Goal: Task Accomplishment & Management: Use online tool/utility

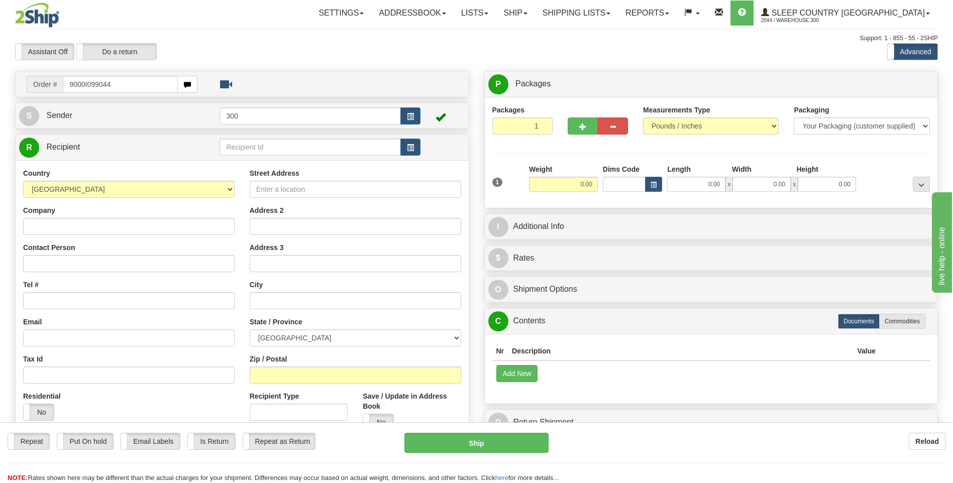
type input "9000I099044"
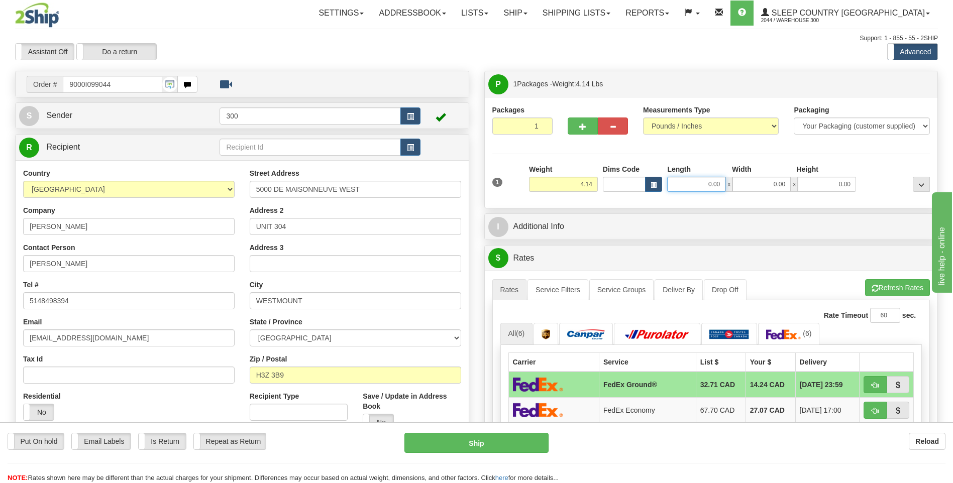
click at [695, 186] on input "0.00" at bounding box center [696, 184] width 58 height 15
type input "25.00"
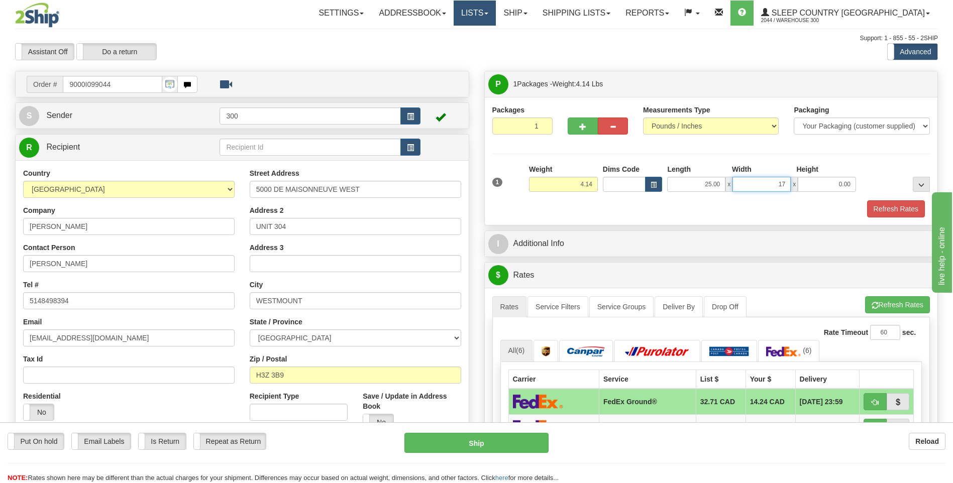
type input "17.00"
type input "10.00"
click at [874, 207] on button "Refresh Rates" at bounding box center [896, 208] width 58 height 17
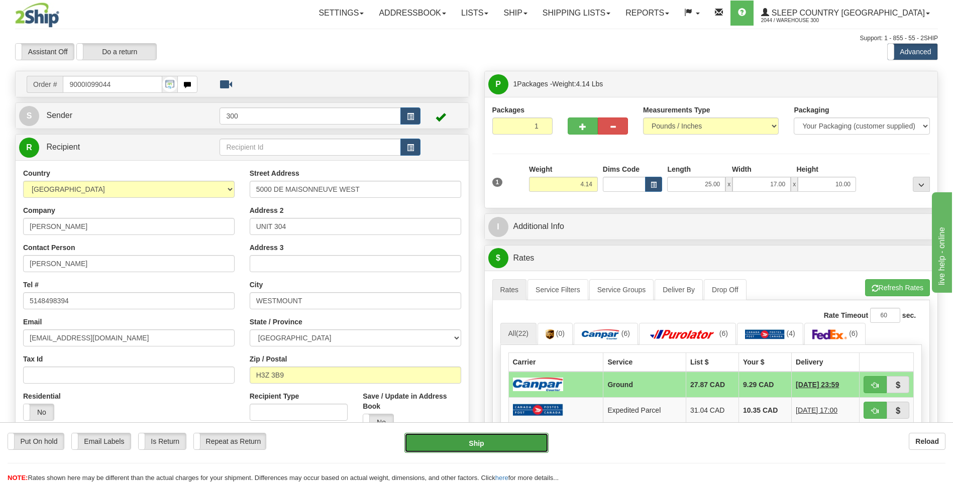
click at [469, 442] on button "Ship" at bounding box center [476, 443] width 144 height 20
type input "1"
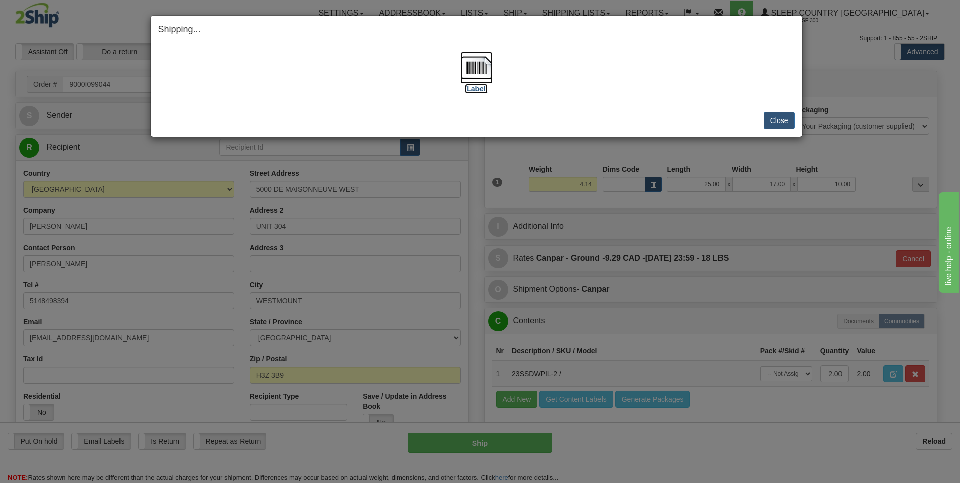
click at [472, 70] on img at bounding box center [476, 68] width 32 height 32
click at [779, 118] on button "Close" at bounding box center [779, 120] width 31 height 17
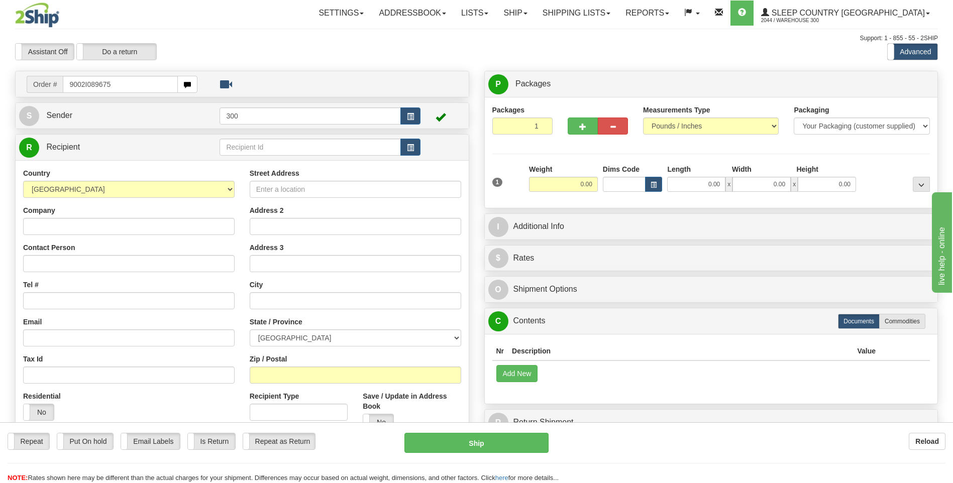
type input "9002I089675"
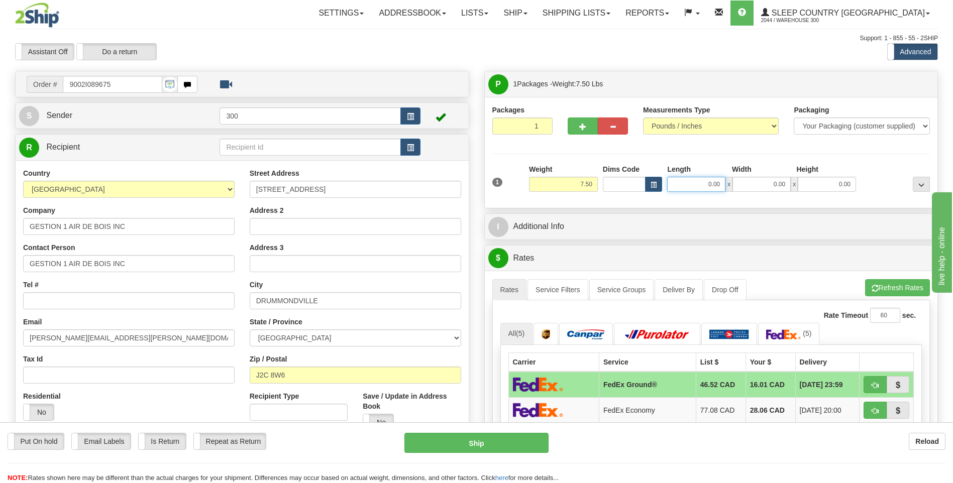
click at [697, 183] on input "0.00" at bounding box center [696, 184] width 58 height 15
type input "10.00"
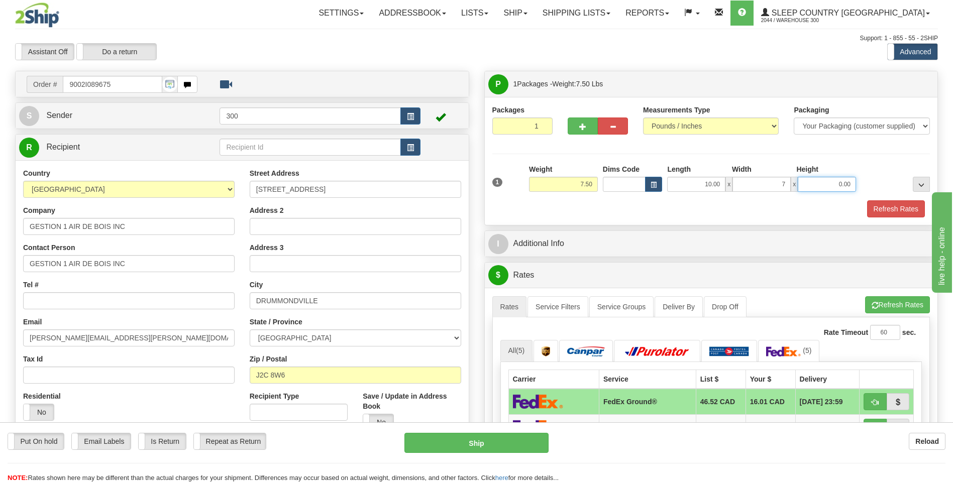
type input "7.00"
type input "2.00"
click at [891, 204] on button "Refresh Rates" at bounding box center [896, 208] width 58 height 17
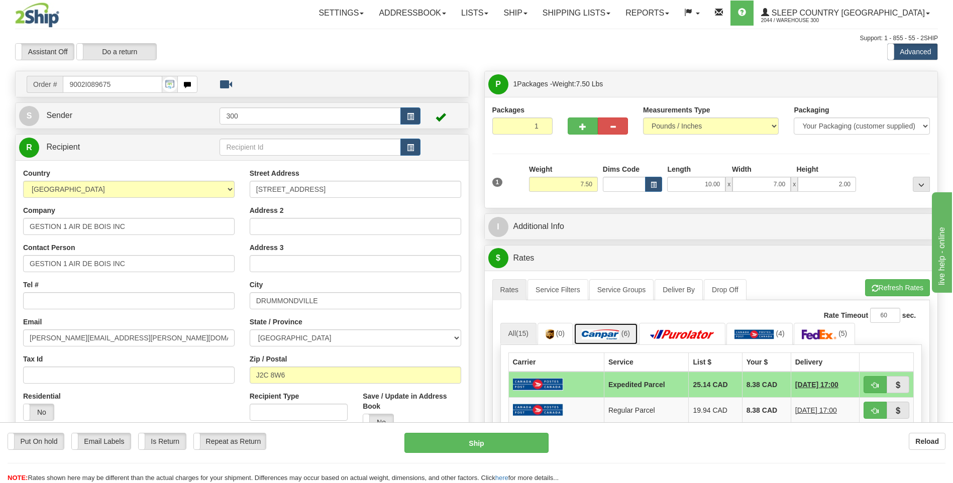
click at [604, 334] on img at bounding box center [601, 334] width 38 height 10
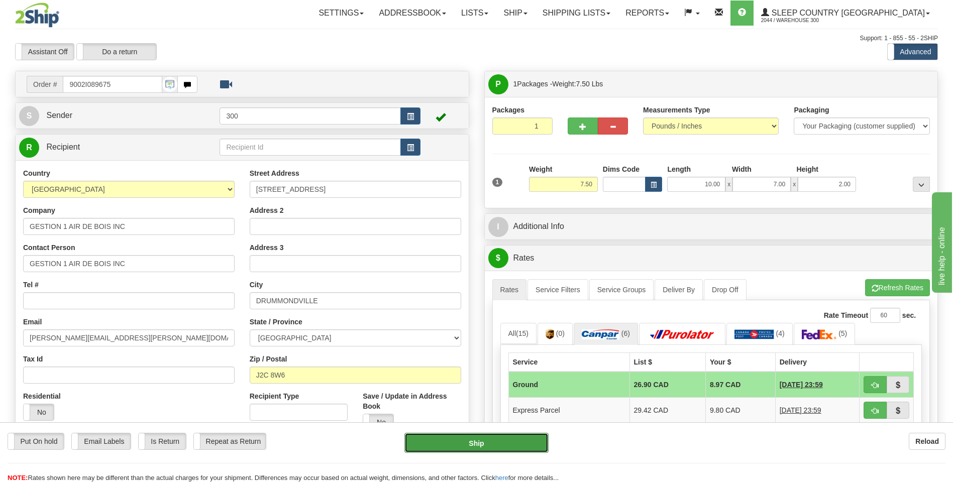
click at [489, 442] on button "Ship" at bounding box center [476, 443] width 144 height 20
type input "1"
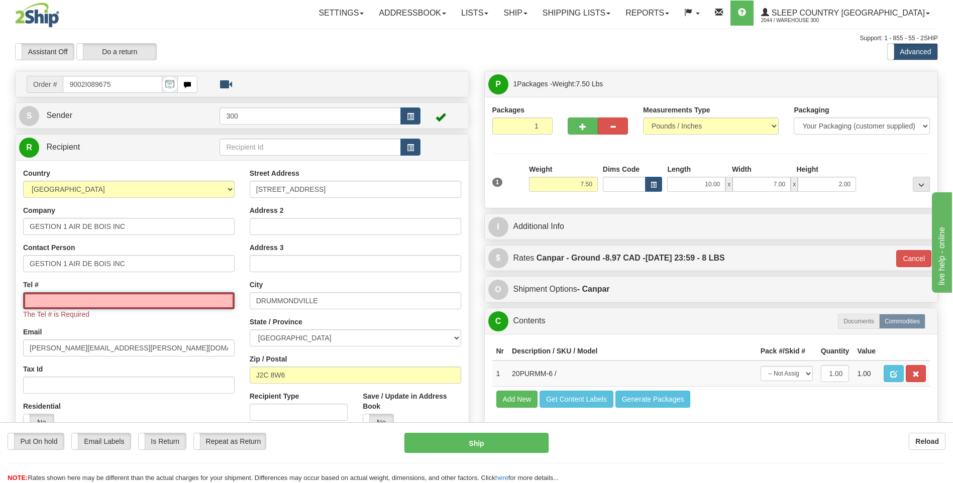
click at [86, 303] on input "Tel #" at bounding box center [128, 300] width 211 height 17
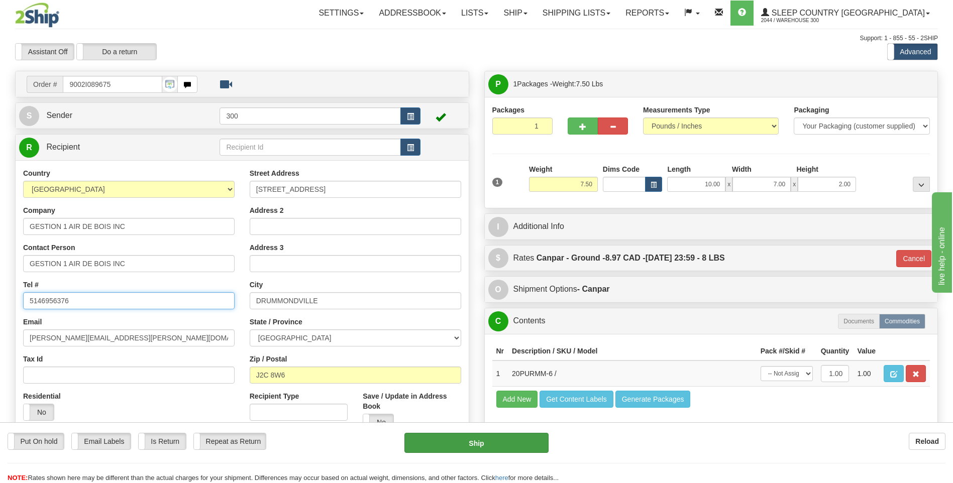
type input "5146956376"
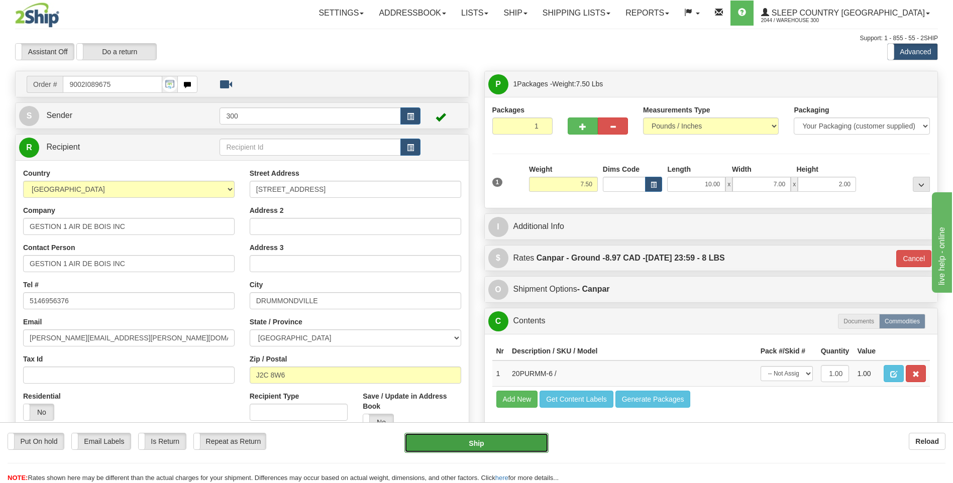
click at [460, 438] on button "Ship" at bounding box center [476, 443] width 144 height 20
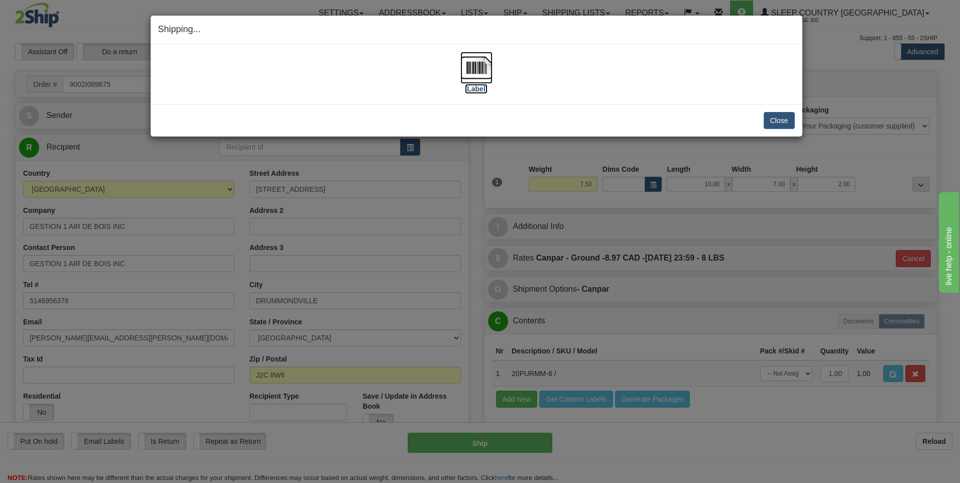
click at [477, 68] on img at bounding box center [476, 68] width 32 height 32
click at [776, 118] on button "Close" at bounding box center [779, 120] width 31 height 17
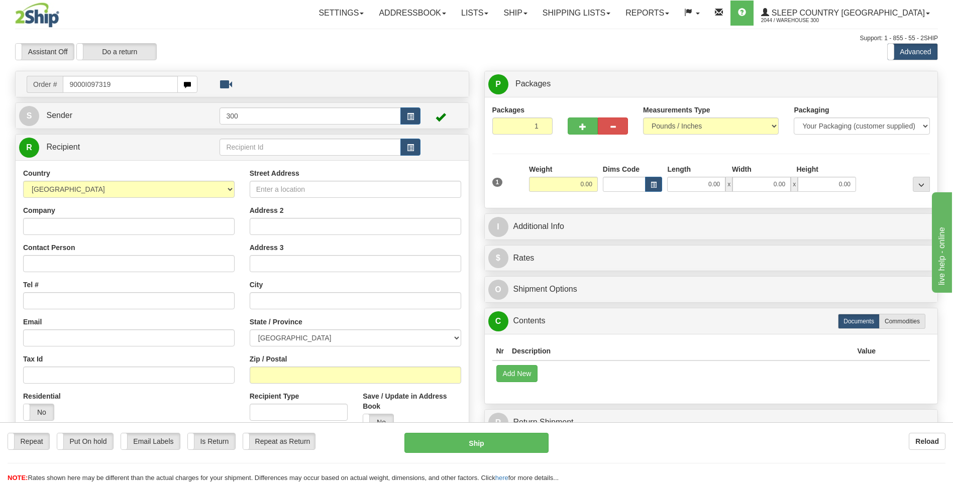
type input "9000I097319"
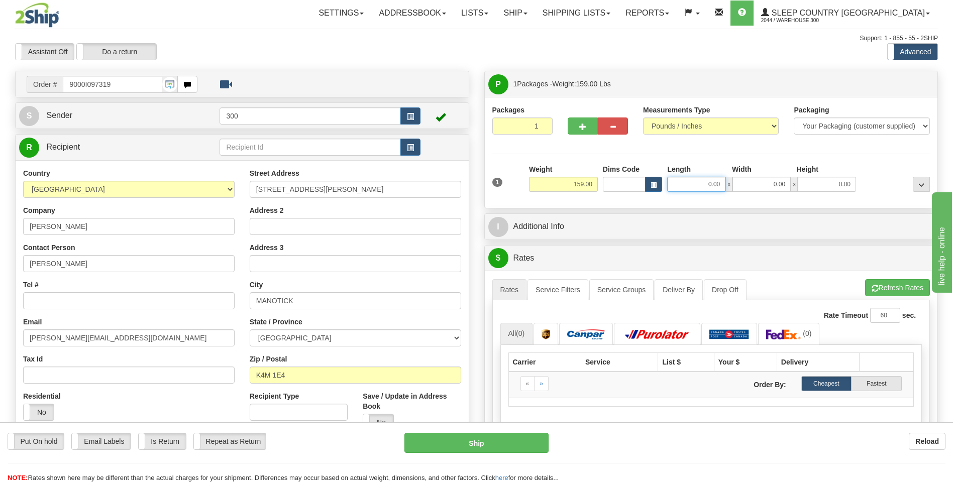
click at [701, 188] on input "0.00" at bounding box center [696, 184] width 58 height 15
type input "22.00"
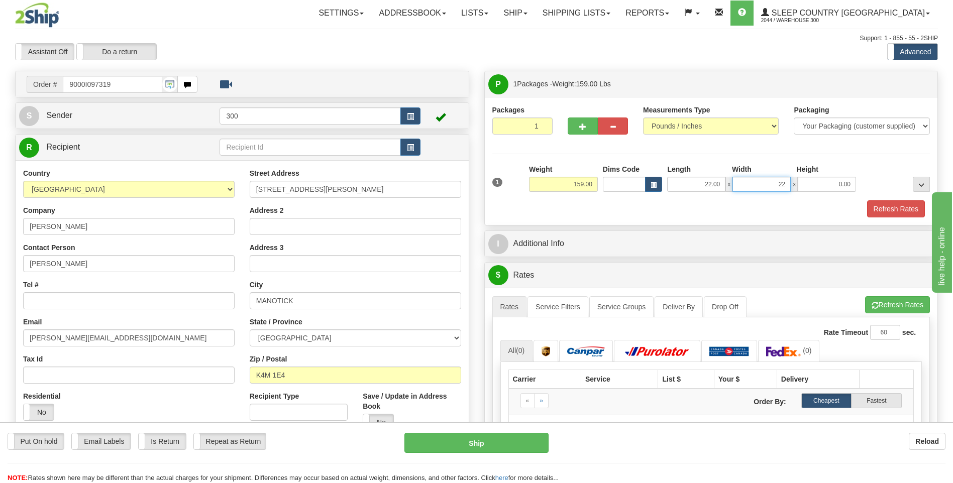
type input "22.00"
type input "42.00"
click at [894, 208] on button "Refresh Rates" at bounding box center [896, 208] width 58 height 17
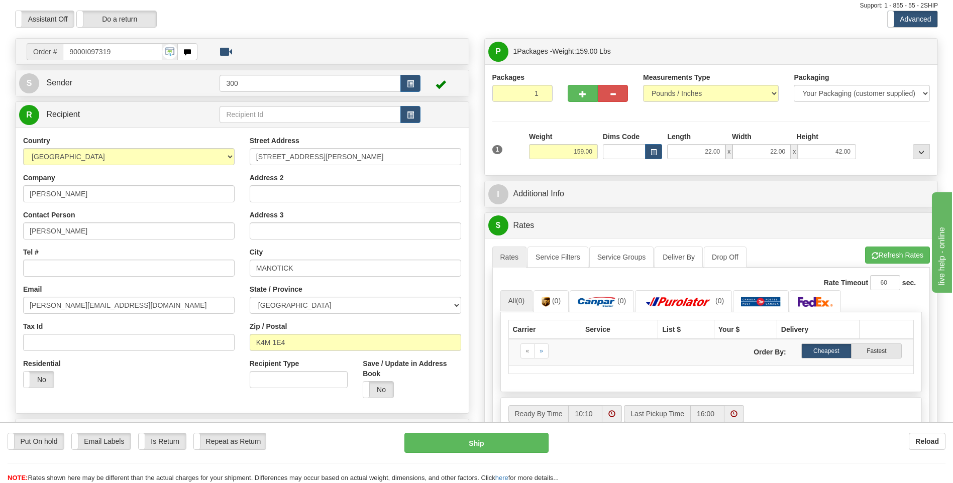
scroll to position [50, 0]
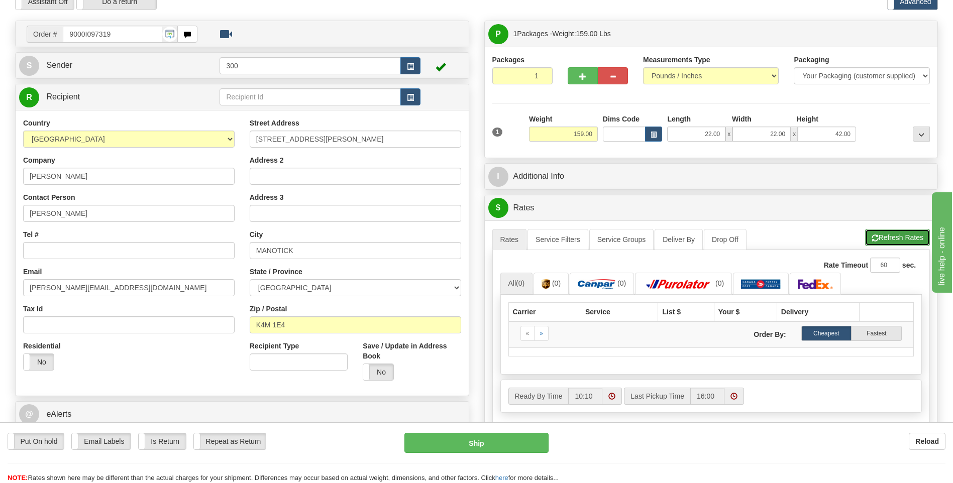
click at [905, 235] on button "Refresh Rates" at bounding box center [897, 237] width 65 height 17
drag, startPoint x: 699, startPoint y: 130, endPoint x: 732, endPoint y: 130, distance: 32.6
click at [732, 130] on div "22.00 x 22.00 x 42.00" at bounding box center [761, 134] width 189 height 15
type input "21.00"
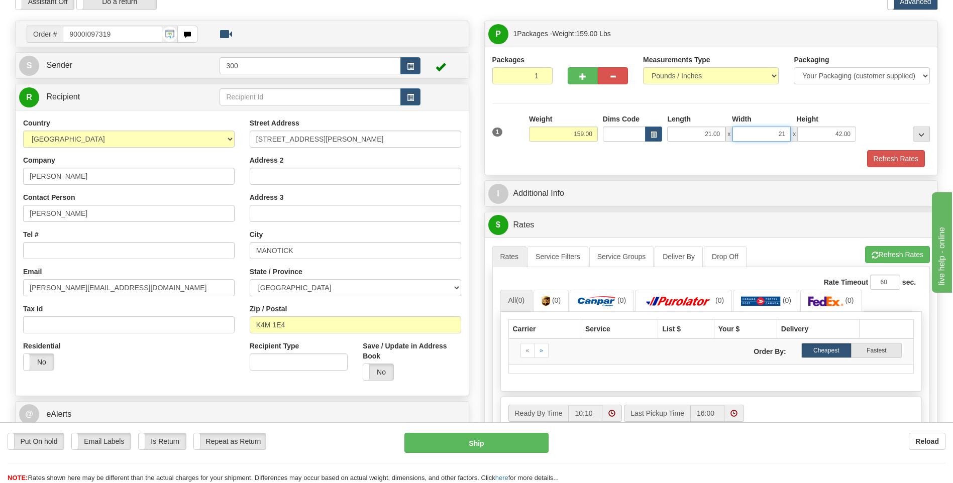
type input "21.00"
type input "42.00"
click at [885, 157] on button "Refresh Rates" at bounding box center [896, 158] width 58 height 17
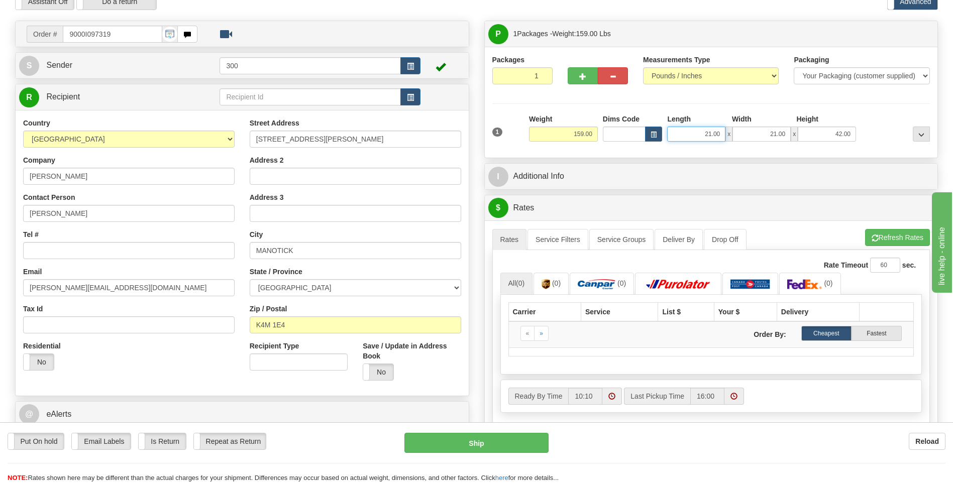
drag, startPoint x: 704, startPoint y: 132, endPoint x: 764, endPoint y: 136, distance: 60.4
click at [764, 136] on div "21.00 x 21.00 x 42.00" at bounding box center [761, 134] width 189 height 15
type input "25.00"
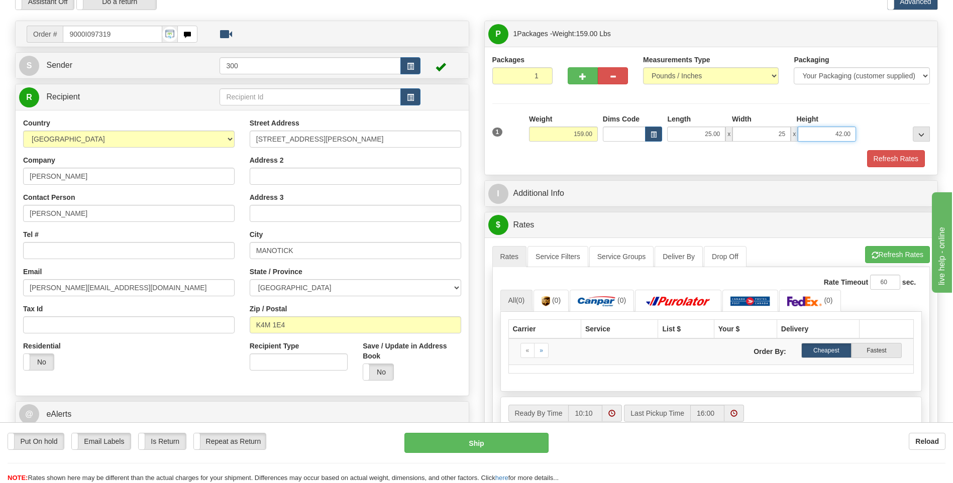
type input "25.00"
type input "50.00"
click at [885, 154] on button "Refresh Rates" at bounding box center [896, 158] width 58 height 17
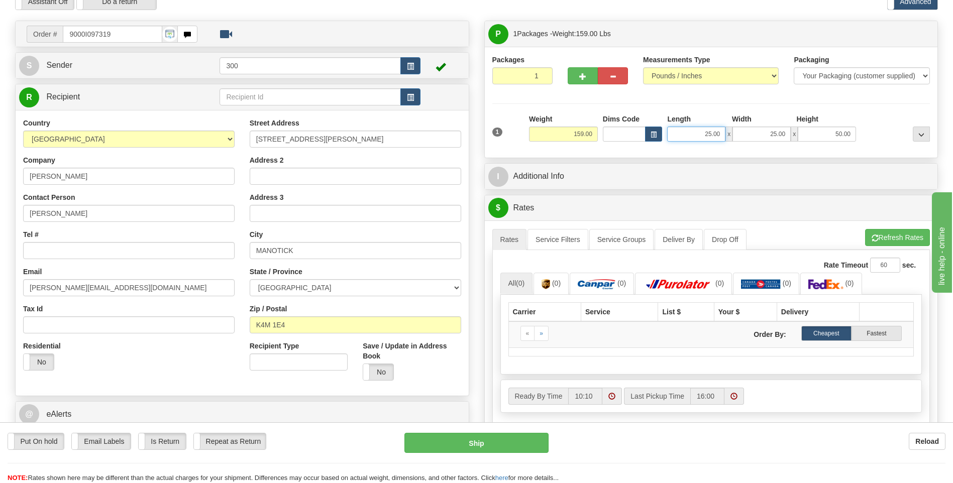
drag, startPoint x: 701, startPoint y: 133, endPoint x: 827, endPoint y: 124, distance: 125.9
click at [827, 124] on div "Length Width Height 25.00 x 25.00 x 50.00" at bounding box center [761, 128] width 194 height 28
type input "17.00"
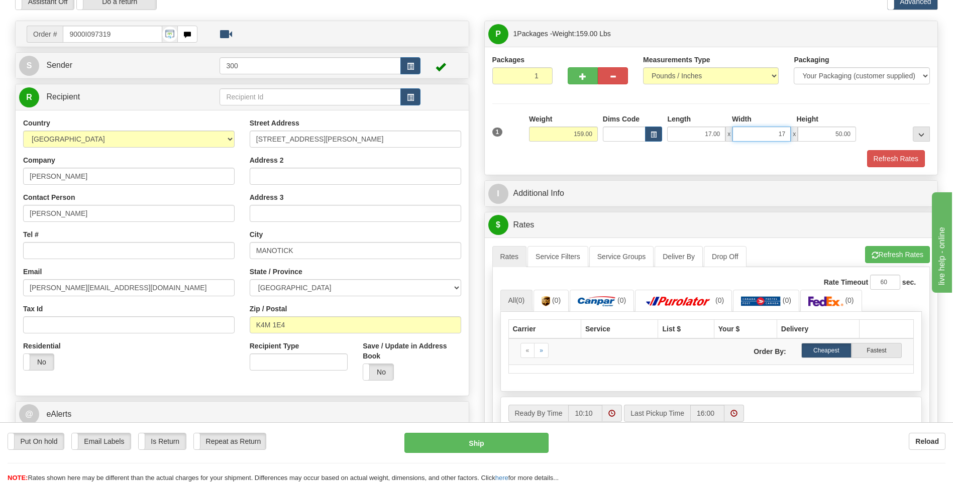
type input "17.00"
type input "40.00"
click at [884, 158] on button "Refresh Rates" at bounding box center [896, 158] width 58 height 17
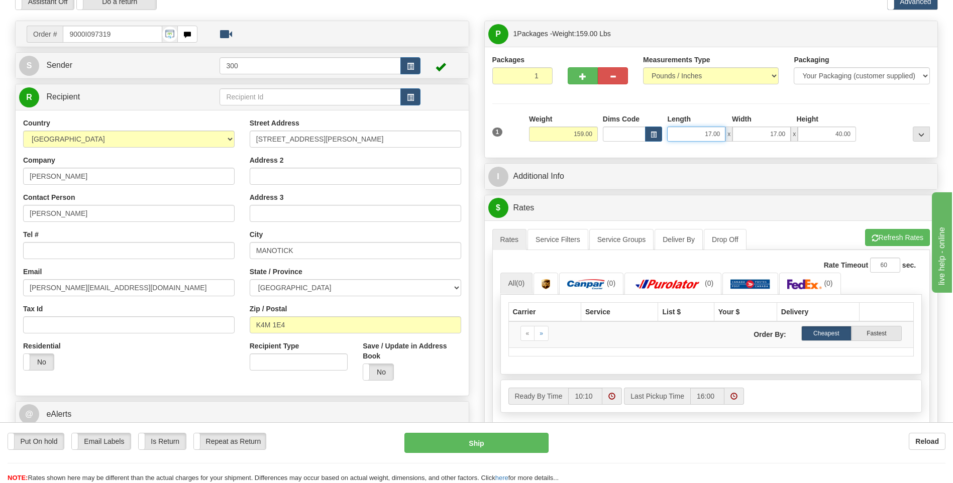
drag, startPoint x: 698, startPoint y: 135, endPoint x: 724, endPoint y: 125, distance: 28.0
click at [724, 125] on div "Length Width Height 17.00 x 17.00 x 40.00" at bounding box center [761, 128] width 194 height 28
type input "15.00"
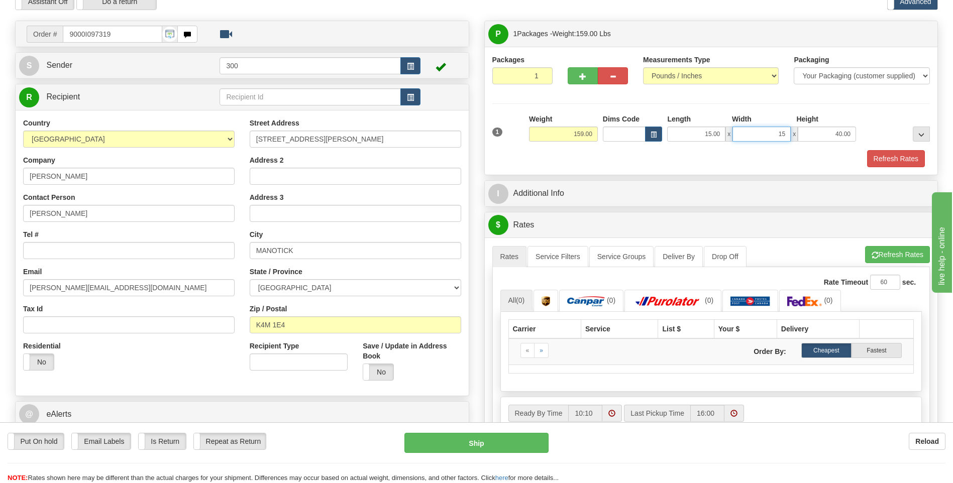
type input "15.00"
type input "78.00"
click at [901, 157] on button "Refresh Rates" at bounding box center [896, 158] width 58 height 17
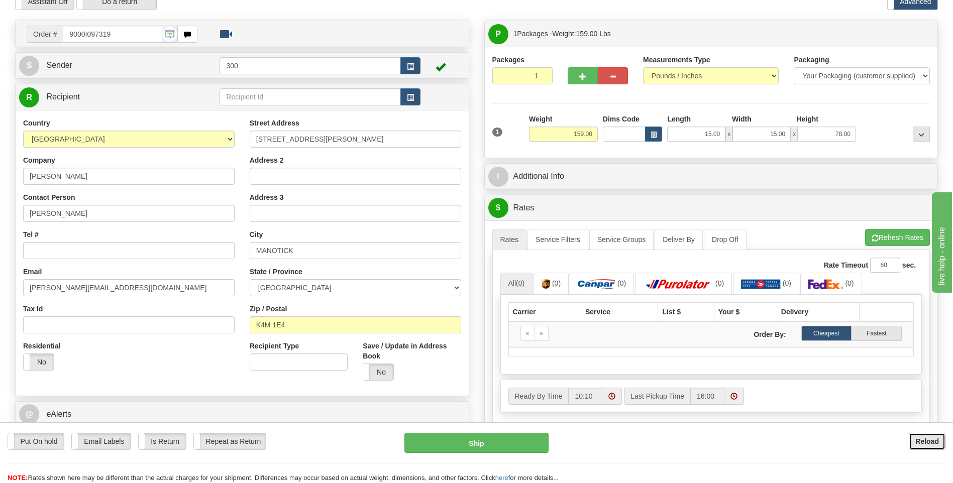
click at [923, 441] on b "Reload" at bounding box center [927, 441] width 24 height 8
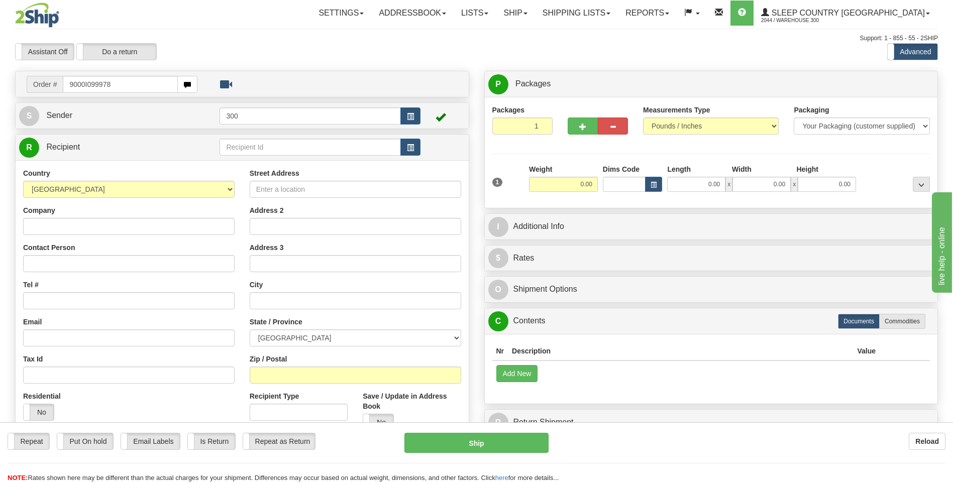
type input "9000I099978"
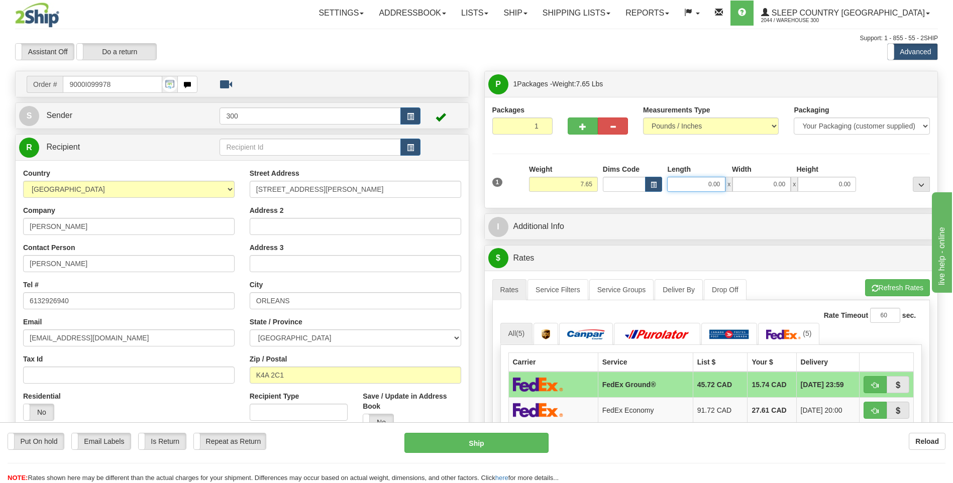
click at [687, 183] on input "0.00" at bounding box center [696, 184] width 58 height 15
type input "10.00"
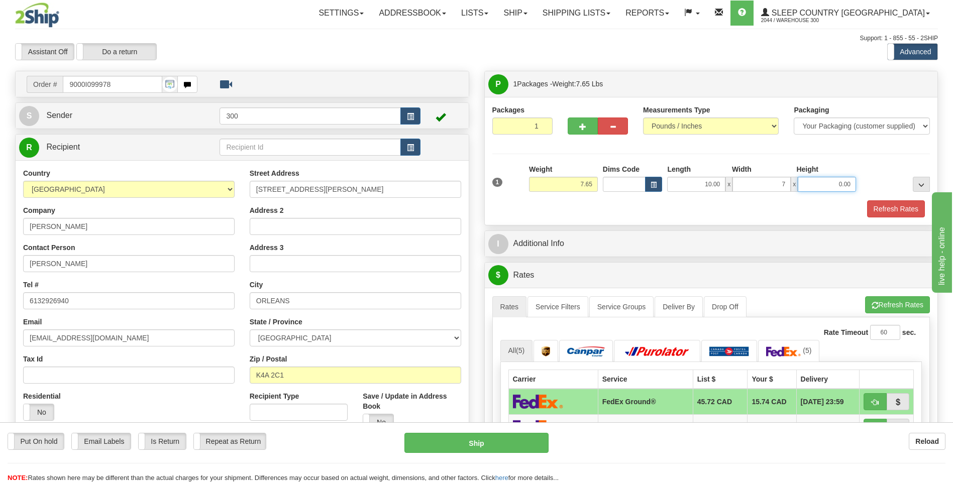
type input "7.00"
type input "2.00"
click at [883, 207] on button "Refresh Rates" at bounding box center [896, 208] width 58 height 17
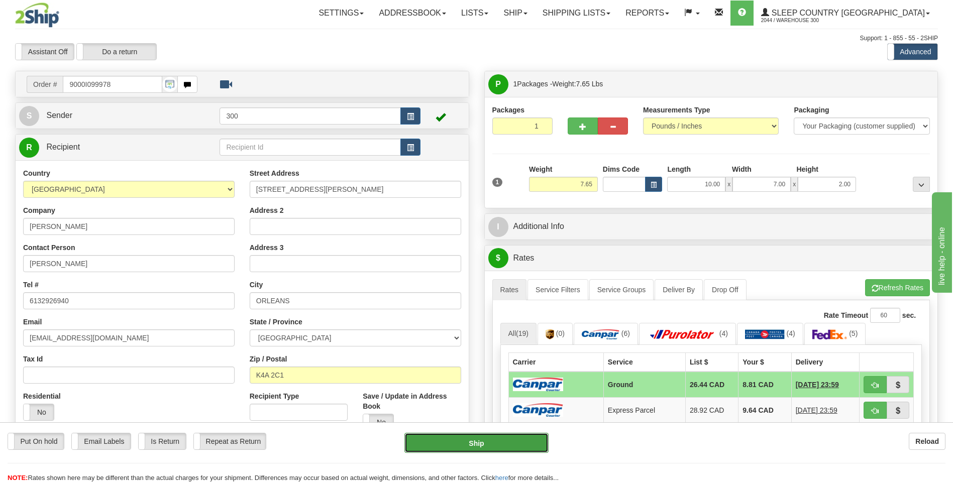
click at [475, 440] on button "Ship" at bounding box center [476, 443] width 144 height 20
type input "1"
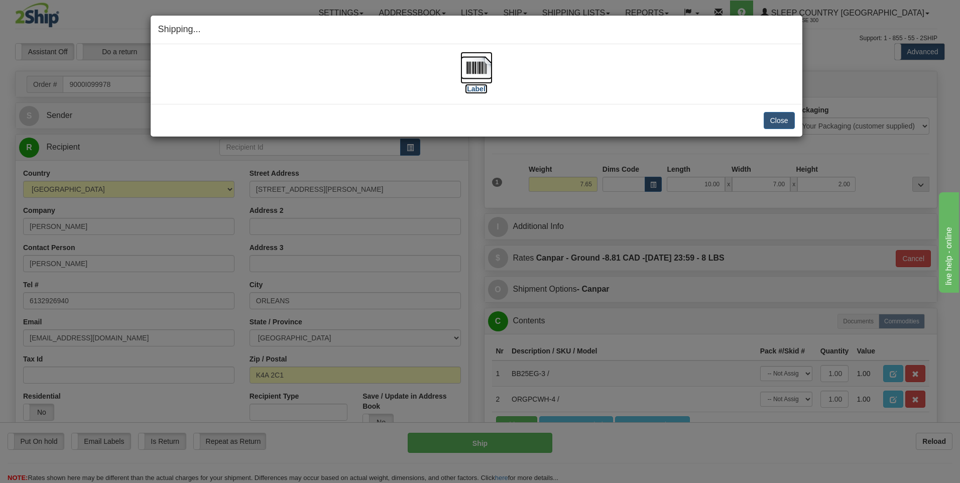
click at [481, 70] on img at bounding box center [476, 68] width 32 height 32
click at [773, 122] on button "Close" at bounding box center [779, 120] width 31 height 17
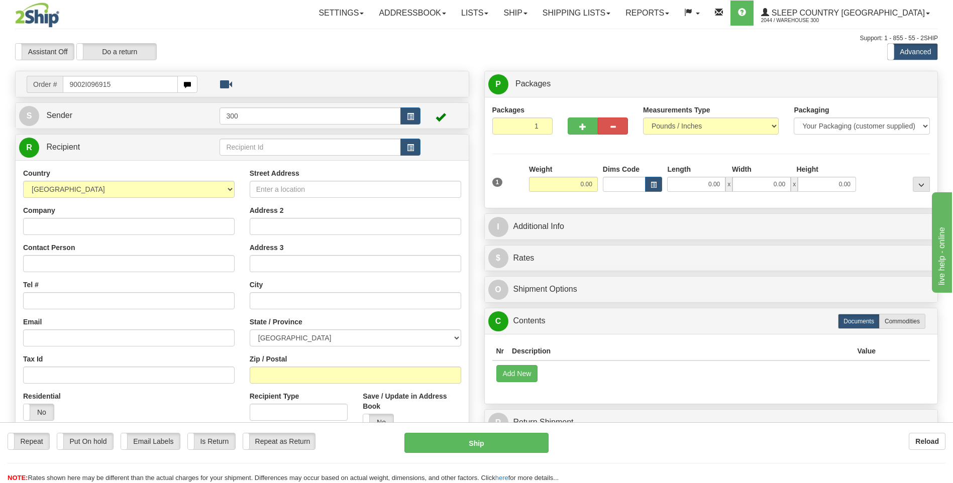
type input "9002I096915"
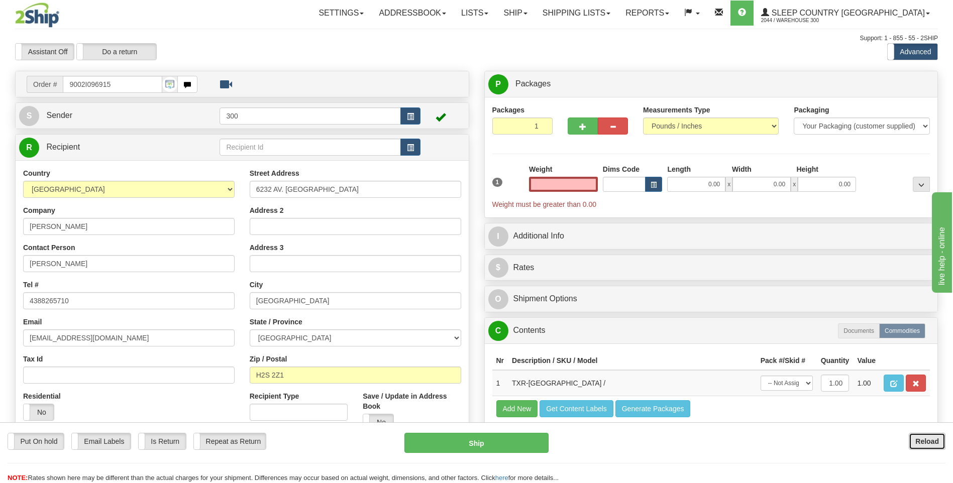
type input "0.00"
click at [930, 440] on b "Reload" at bounding box center [927, 441] width 24 height 8
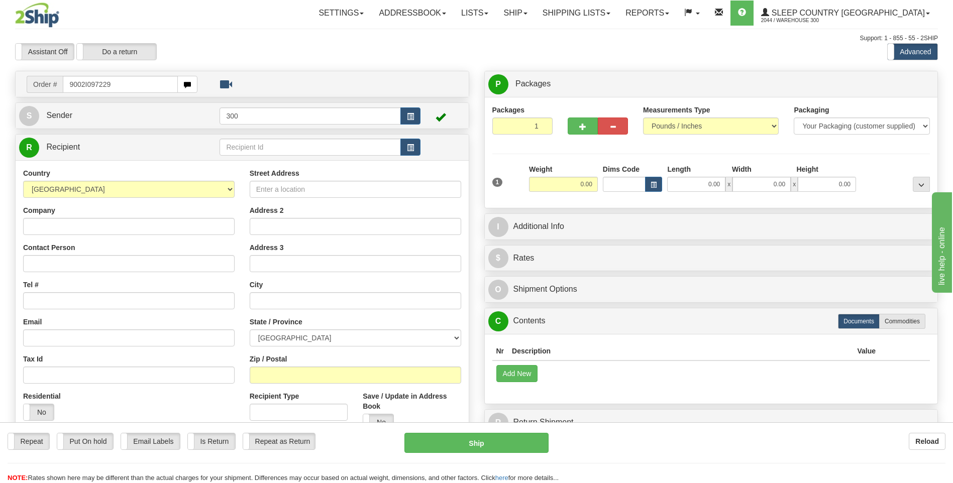
type input "9002I097229"
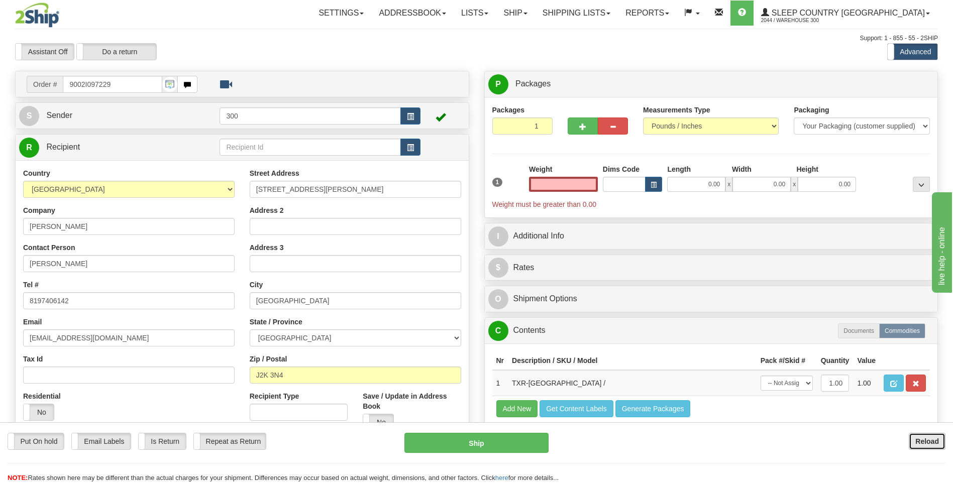
type input "0.00"
click at [927, 441] on b "Reload" at bounding box center [927, 441] width 24 height 8
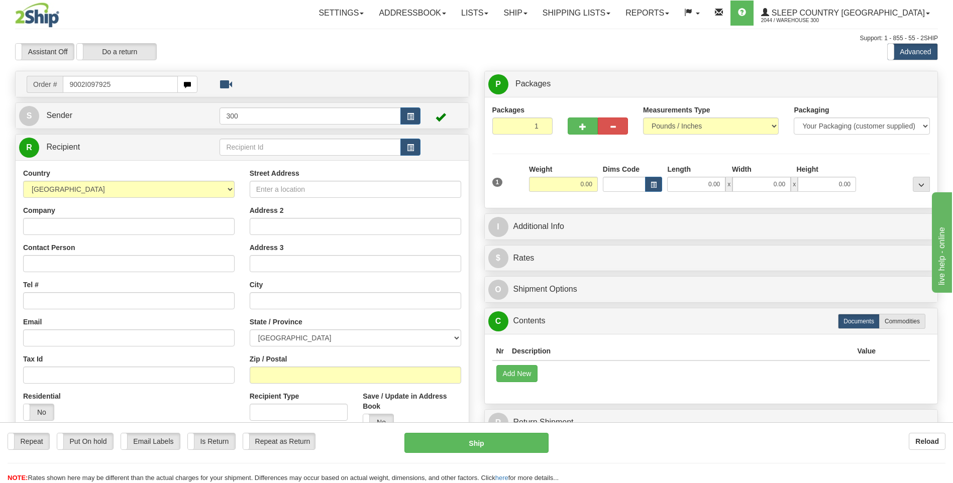
type input "9002I097925"
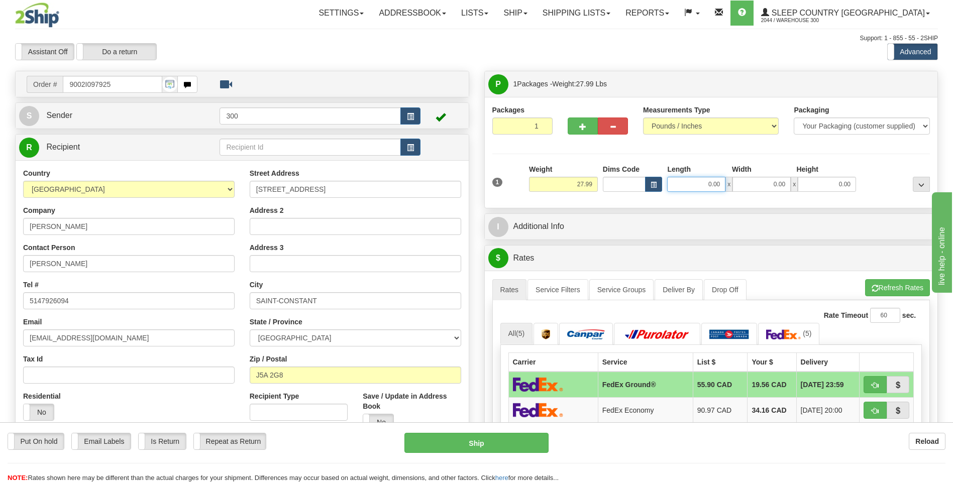
click at [702, 184] on input "0.00" at bounding box center [696, 184] width 58 height 15
type input "14.00"
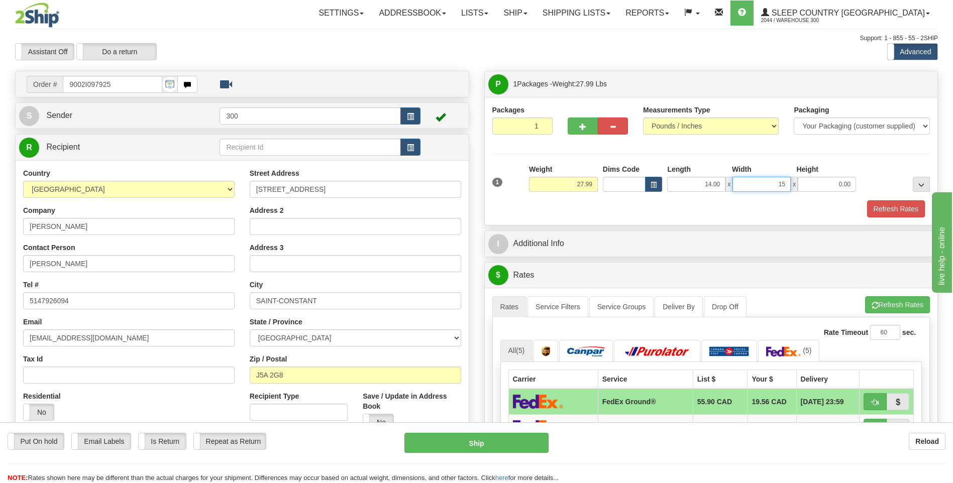
type input "15.00"
type input "55.00"
click at [885, 202] on button "Refresh Rates" at bounding box center [896, 208] width 58 height 17
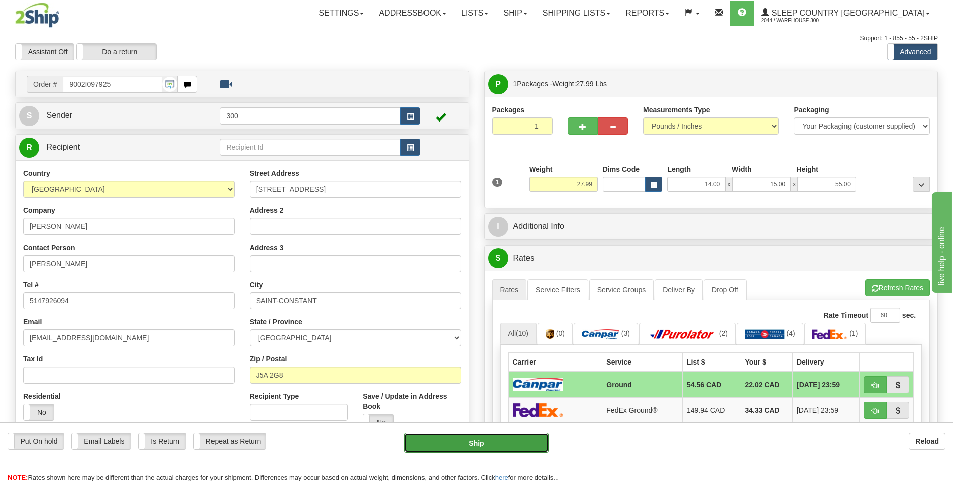
click at [467, 441] on button "Ship" at bounding box center [476, 443] width 144 height 20
type input "1"
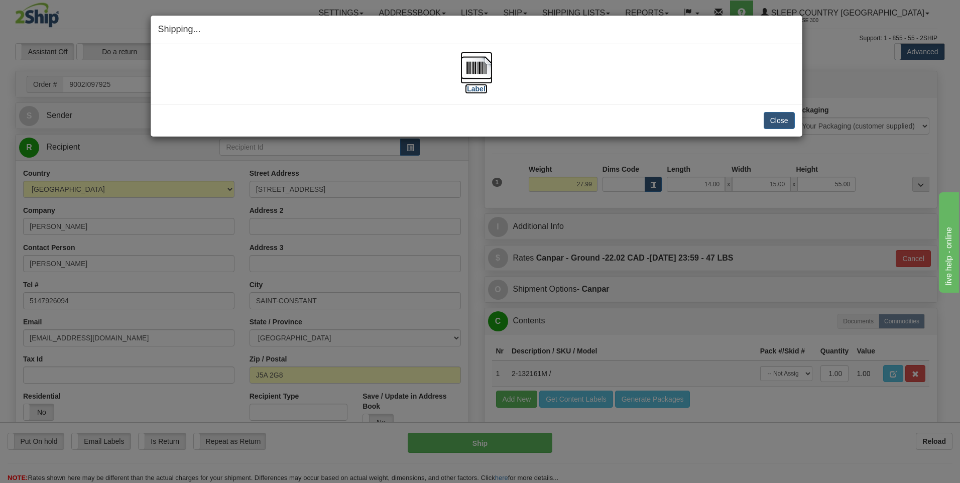
click at [480, 71] on img at bounding box center [476, 68] width 32 height 32
click at [782, 115] on button "Close" at bounding box center [779, 120] width 31 height 17
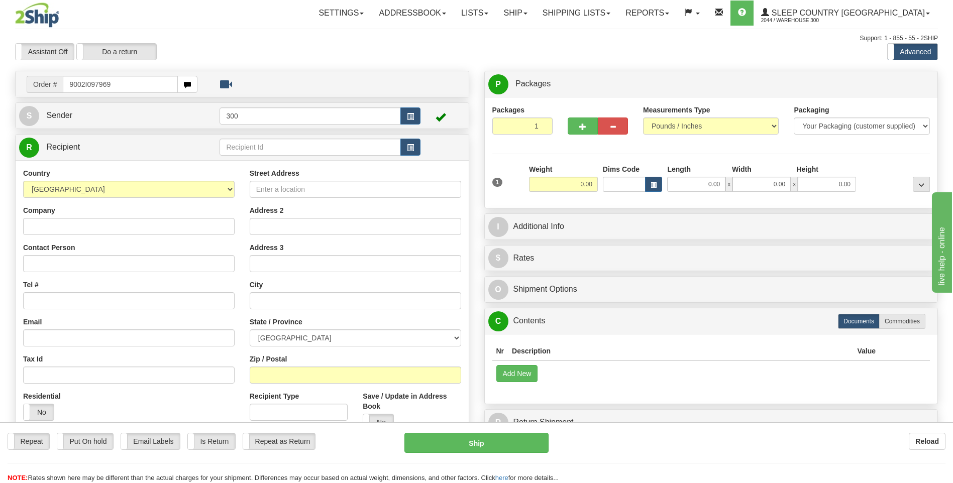
type input "9002I097969"
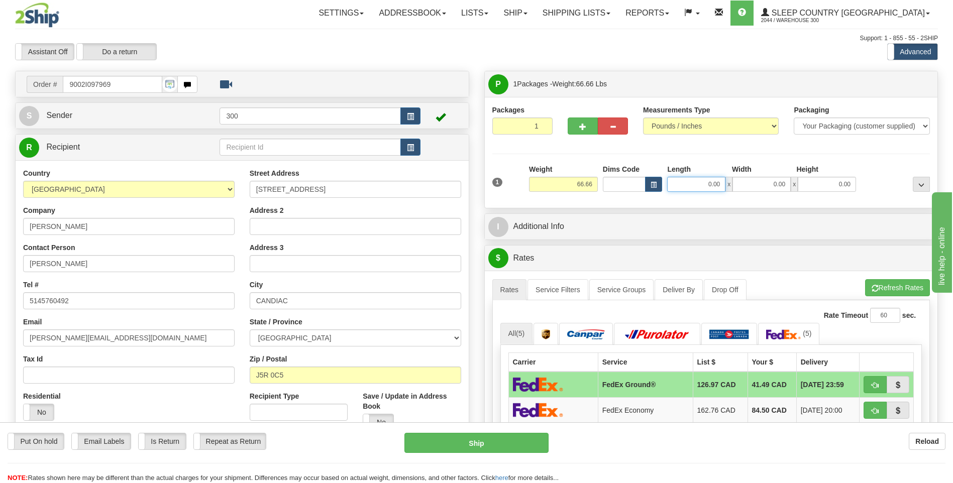
click at [706, 183] on input "0.00" at bounding box center [696, 184] width 58 height 15
type input "21.00"
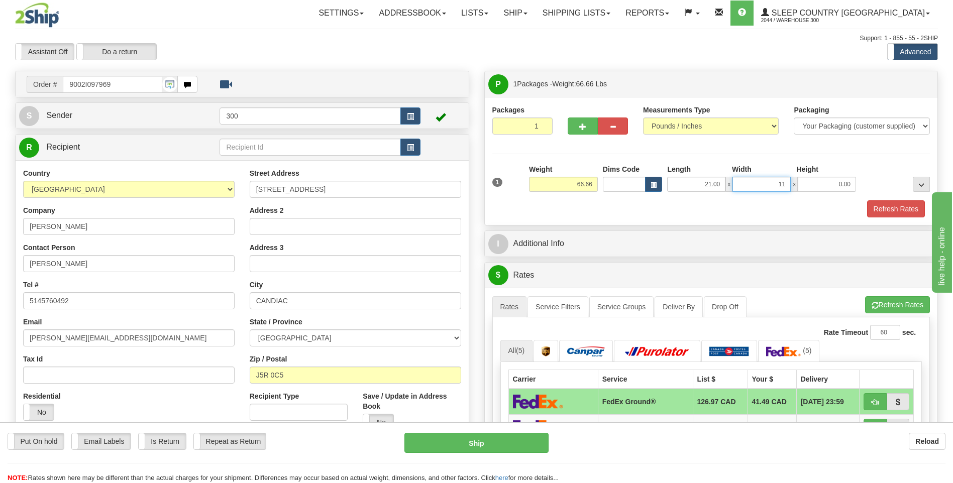
type input "11.00"
click at [911, 207] on button "Refresh Rates" at bounding box center [896, 208] width 58 height 17
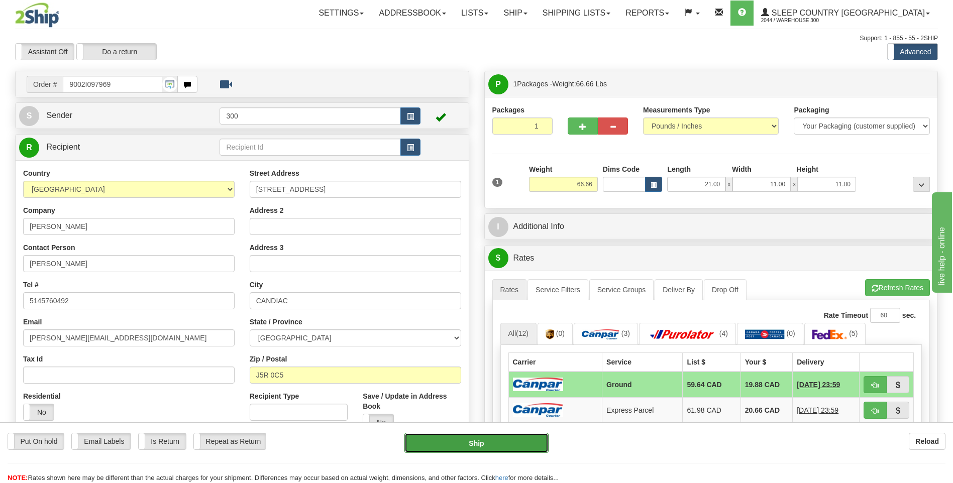
click at [519, 446] on button "Ship" at bounding box center [476, 443] width 144 height 20
type input "1"
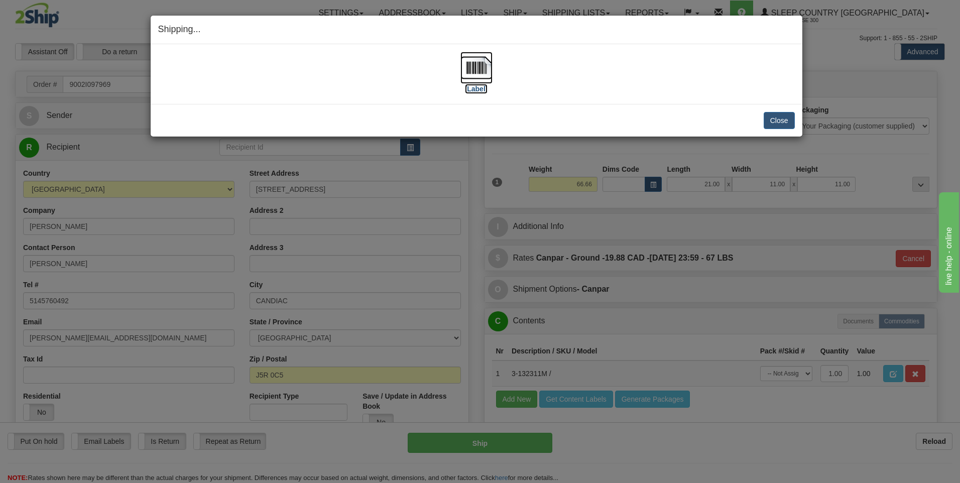
click at [482, 69] on img at bounding box center [476, 68] width 32 height 32
click at [778, 119] on button "Close" at bounding box center [779, 120] width 31 height 17
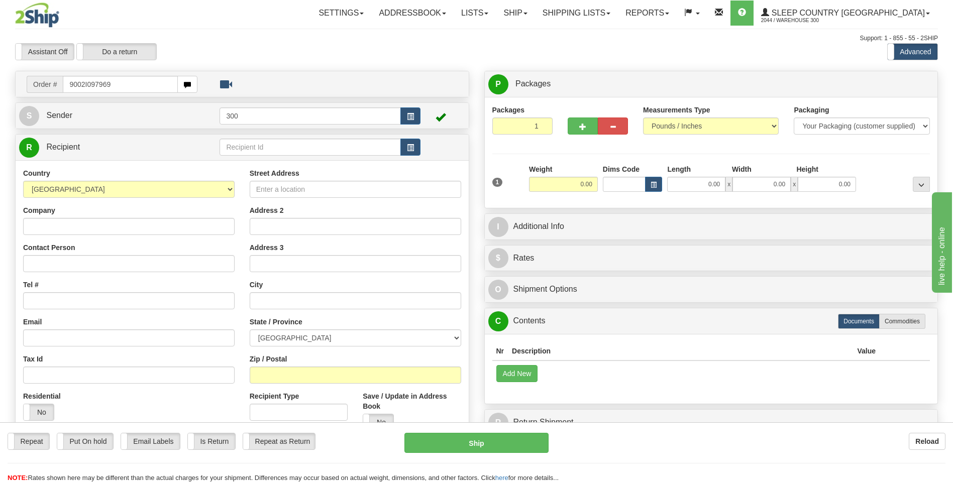
type input "9002I097969"
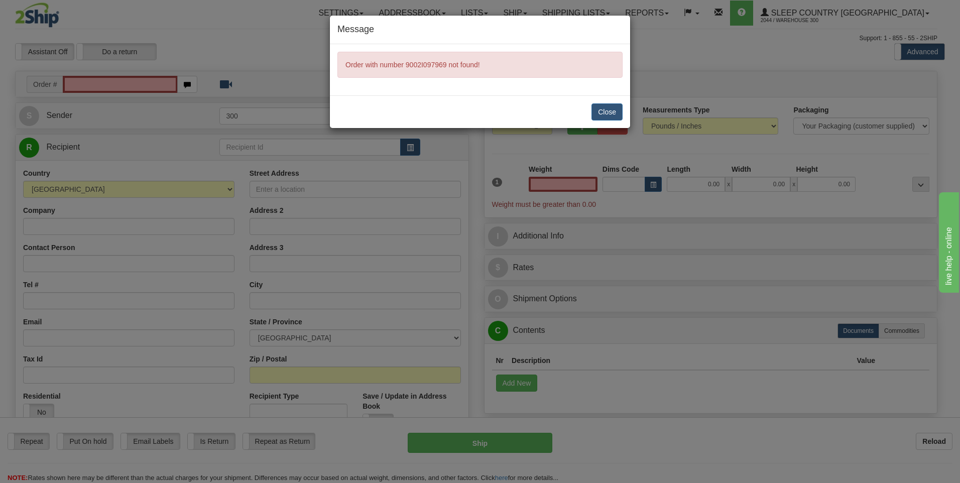
type input "0.00"
click at [599, 110] on button "Close" at bounding box center [607, 111] width 31 height 17
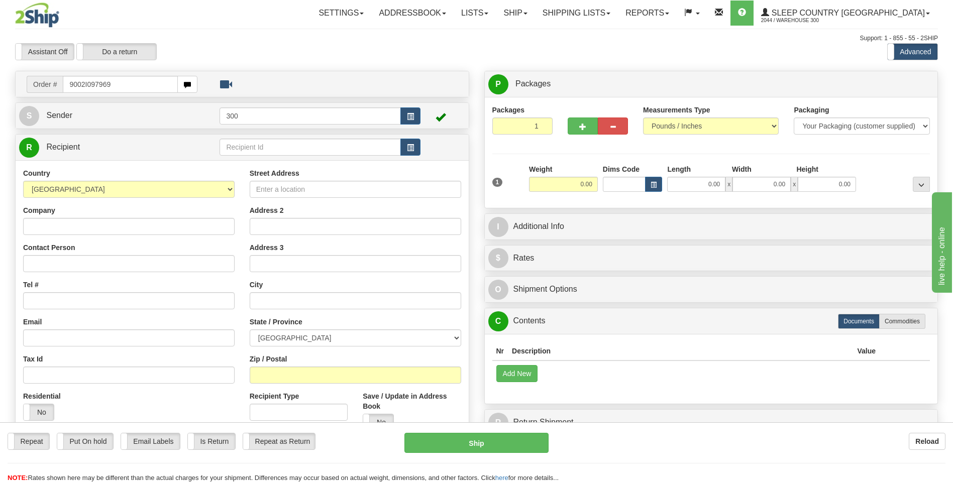
type input "9002I097969"
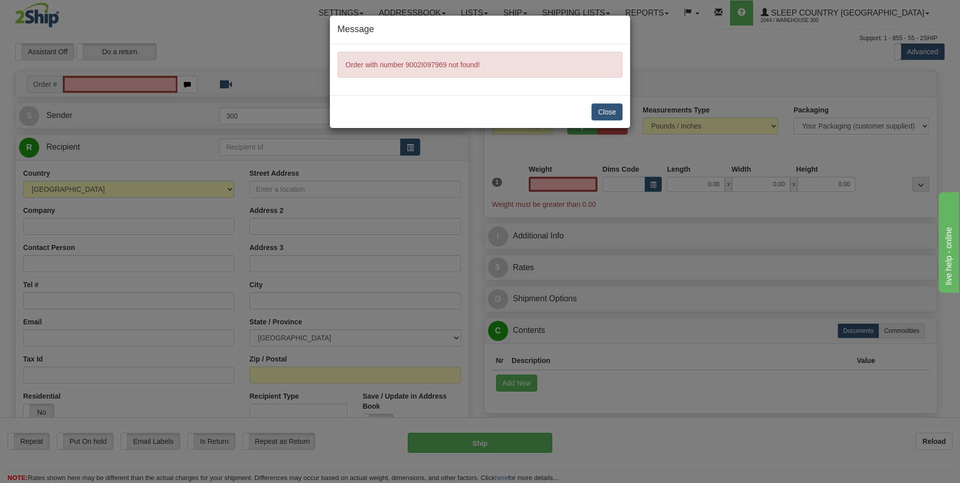
type input "0.00"
click at [608, 109] on button "Close" at bounding box center [607, 111] width 31 height 17
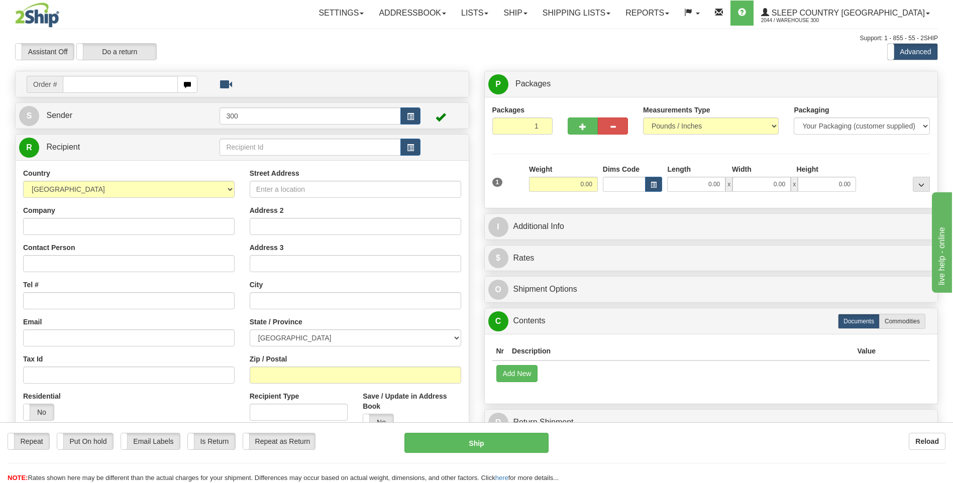
type input "6"
type input "9002I097969"
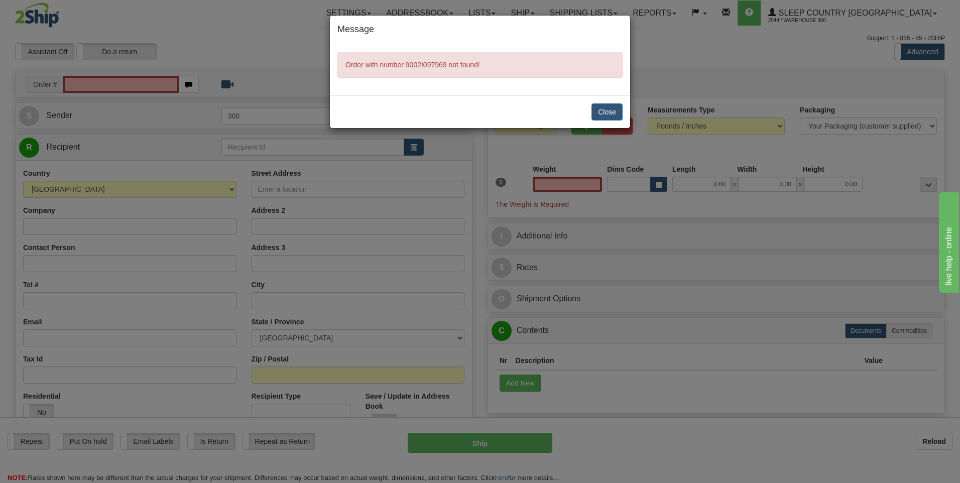
type input "0.00"
click at [606, 108] on button "Close" at bounding box center [607, 111] width 31 height 17
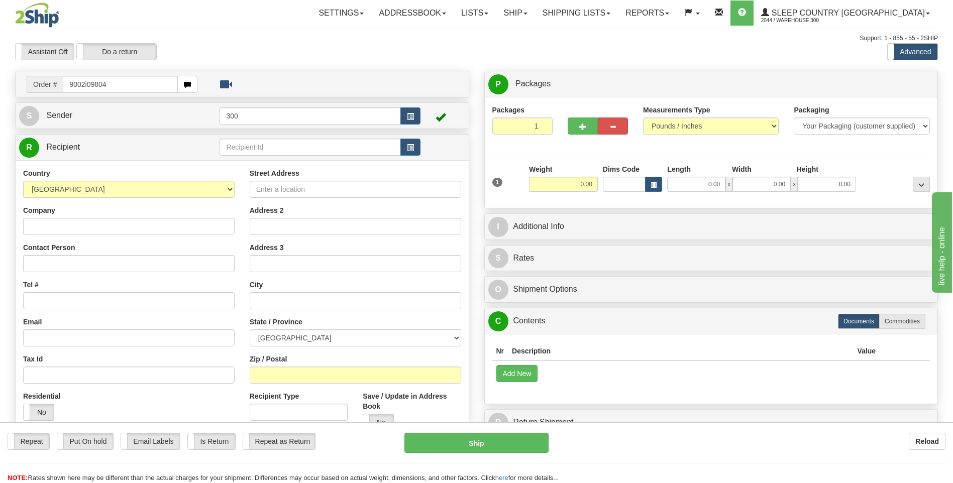
type input "9002i098042"
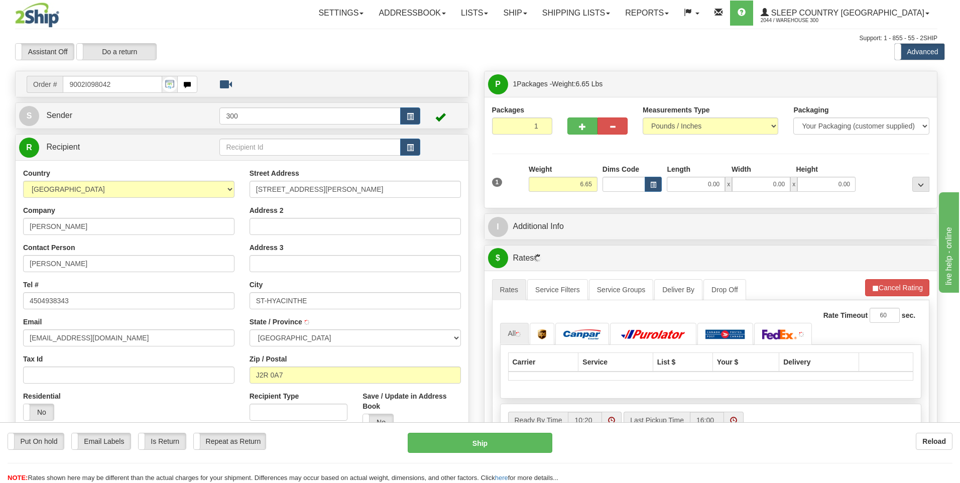
type input "SAINT-HYACINTHE"
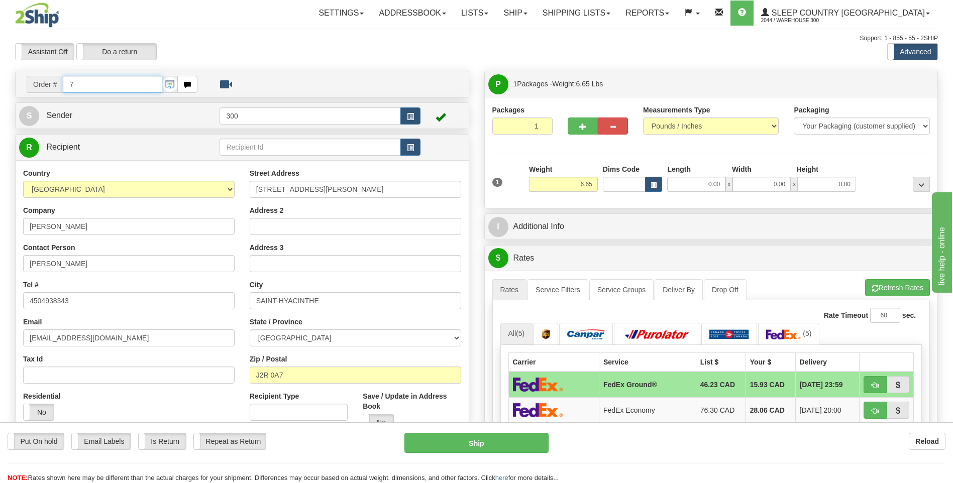
type input "7"
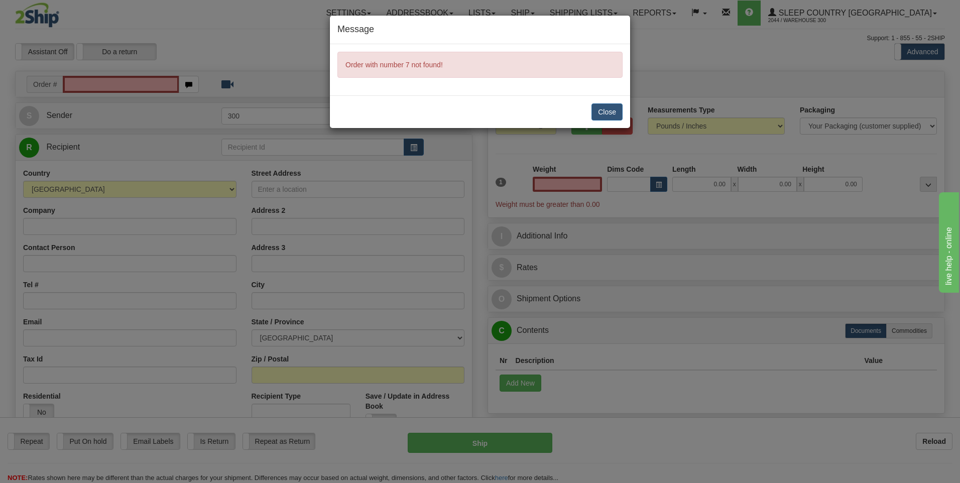
type input "0.00"
click at [613, 115] on button "Close" at bounding box center [607, 111] width 31 height 17
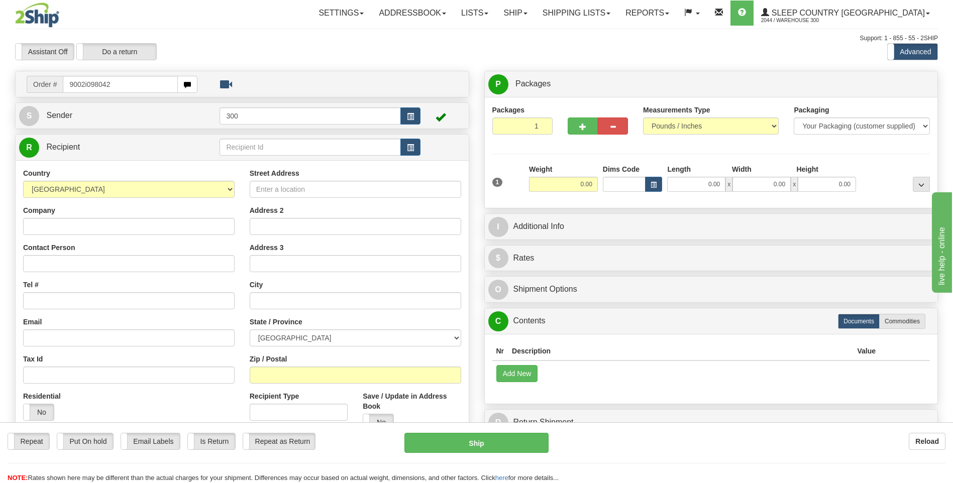
type input "9002i098042"
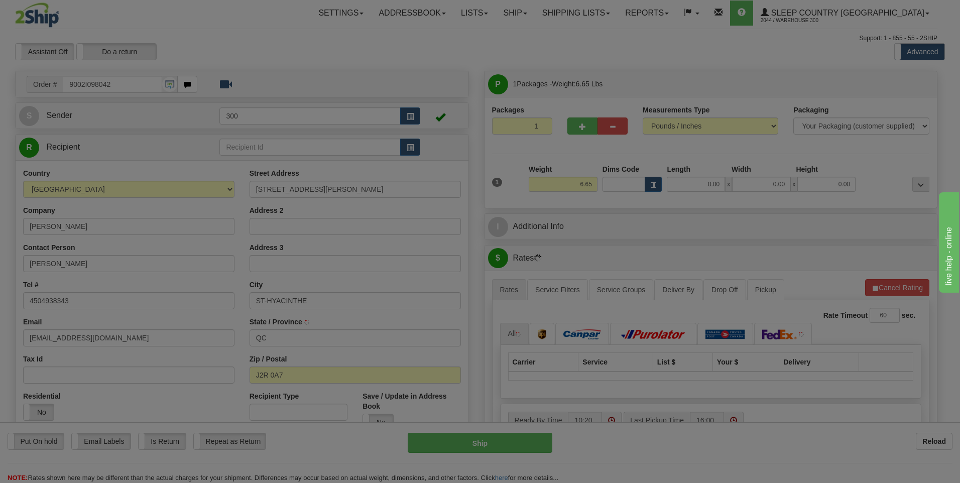
type input "SAINT-HYACINTHE"
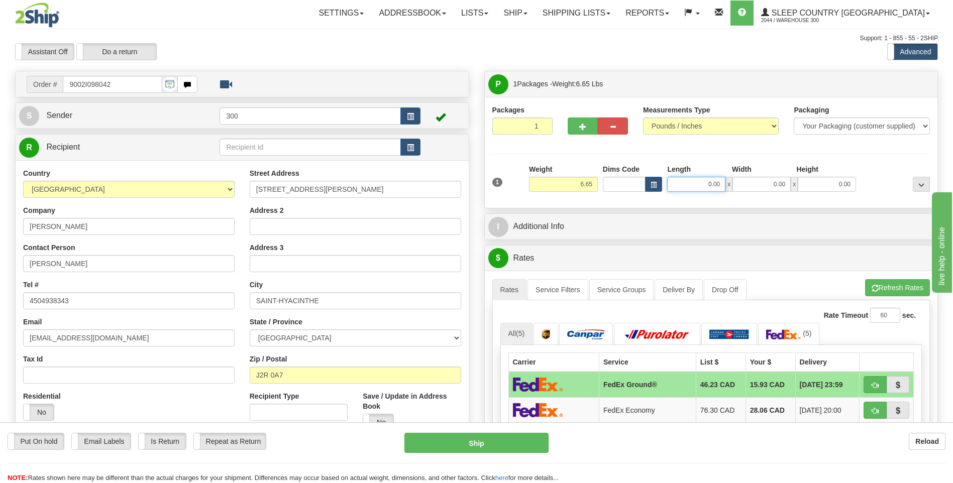
click at [699, 182] on input "0.00" at bounding box center [696, 184] width 58 height 15
type input "10.00"
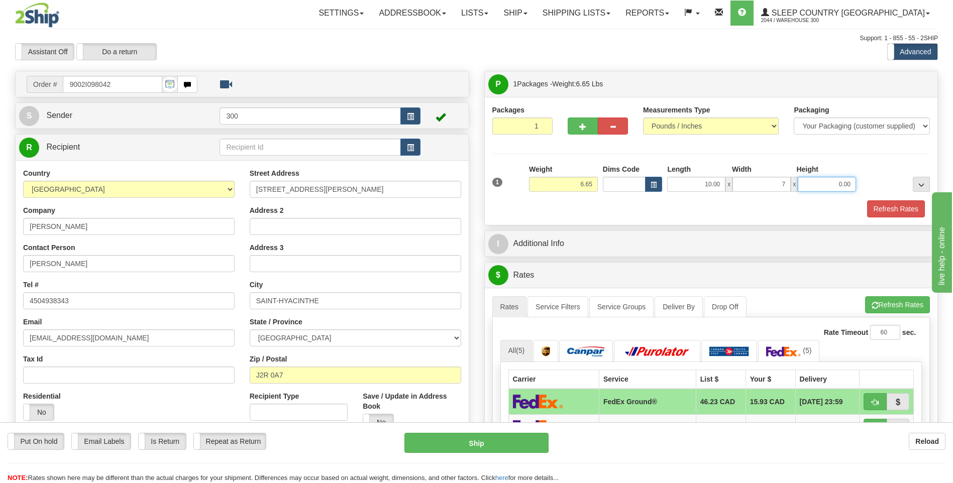
type input "7.00"
type input "2.00"
click at [895, 209] on button "Refresh Rates" at bounding box center [896, 208] width 58 height 17
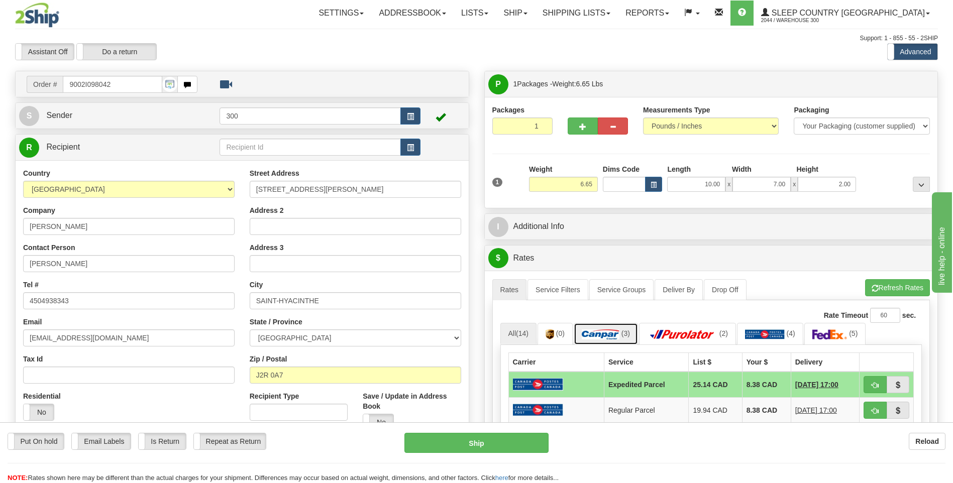
click at [608, 335] on img at bounding box center [601, 334] width 38 height 10
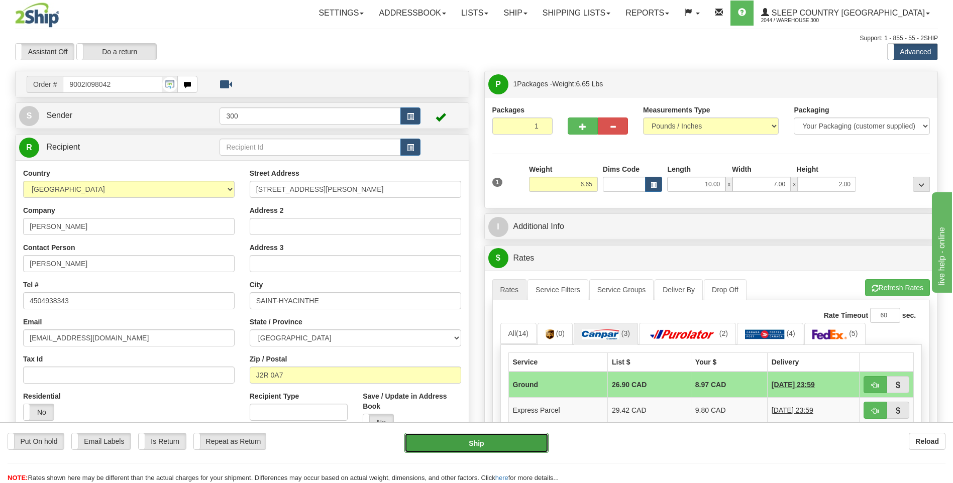
click at [445, 441] on button "Ship" at bounding box center [476, 443] width 144 height 20
type input "1"
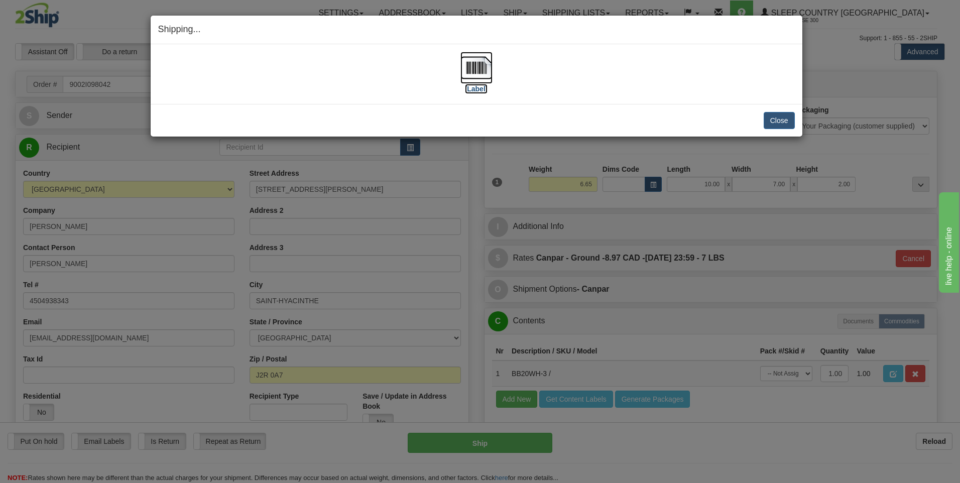
click at [474, 70] on img at bounding box center [476, 68] width 32 height 32
click at [774, 119] on button "Close" at bounding box center [779, 120] width 31 height 17
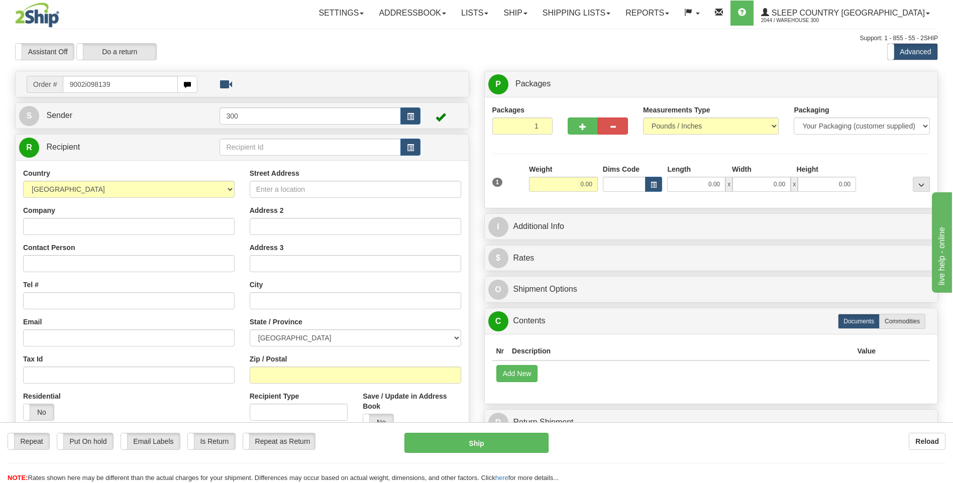
type input "9002i098139"
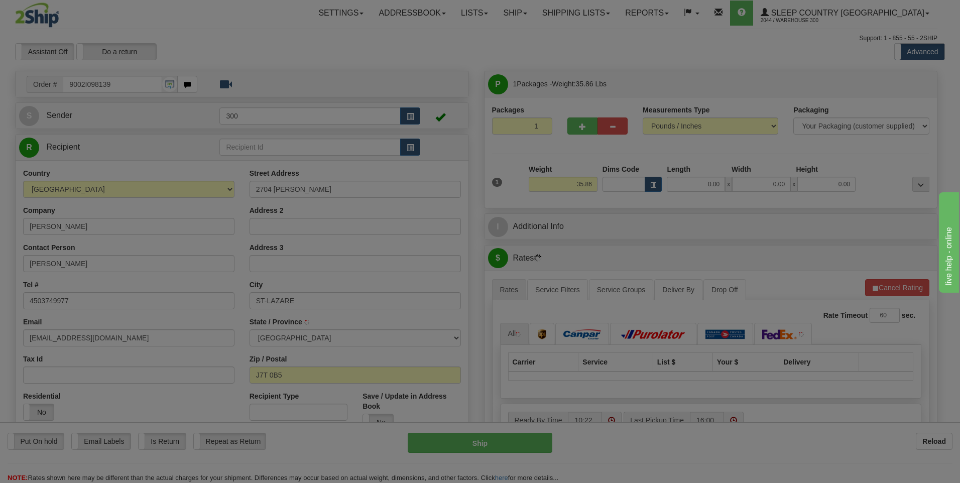
type input "SAINT-LAZARE"
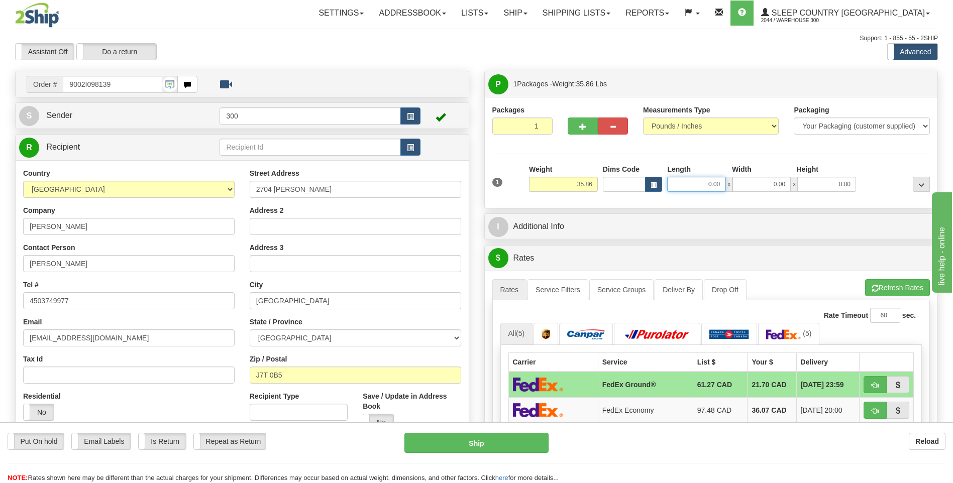
click at [708, 185] on input "0.00" at bounding box center [696, 184] width 58 height 15
type input "15.00"
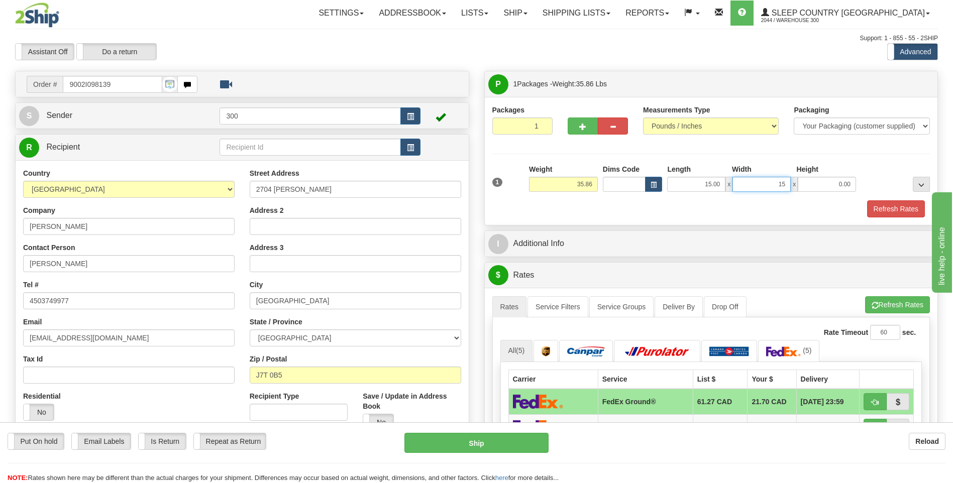
type input "15.00"
type input "61.00"
click at [895, 204] on button "Refresh Rates" at bounding box center [896, 208] width 58 height 17
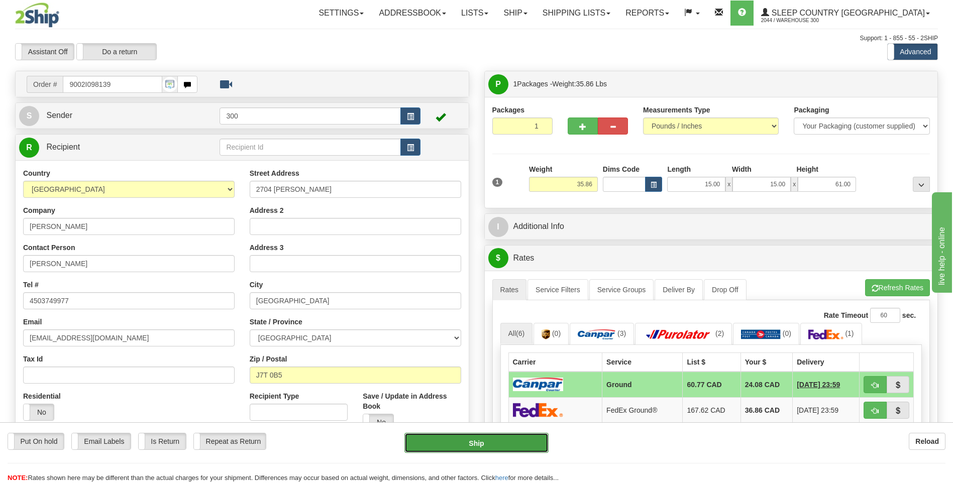
click at [481, 441] on button "Ship" at bounding box center [476, 443] width 144 height 20
type input "1"
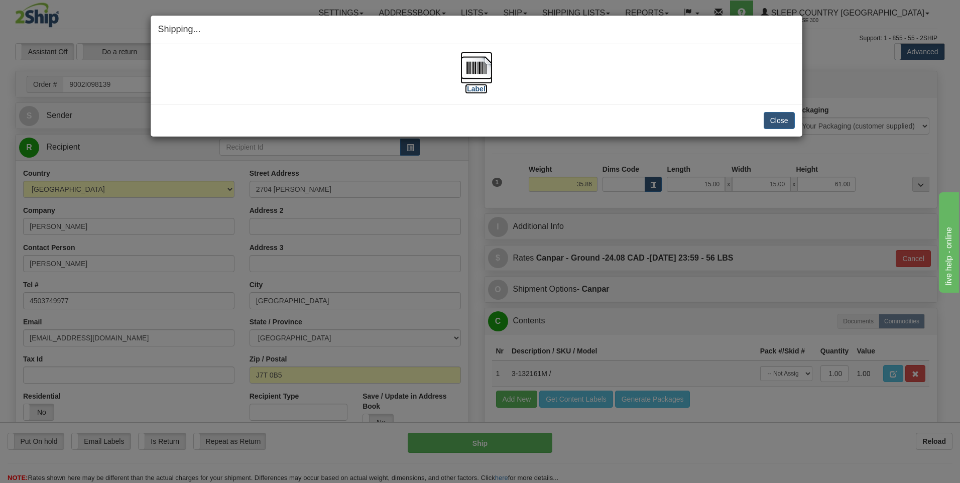
click at [483, 77] on img at bounding box center [476, 68] width 32 height 32
click at [773, 116] on button "Close" at bounding box center [779, 120] width 31 height 17
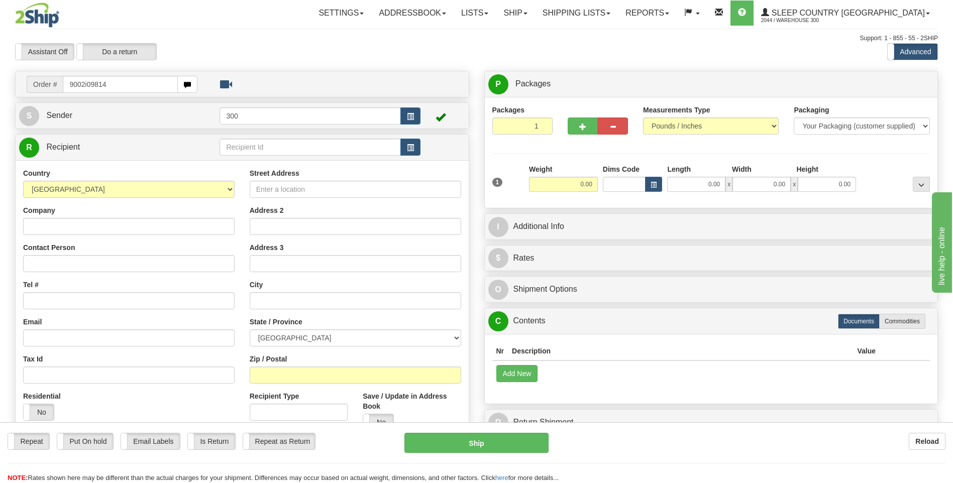
type input "9002i098147"
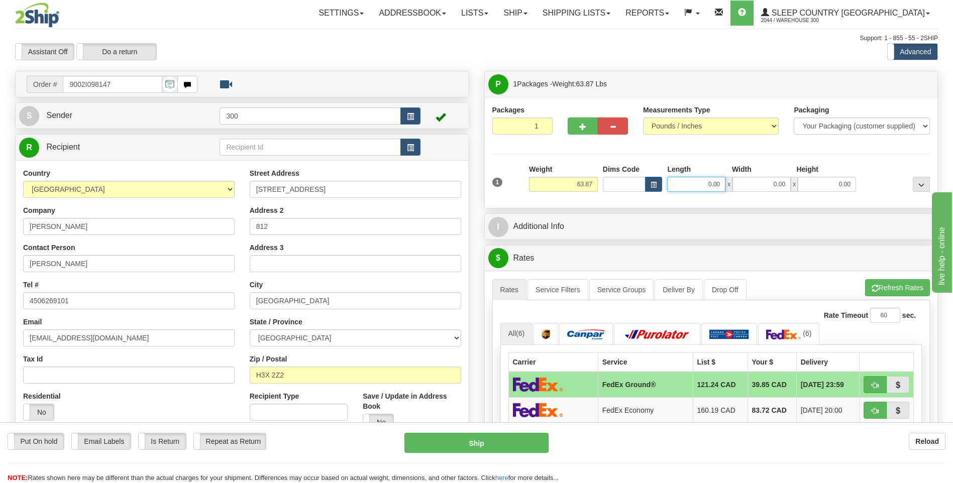
click at [701, 183] on input "0.00" at bounding box center [696, 184] width 58 height 15
type input "20.00"
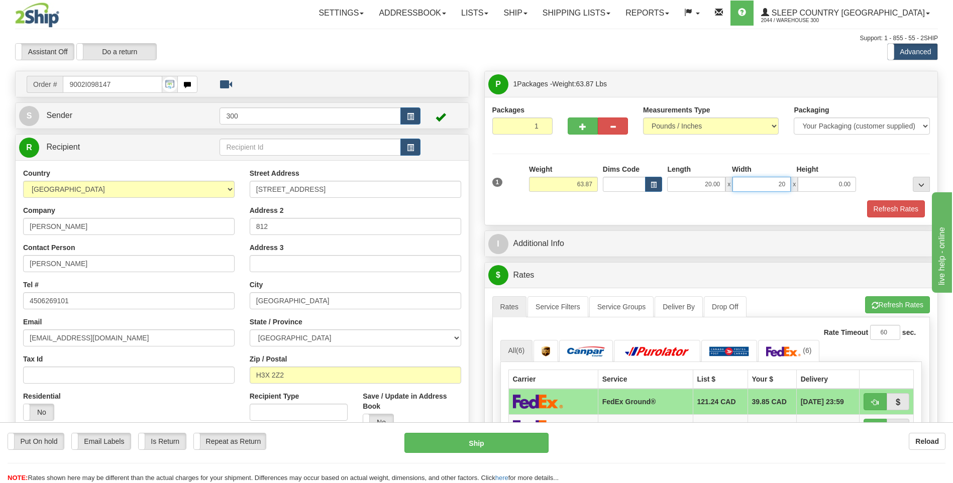
type input "20.00"
type input "42.00"
click at [884, 208] on button "Refresh Rates" at bounding box center [896, 208] width 58 height 17
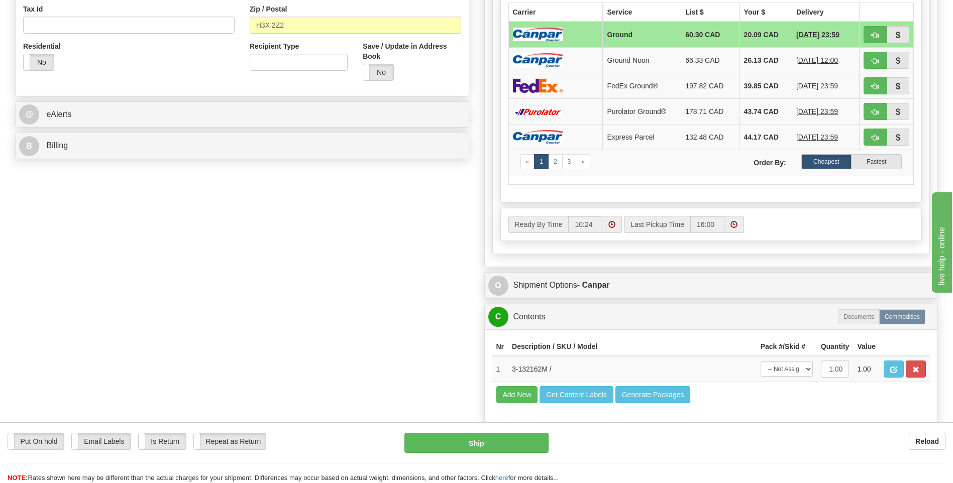
scroll to position [352, 0]
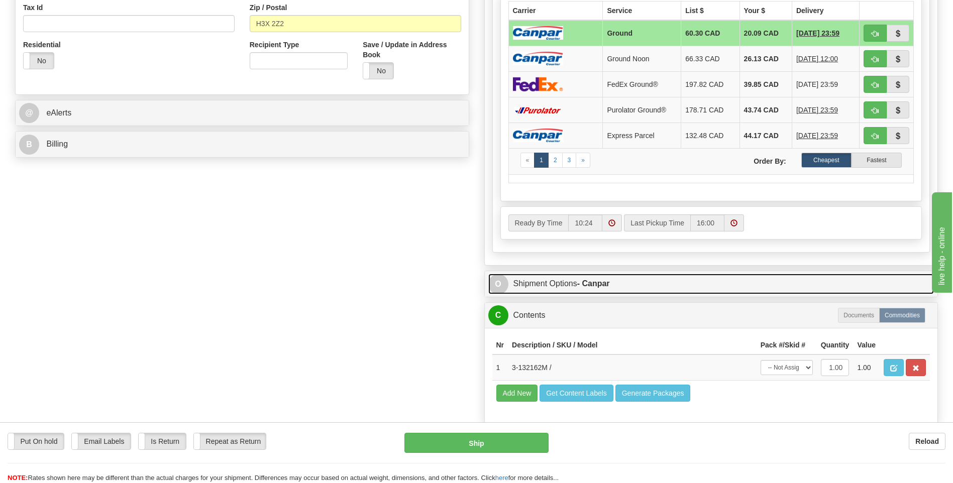
click at [595, 279] on strong "- Canpar" at bounding box center [593, 283] width 33 height 9
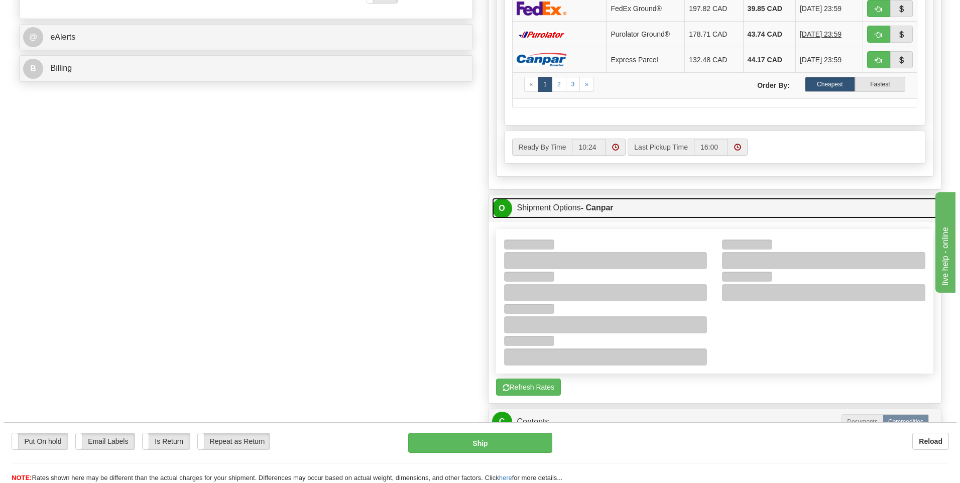
scroll to position [452, 0]
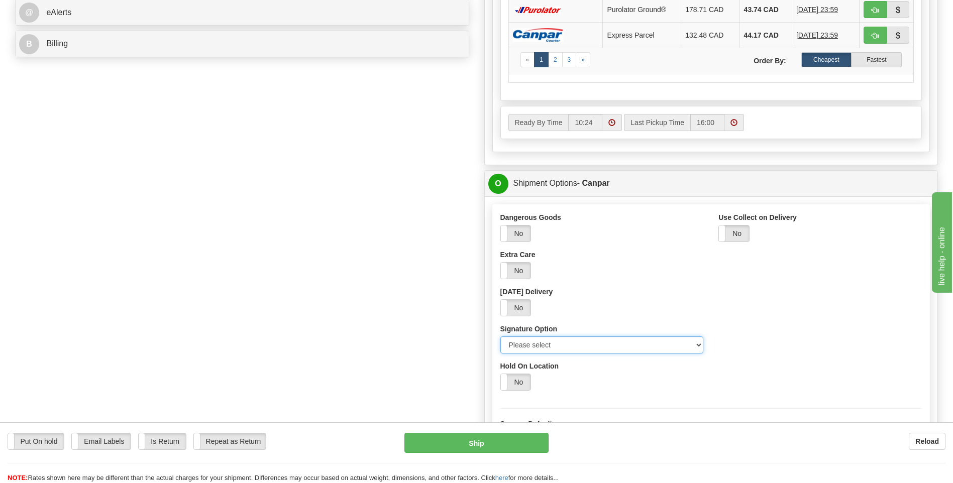
click at [699, 343] on select "Please select No Signature Required Signature Required Adult Signature" at bounding box center [601, 344] width 203 height 17
select select "2"
click at [500, 336] on select "Please select No Signature Required Signature Required Adult Signature" at bounding box center [601, 344] width 203 height 17
click at [479, 443] on button "Ship" at bounding box center [476, 443] width 144 height 20
type input "1"
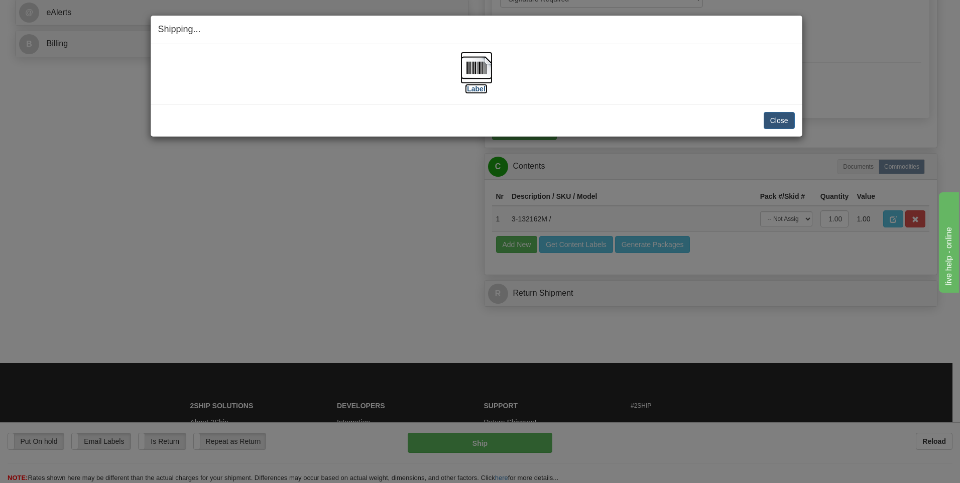
click at [468, 64] on img at bounding box center [476, 68] width 32 height 32
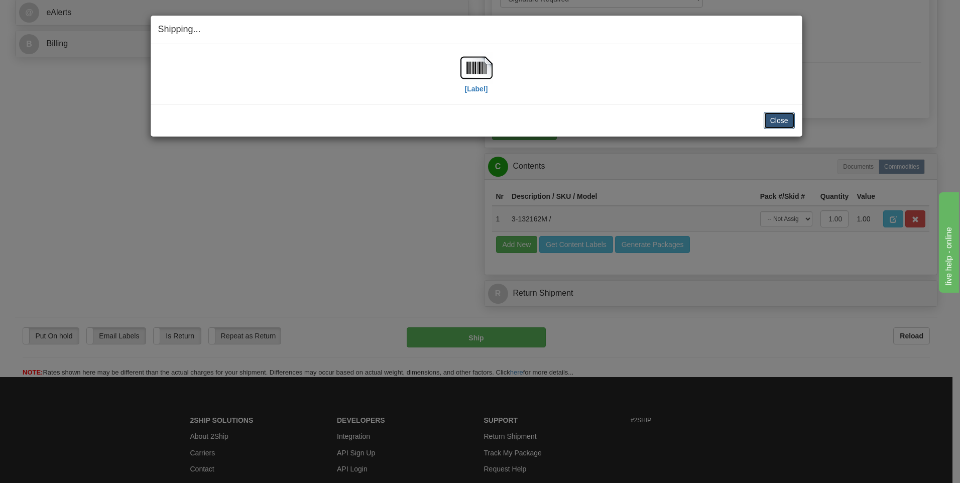
click at [769, 119] on button "Close" at bounding box center [779, 120] width 31 height 17
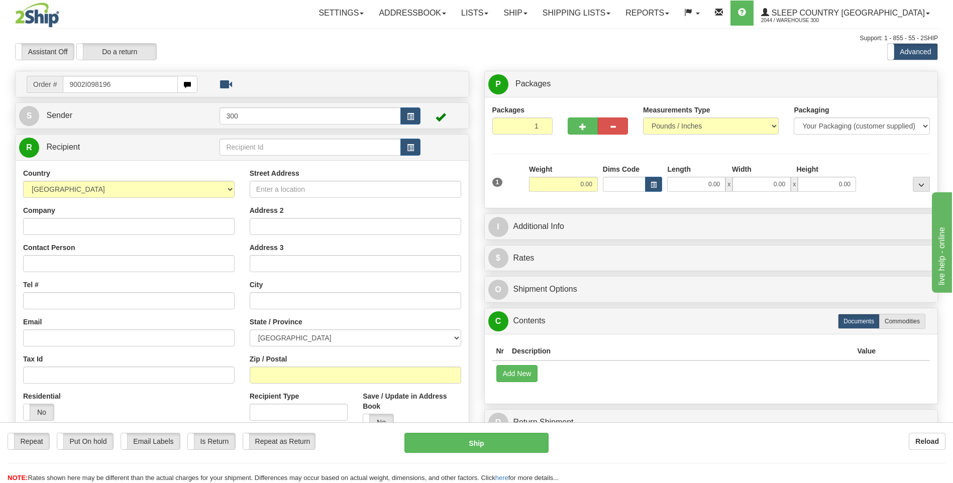
type input "9002I098196"
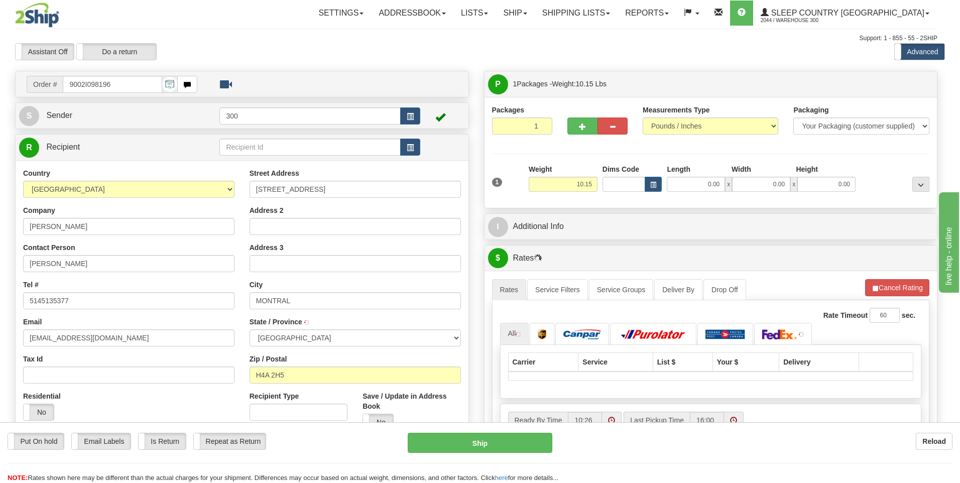
type input "[GEOGRAPHIC_DATA]"
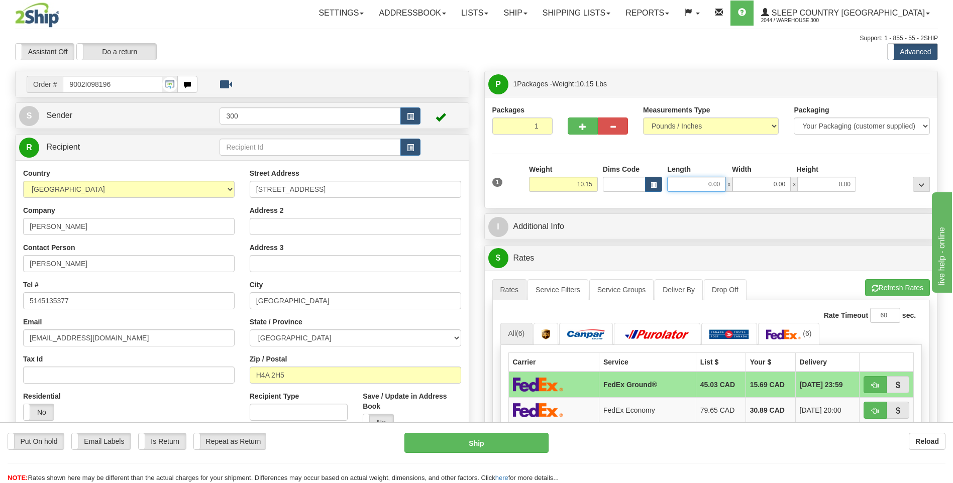
click at [703, 182] on input "0.00" at bounding box center [696, 184] width 58 height 15
type input "10.00"
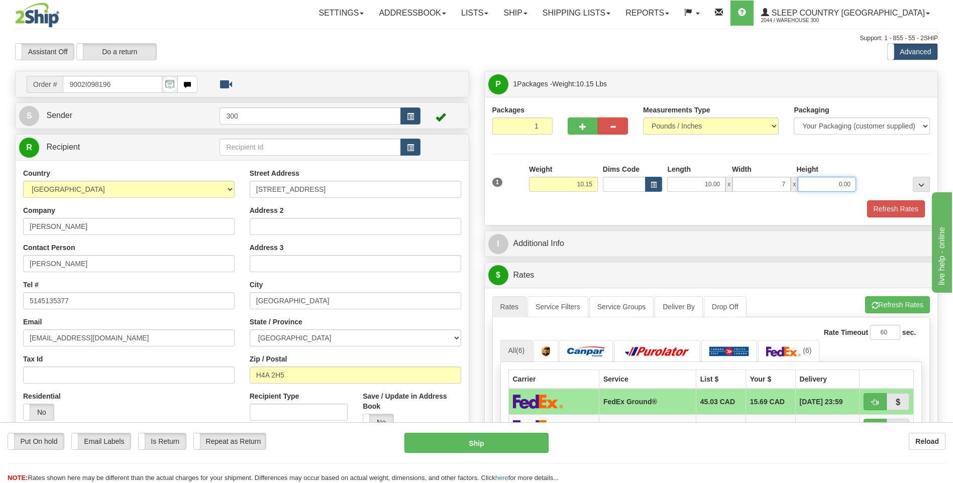
type input "7.00"
type input "2.00"
click at [899, 210] on button "Refresh Rates" at bounding box center [896, 208] width 58 height 17
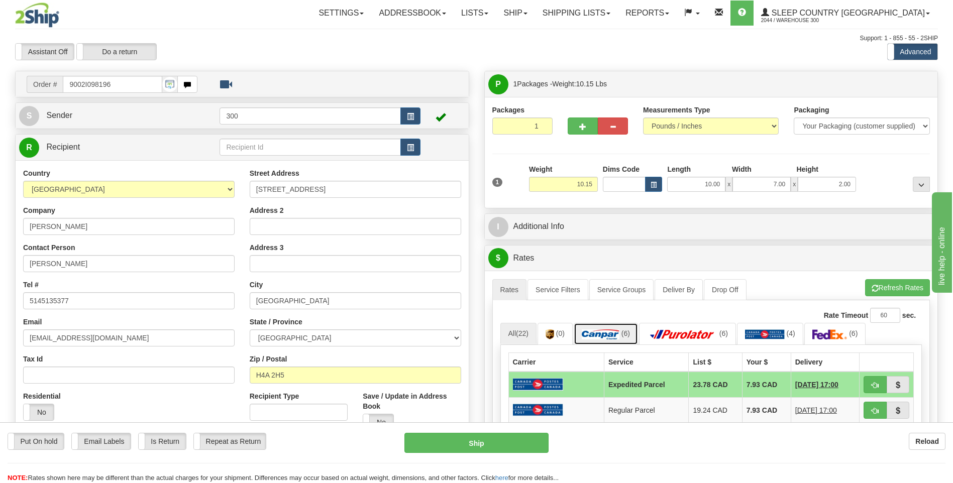
click at [601, 332] on img at bounding box center [601, 334] width 38 height 10
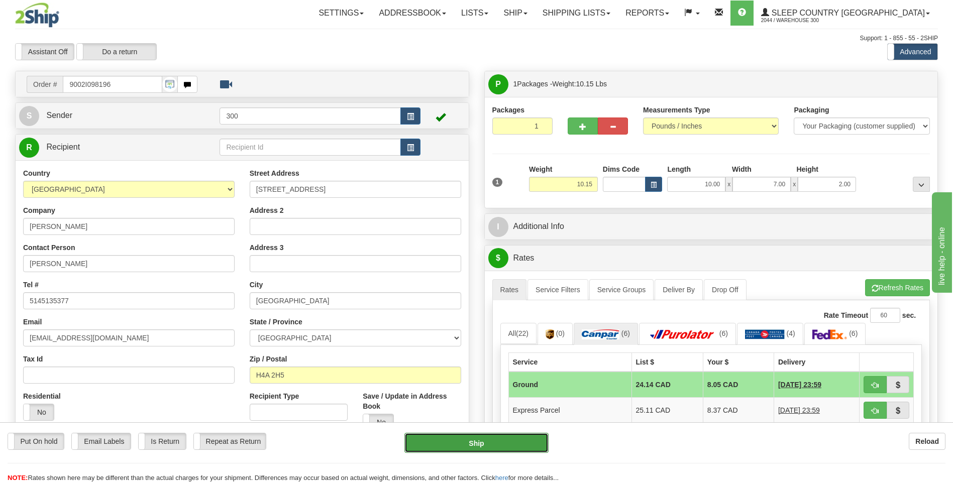
click at [470, 444] on button "Ship" at bounding box center [476, 443] width 144 height 20
type input "1"
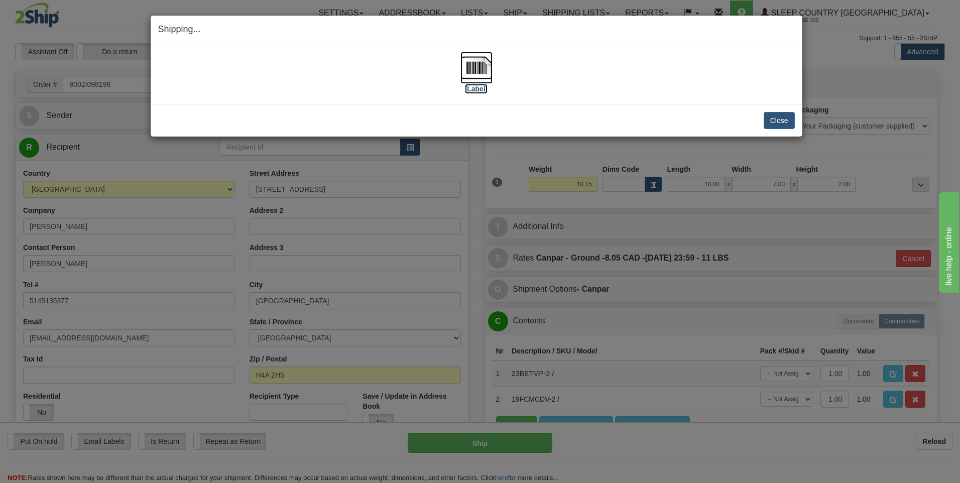
click at [474, 63] on img at bounding box center [476, 68] width 32 height 32
click at [784, 121] on button "Close" at bounding box center [779, 120] width 31 height 17
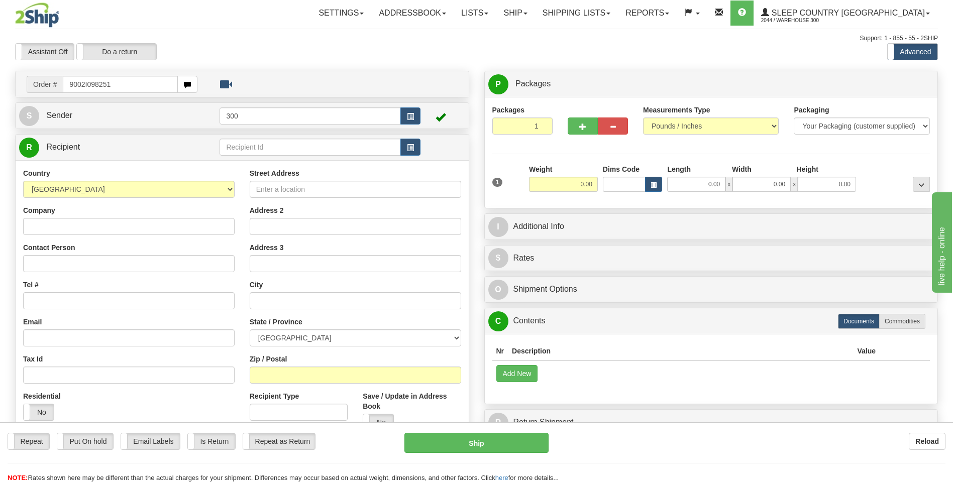
type input "9002I098251"
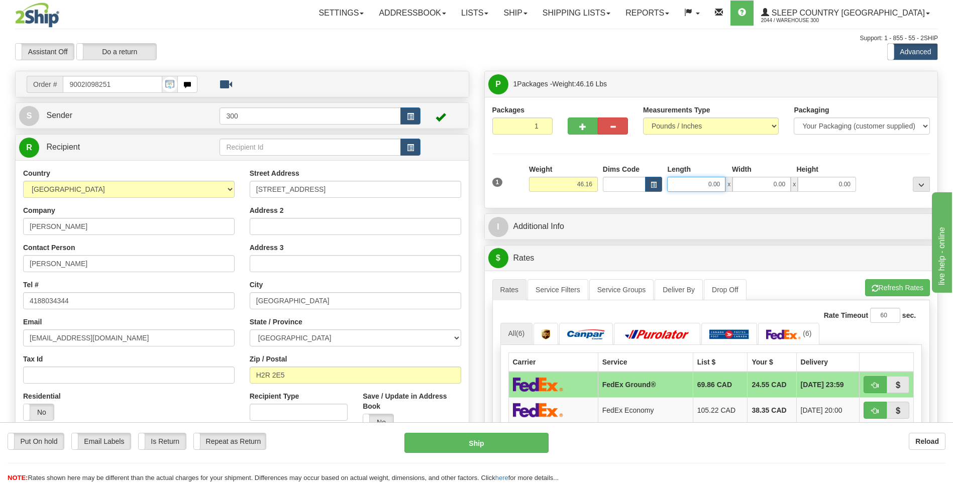
click at [706, 185] on input "0.00" at bounding box center [696, 184] width 58 height 15
type input "15.00"
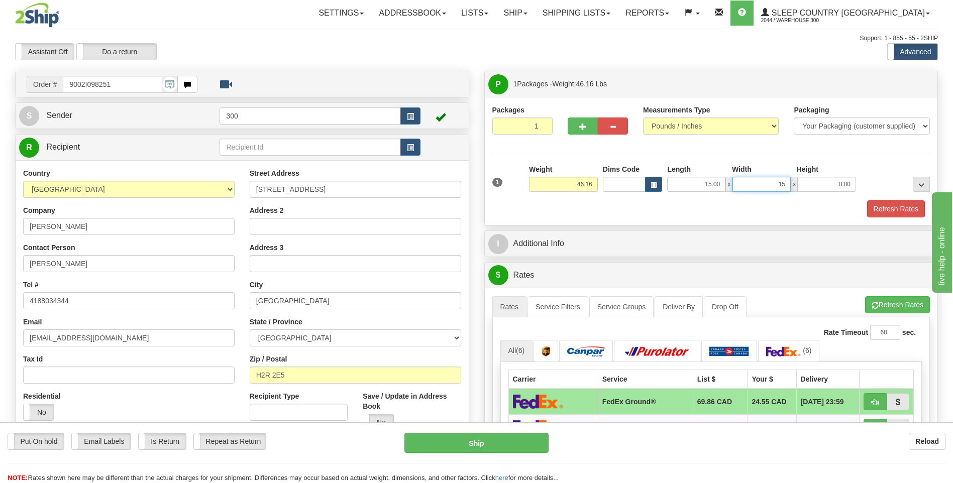
type input "15.00"
type input "61.00"
click at [897, 203] on button "Refresh Rates" at bounding box center [896, 208] width 58 height 17
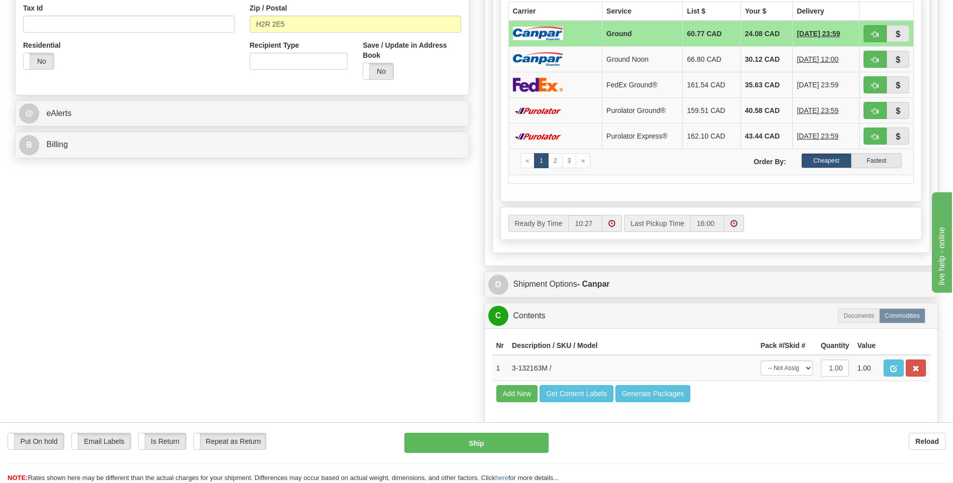
scroll to position [352, 0]
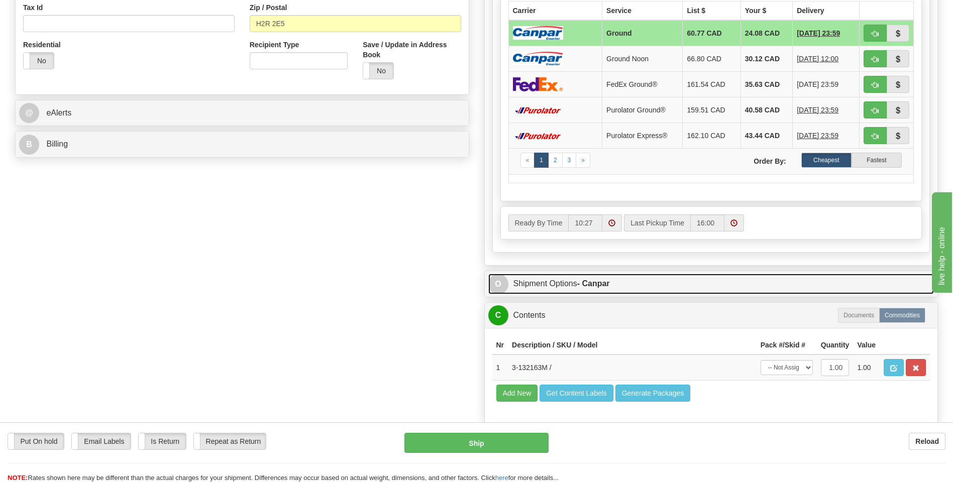
click at [615, 281] on link "O Shipment Options - Canpar" at bounding box center [711, 284] width 446 height 21
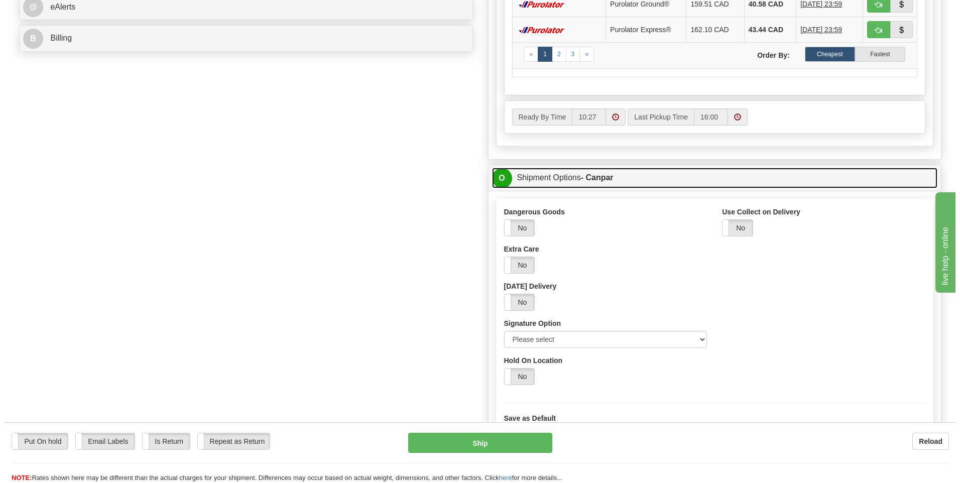
scroll to position [552, 0]
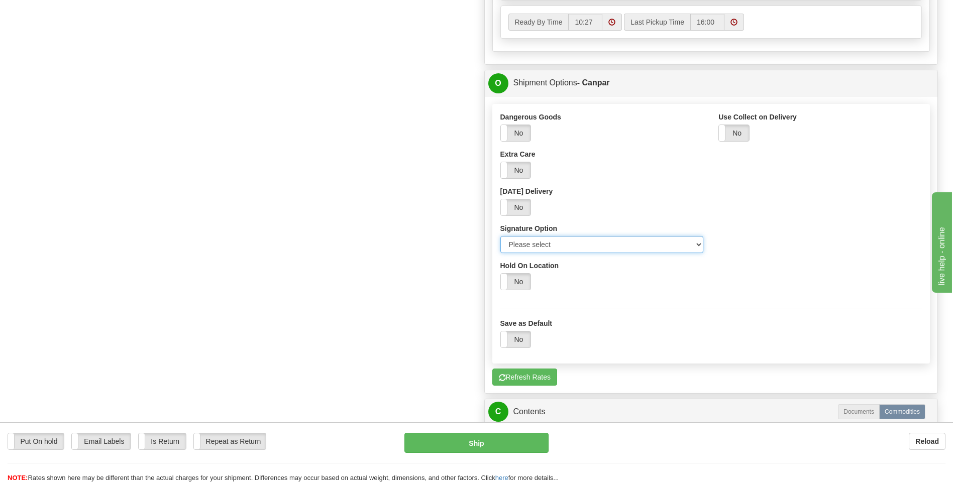
click at [698, 243] on select "Please select No Signature Required Signature Required Adult Signature" at bounding box center [601, 244] width 203 height 17
select select "2"
click at [500, 236] on select "Please select No Signature Required Signature Required Adult Signature" at bounding box center [601, 244] width 203 height 17
click at [471, 441] on button "Ship" at bounding box center [476, 443] width 144 height 20
type input "1"
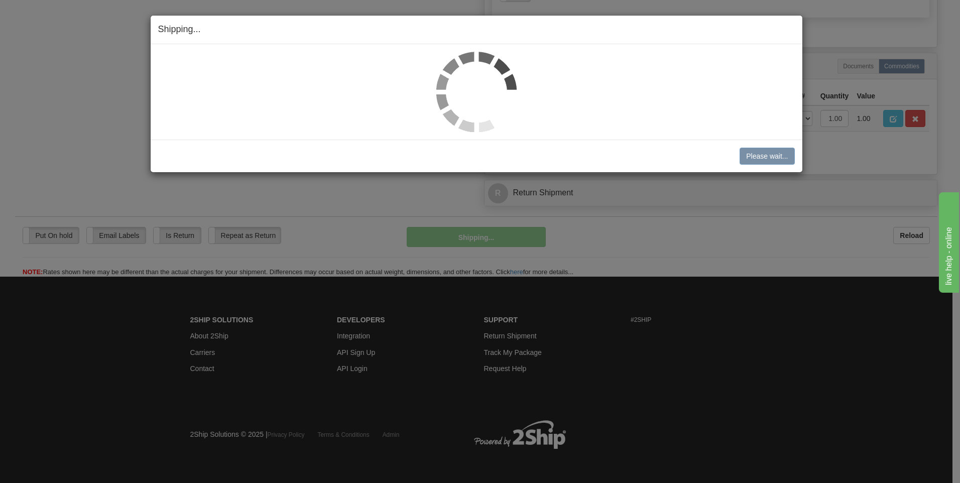
scroll to position [534, 0]
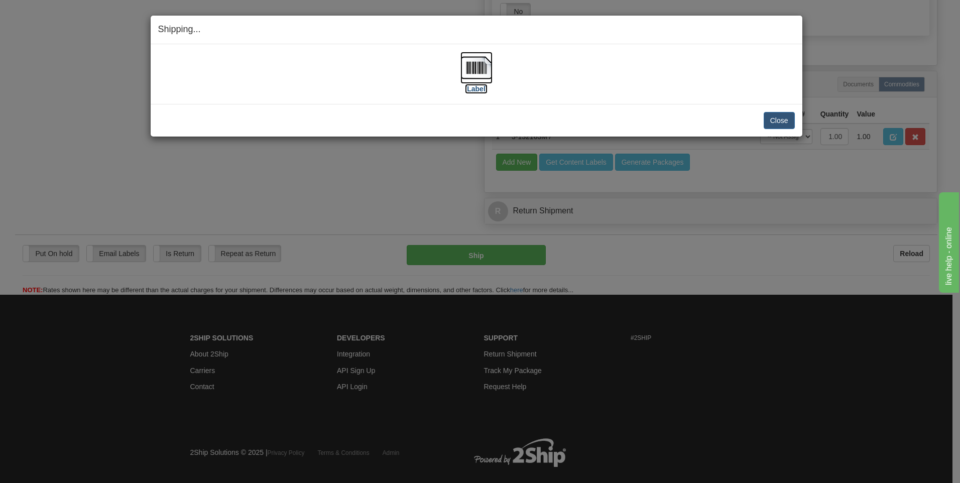
click at [475, 72] on img at bounding box center [476, 68] width 32 height 32
click at [779, 123] on button "Close" at bounding box center [779, 120] width 31 height 17
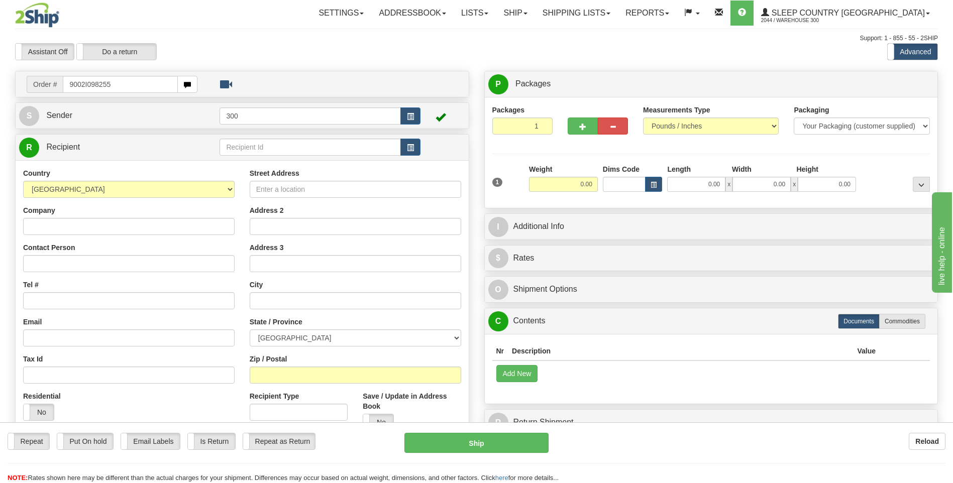
type input "9002I098255"
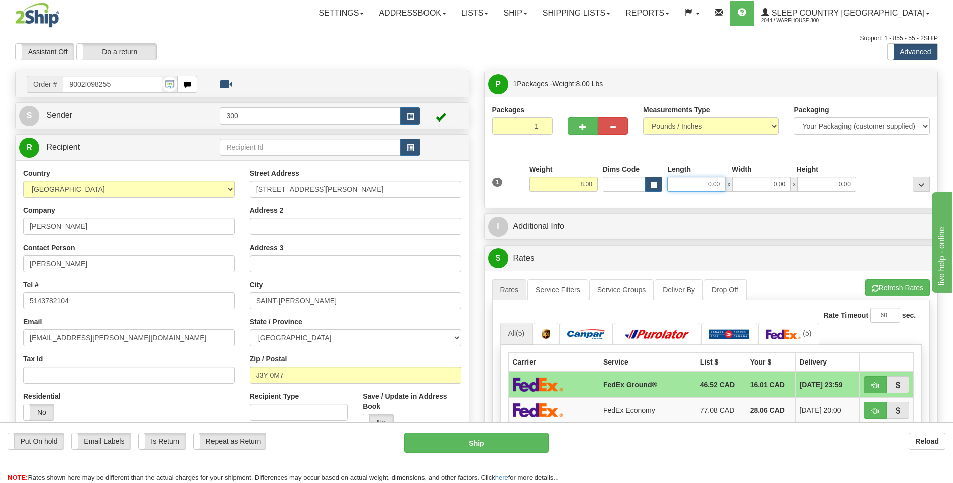
click at [702, 183] on input "0.00" at bounding box center [696, 184] width 58 height 15
type input "11.50"
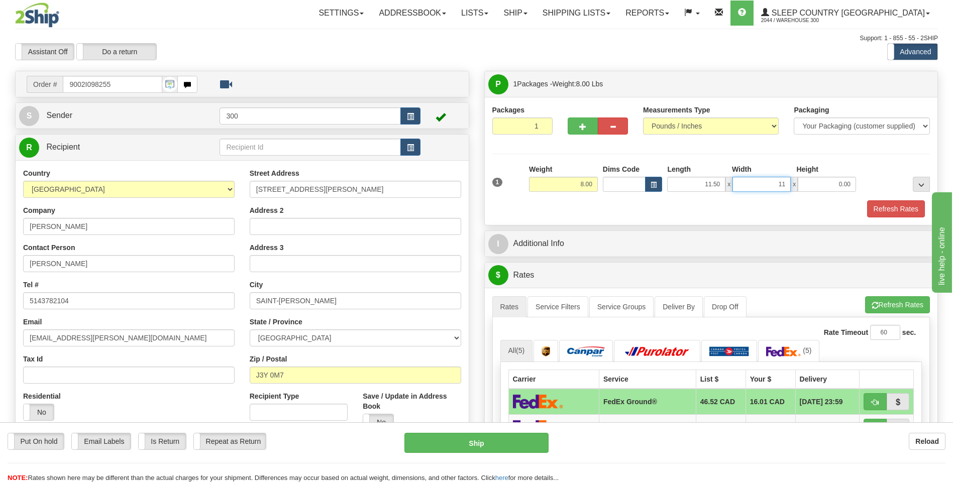
type input "11.00"
type input "21.00"
click at [902, 203] on button "Refresh Rates" at bounding box center [896, 208] width 58 height 17
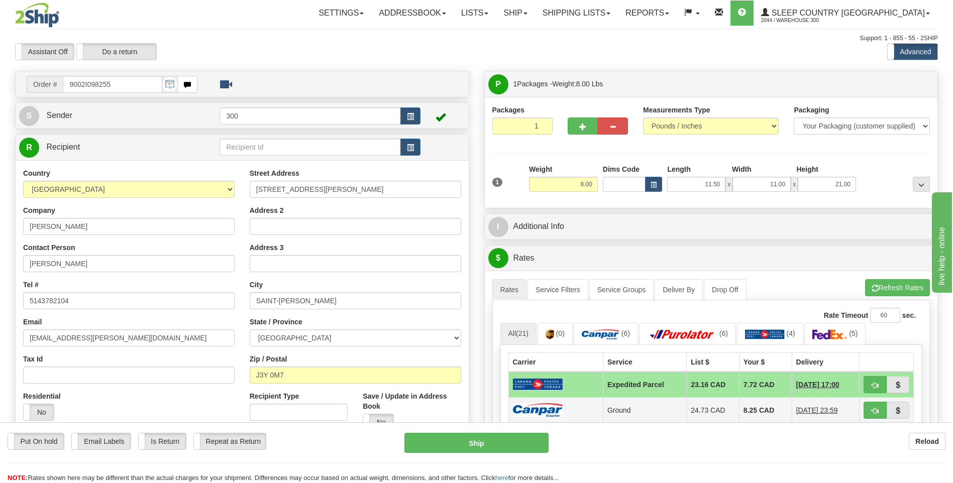
click at [605, 407] on td "Ground" at bounding box center [644, 410] width 83 height 26
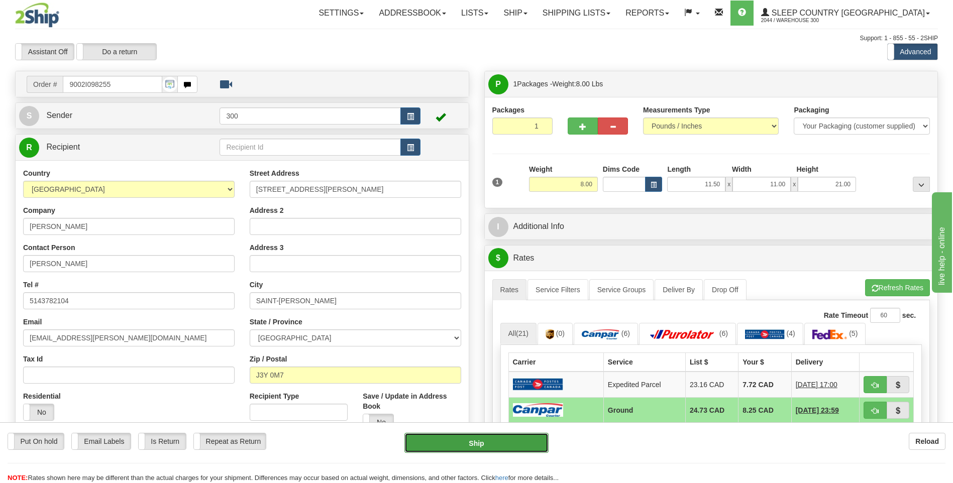
click at [466, 441] on button "Ship" at bounding box center [476, 443] width 144 height 20
type input "1"
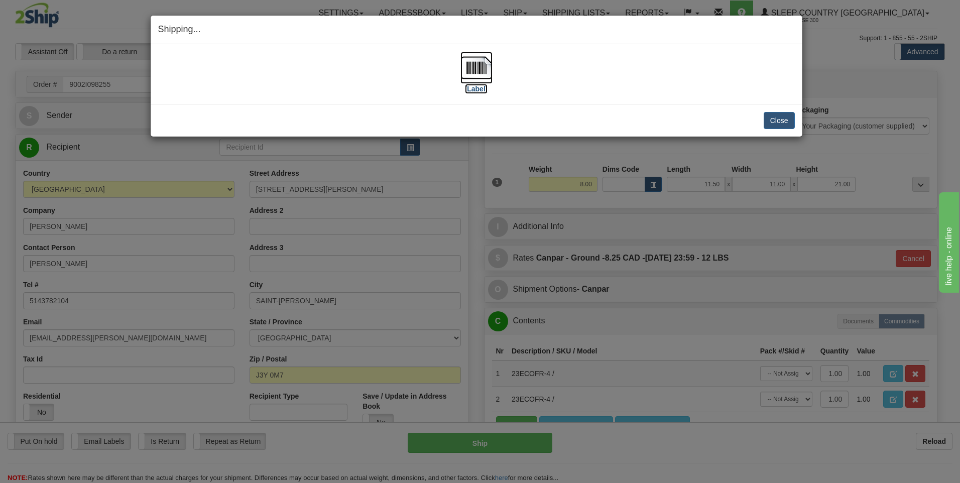
click at [473, 70] on img at bounding box center [476, 68] width 32 height 32
click at [781, 119] on button "Close" at bounding box center [779, 120] width 31 height 17
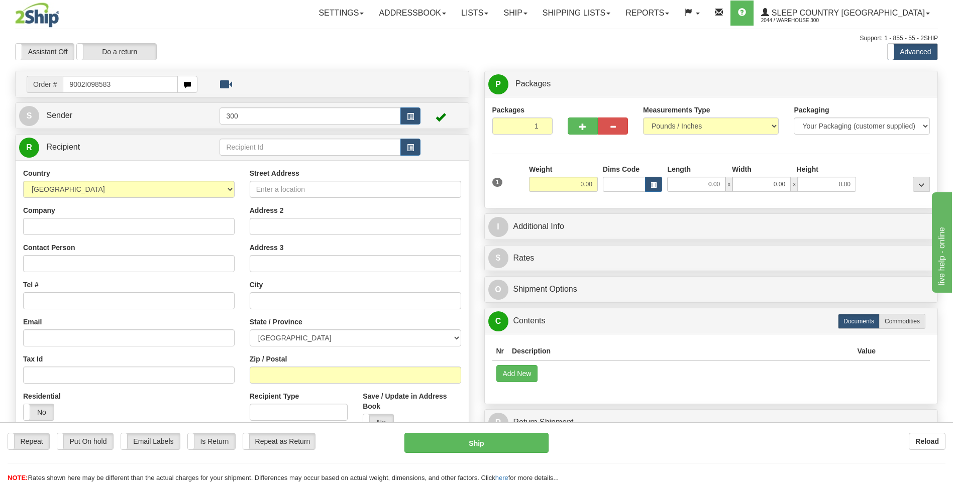
type input "9002I098583"
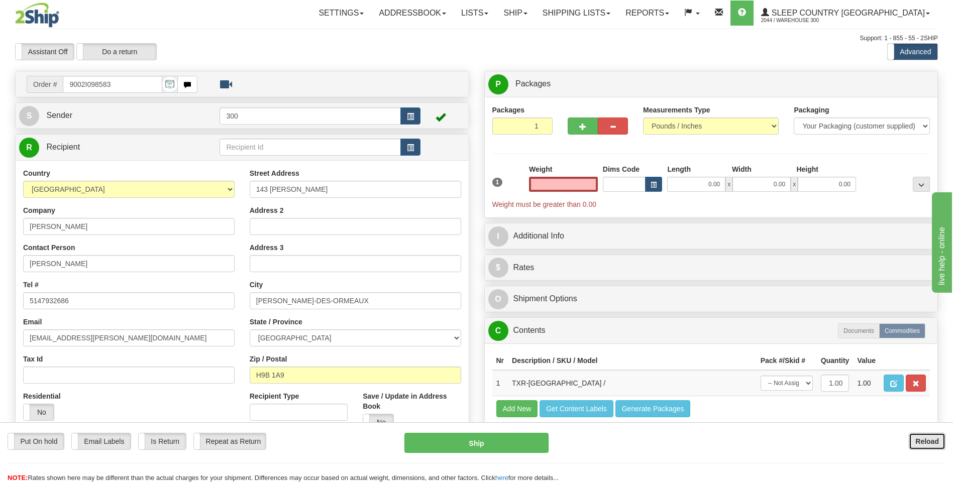
type input "0.00"
click at [930, 443] on b "Reload" at bounding box center [927, 441] width 24 height 8
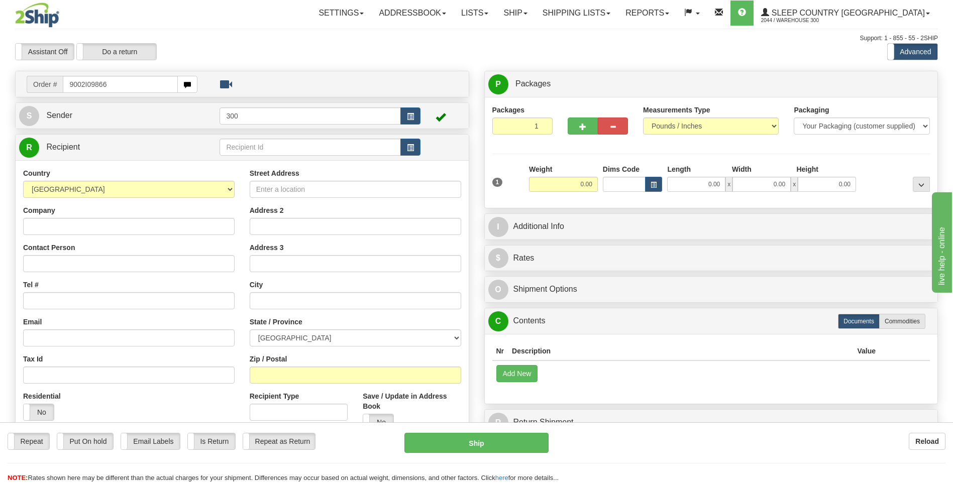
type input "9002I098665"
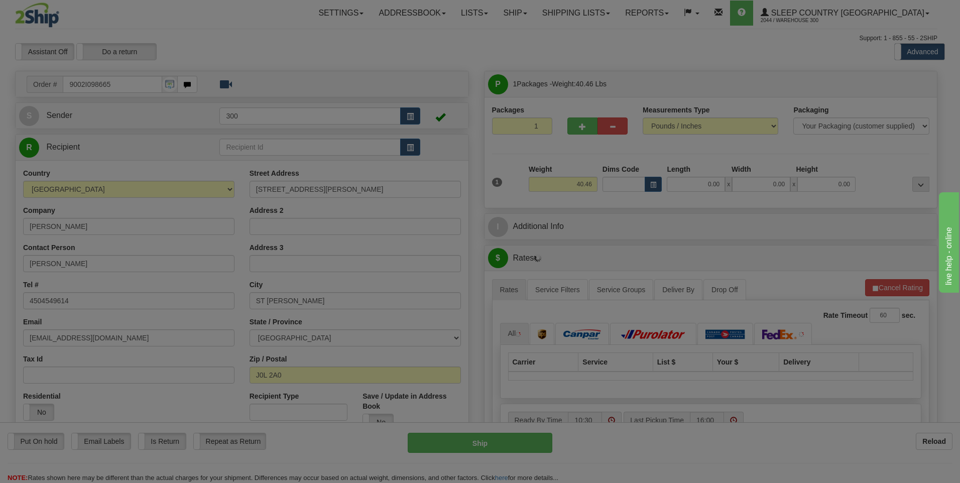
type input "SAINT-[PERSON_NAME]"
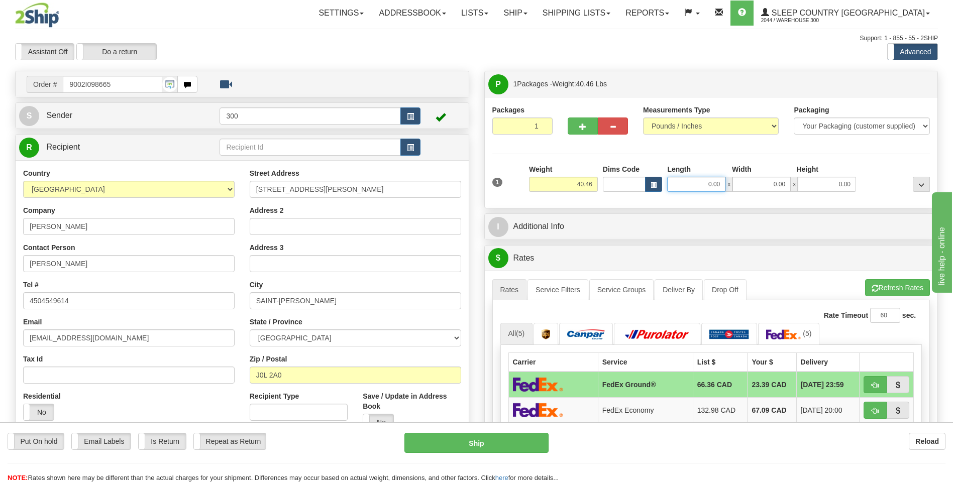
click at [705, 187] on input "0.00" at bounding box center [696, 184] width 58 height 15
type input "14.00"
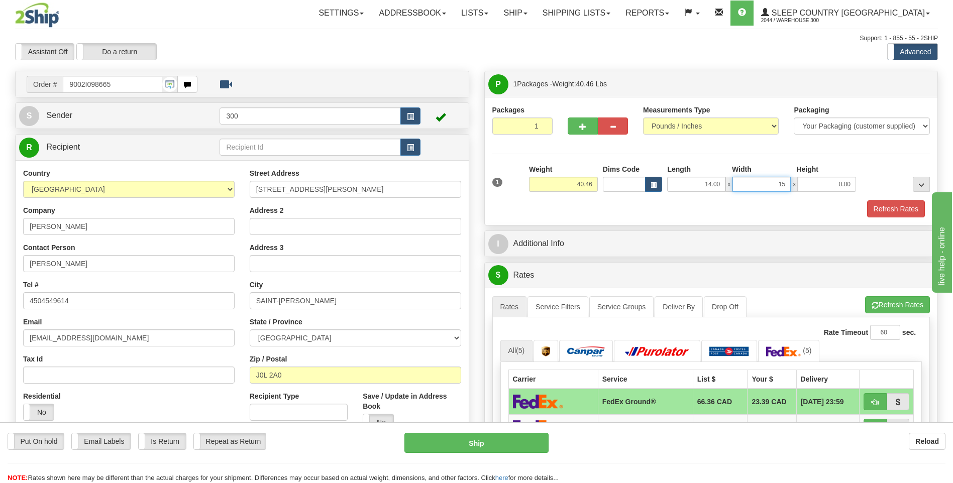
type input "15.00"
type input "55.00"
click at [893, 204] on button "Refresh Rates" at bounding box center [896, 208] width 58 height 17
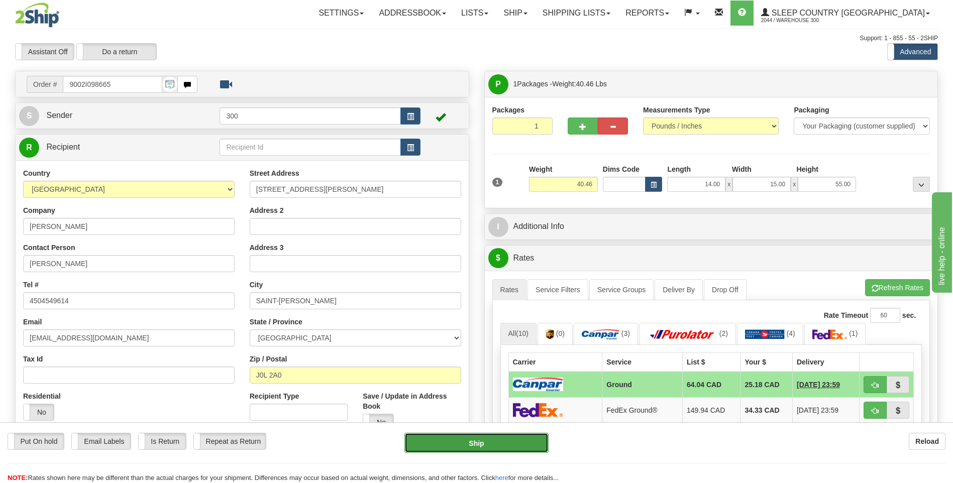
click at [474, 437] on button "Ship" at bounding box center [476, 443] width 144 height 20
type input "1"
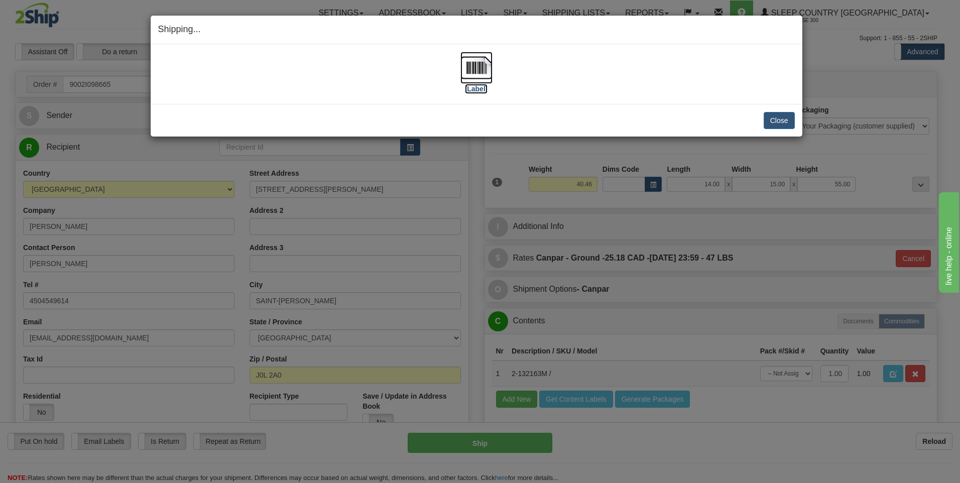
click at [476, 65] on img at bounding box center [476, 68] width 32 height 32
click at [774, 124] on button "Close" at bounding box center [779, 120] width 31 height 17
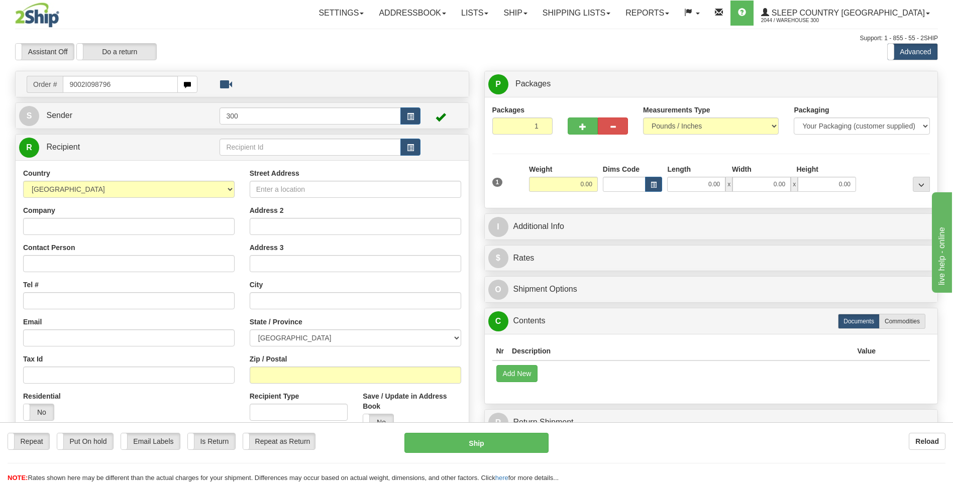
type input "9002I098796"
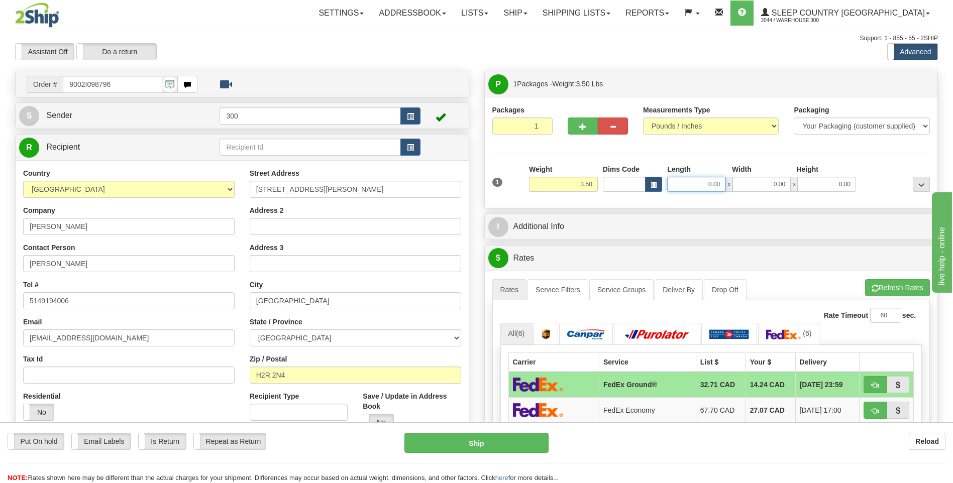
click at [700, 181] on input "0.00" at bounding box center [696, 184] width 58 height 15
type input "25.00"
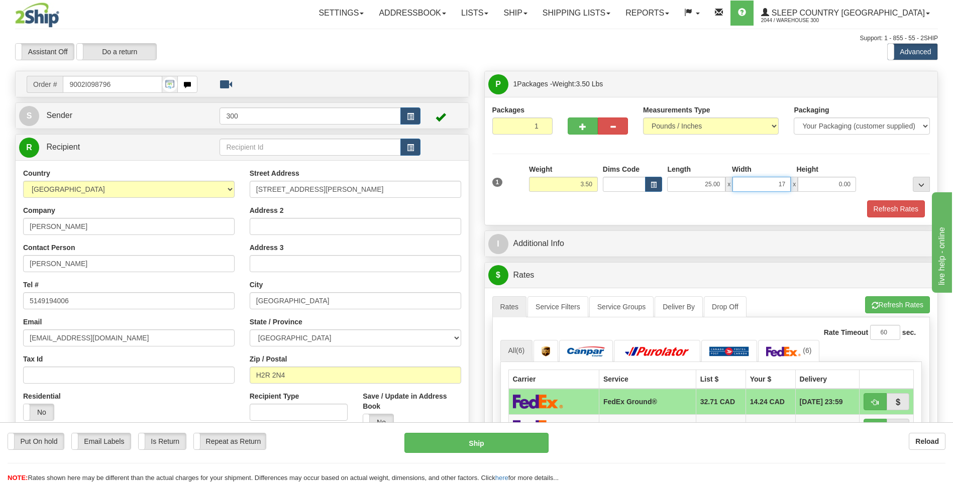
type input "17.00"
type input "10.00"
click at [886, 206] on button "Refresh Rates" at bounding box center [896, 208] width 58 height 17
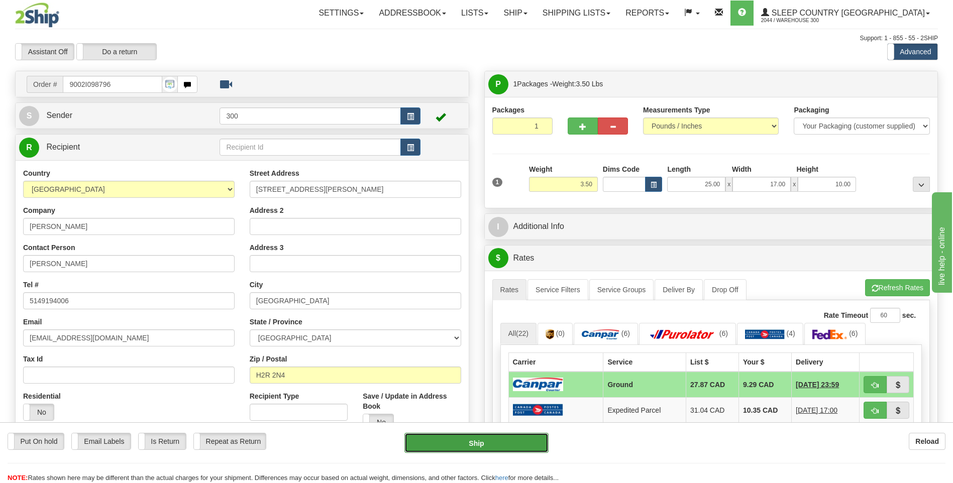
click at [468, 439] on button "Ship" at bounding box center [476, 443] width 144 height 20
type input "1"
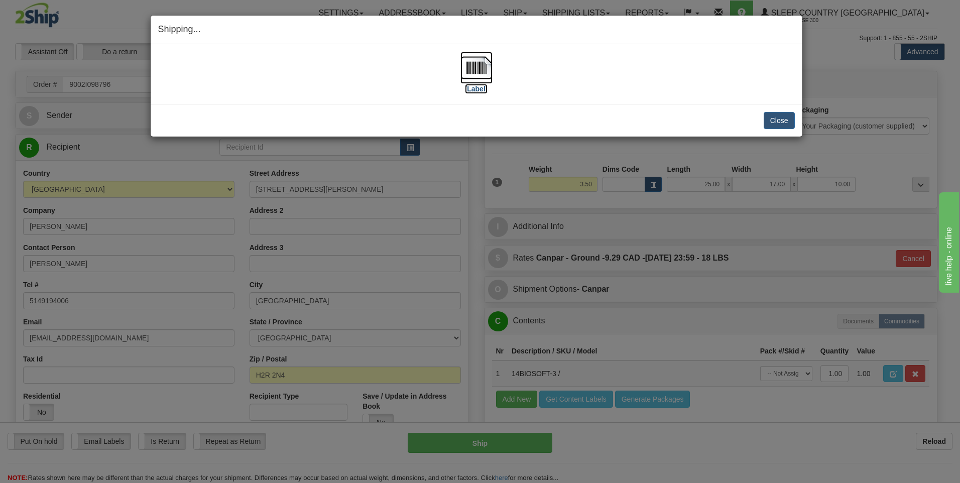
click at [475, 69] on img at bounding box center [476, 68] width 32 height 32
click at [777, 120] on button "Close" at bounding box center [779, 120] width 31 height 17
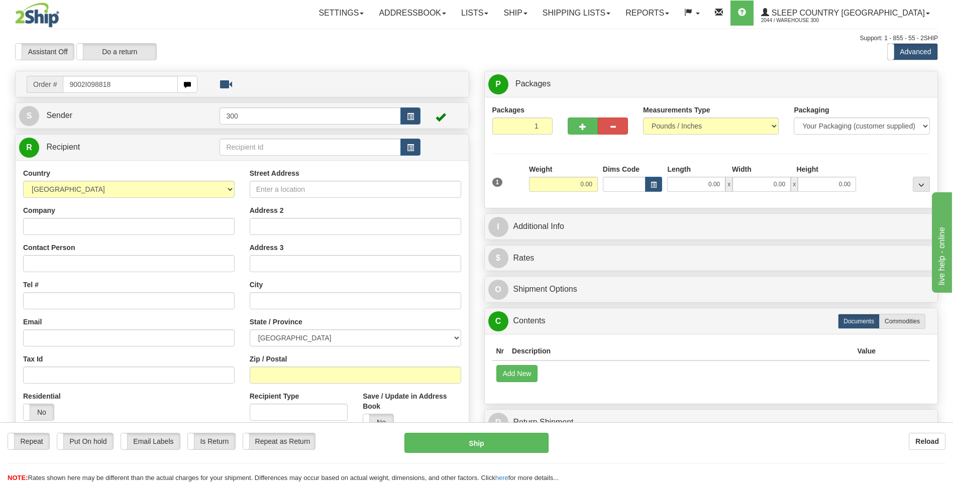
type input "9002I098818"
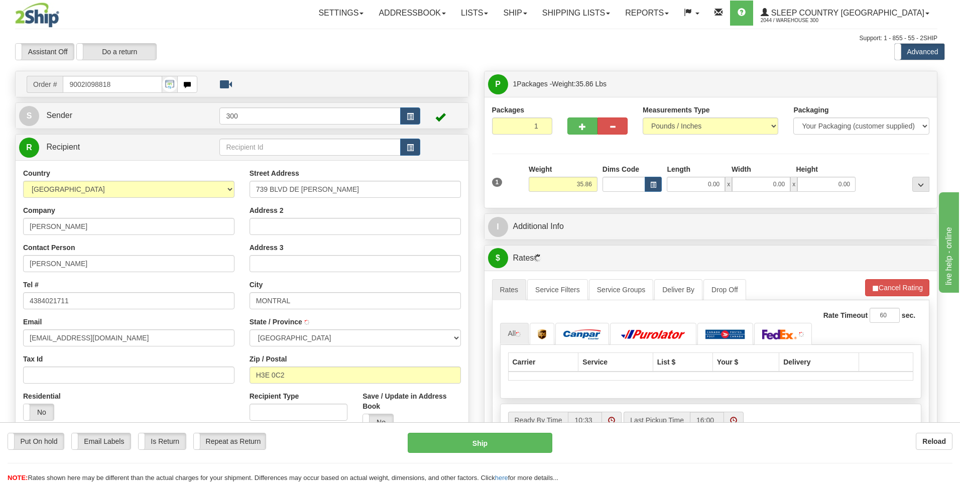
type input "[GEOGRAPHIC_DATA]"
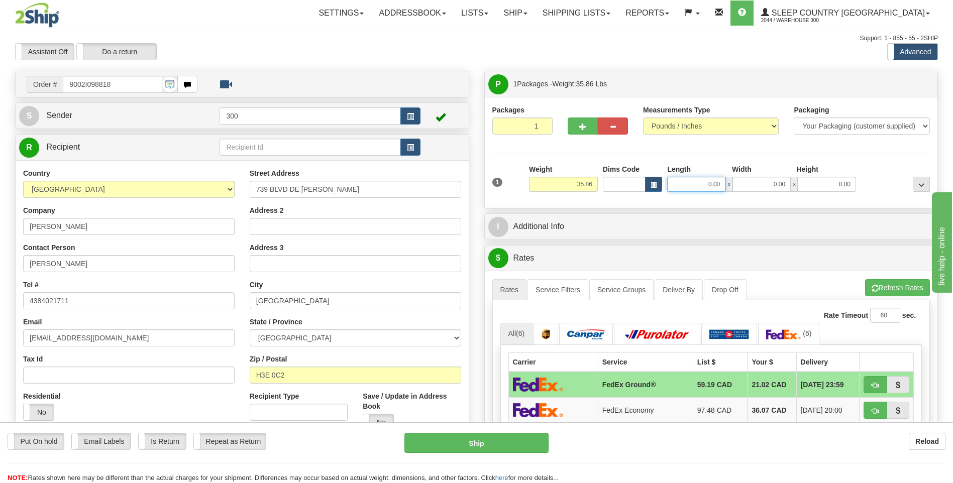
click at [693, 183] on input "0.00" at bounding box center [696, 184] width 58 height 15
type input "15.00"
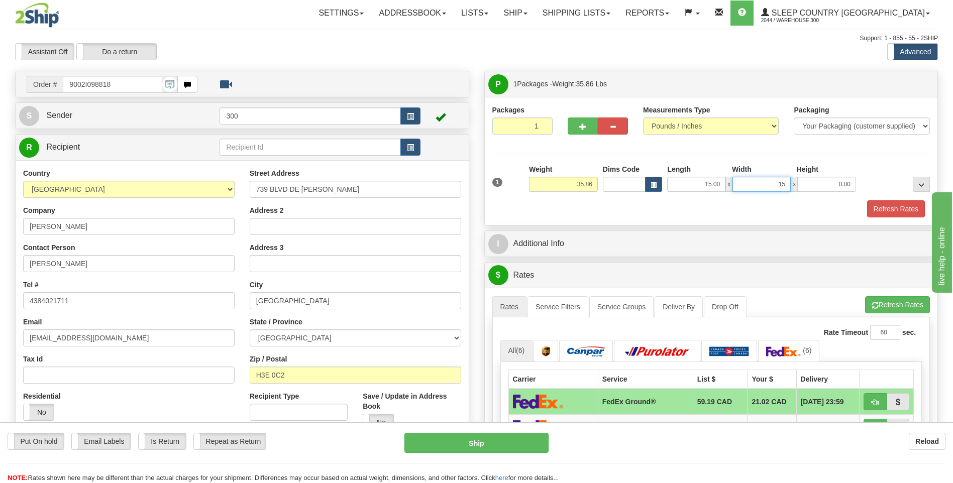
type input "15.00"
type input "61.00"
click at [895, 205] on button "Refresh Rates" at bounding box center [896, 208] width 58 height 17
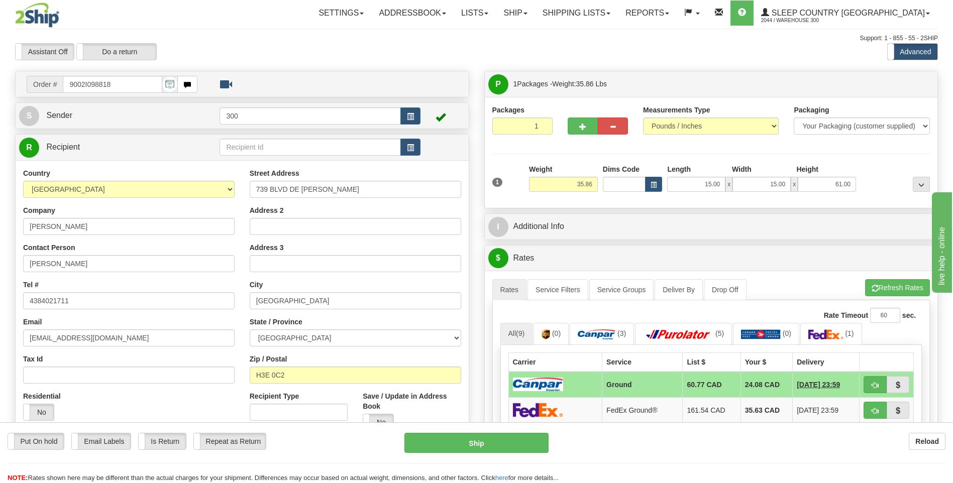
click at [636, 385] on td "Ground" at bounding box center [642, 385] width 80 height 26
click at [450, 444] on button "Ship" at bounding box center [476, 443] width 144 height 20
type input "1"
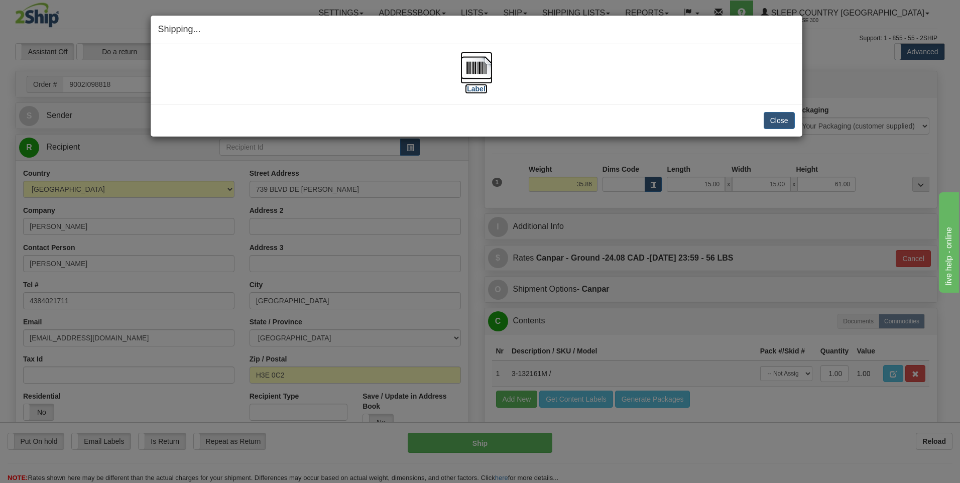
click at [477, 68] on img at bounding box center [476, 68] width 32 height 32
click at [771, 115] on button "Close" at bounding box center [779, 120] width 31 height 17
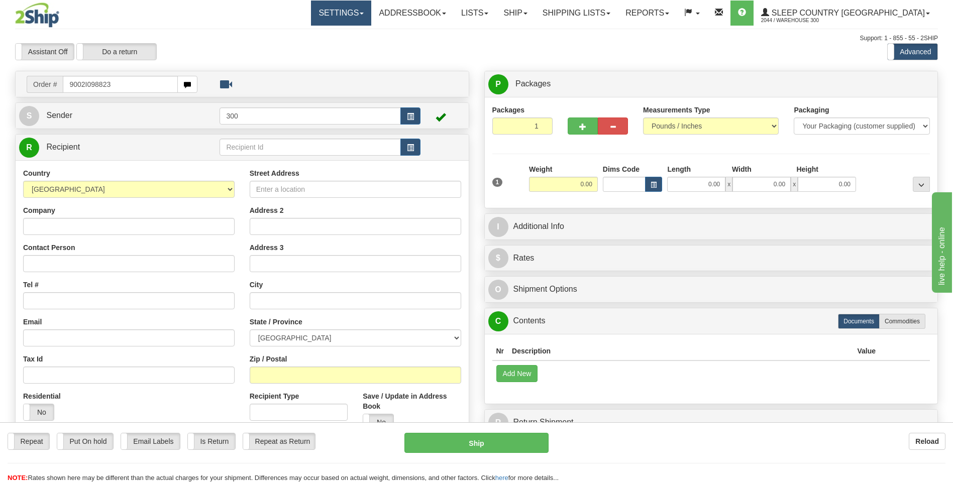
type input "9002I098823"
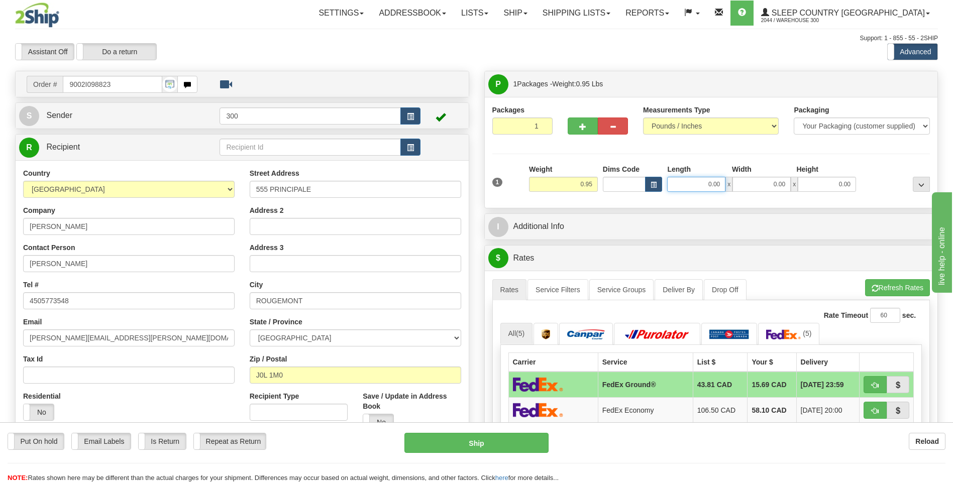
click at [695, 183] on input "0.00" at bounding box center [696, 184] width 58 height 15
type input "10.00"
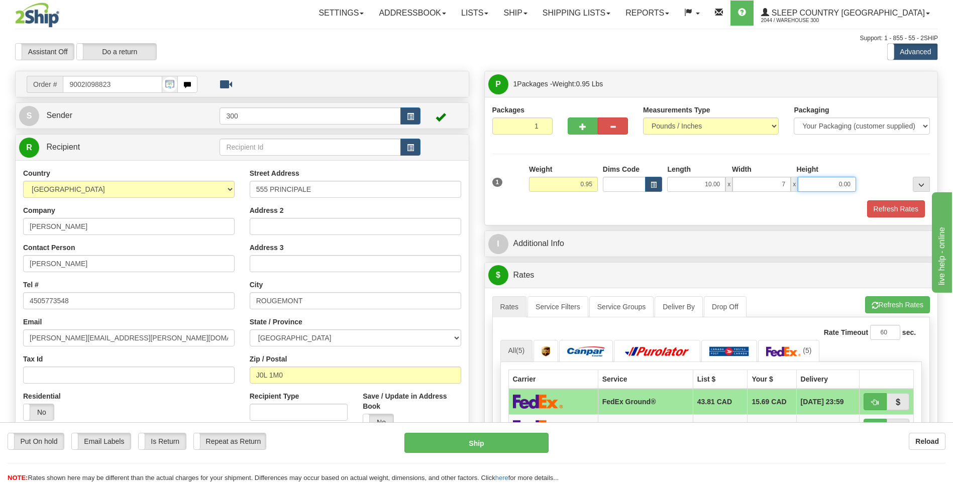
type input "7.00"
type input "2.00"
click at [880, 210] on button "Refresh Rates" at bounding box center [896, 208] width 58 height 17
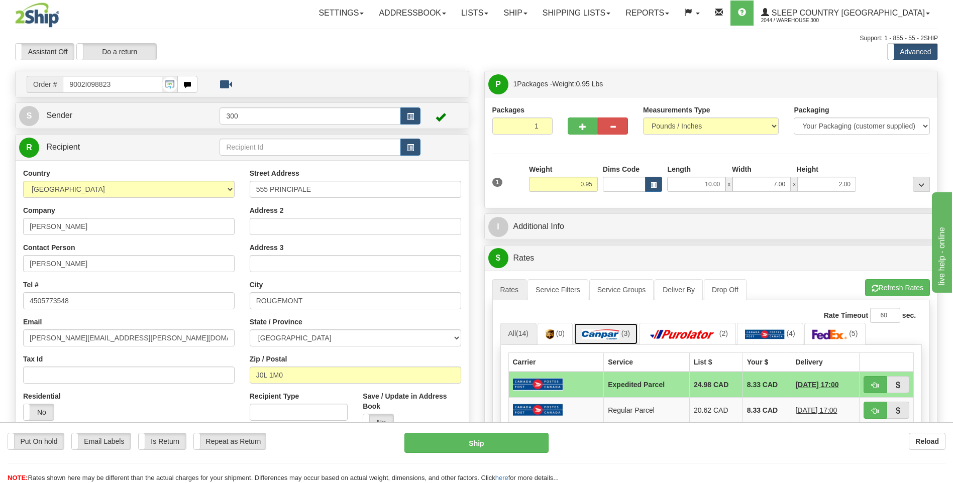
click at [624, 330] on span "(3)" at bounding box center [625, 333] width 9 height 8
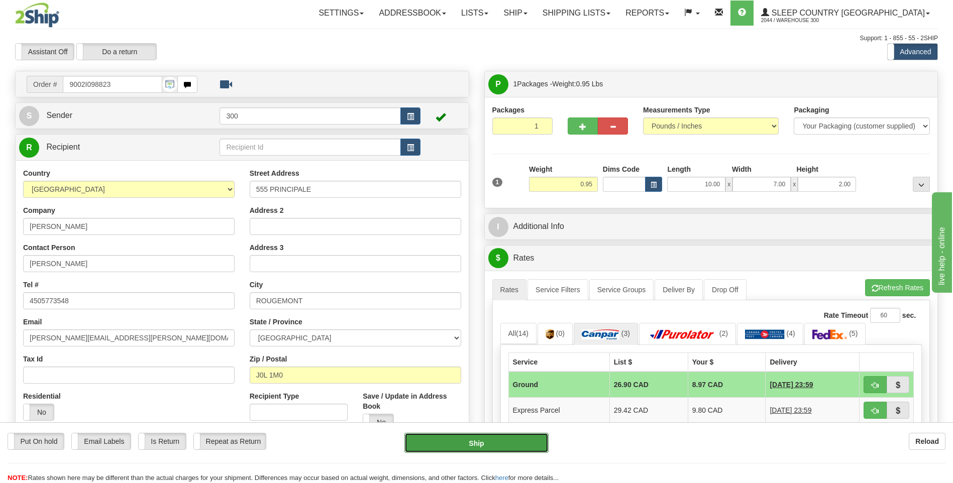
click at [477, 444] on button "Ship" at bounding box center [476, 443] width 144 height 20
type input "1"
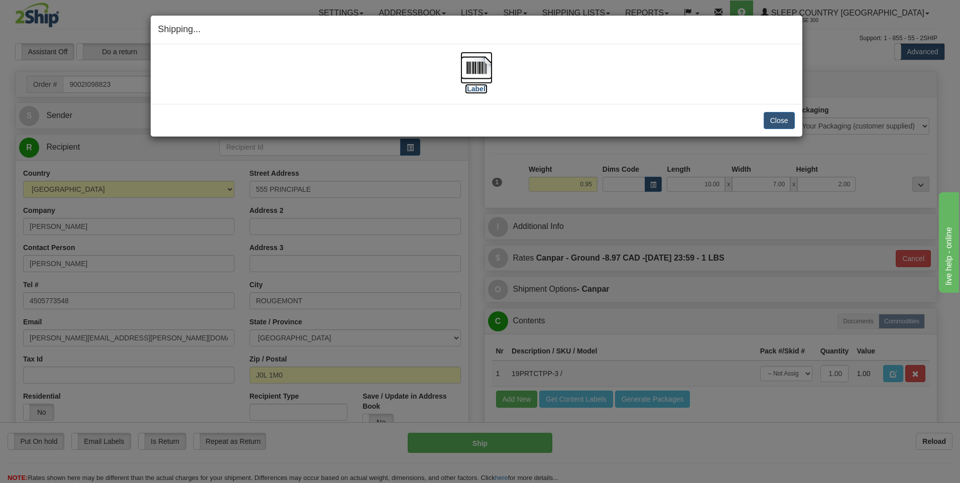
click at [476, 67] on img at bounding box center [476, 68] width 32 height 32
click at [773, 118] on button "Close" at bounding box center [779, 120] width 31 height 17
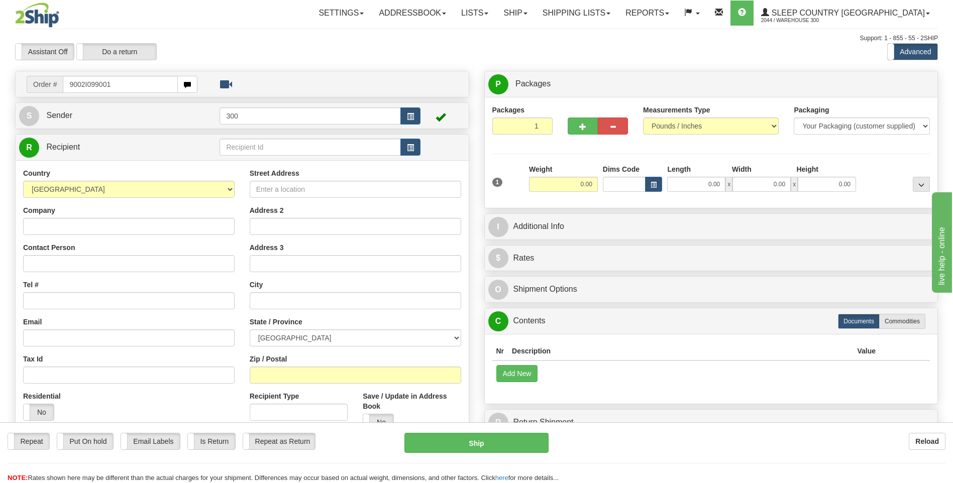
type input "9002I099001"
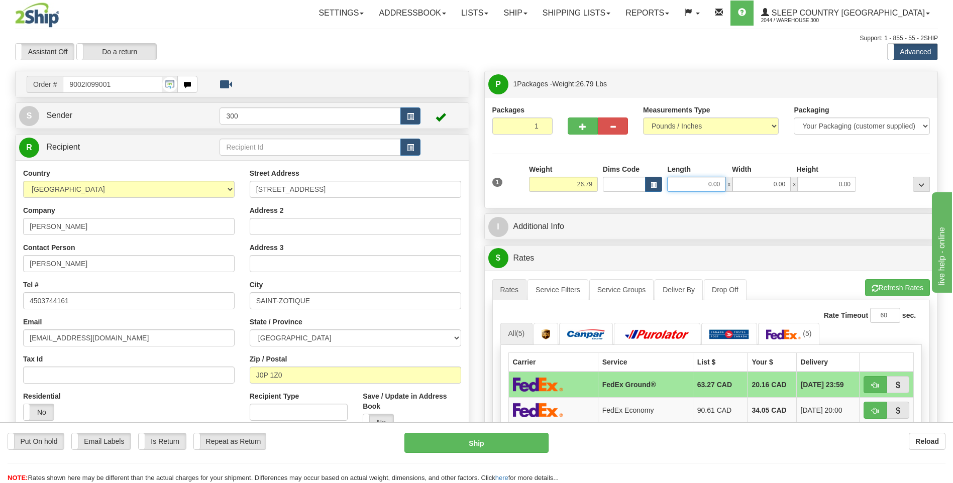
click at [704, 181] on input "0.00" at bounding box center [696, 184] width 58 height 15
type input "15.00"
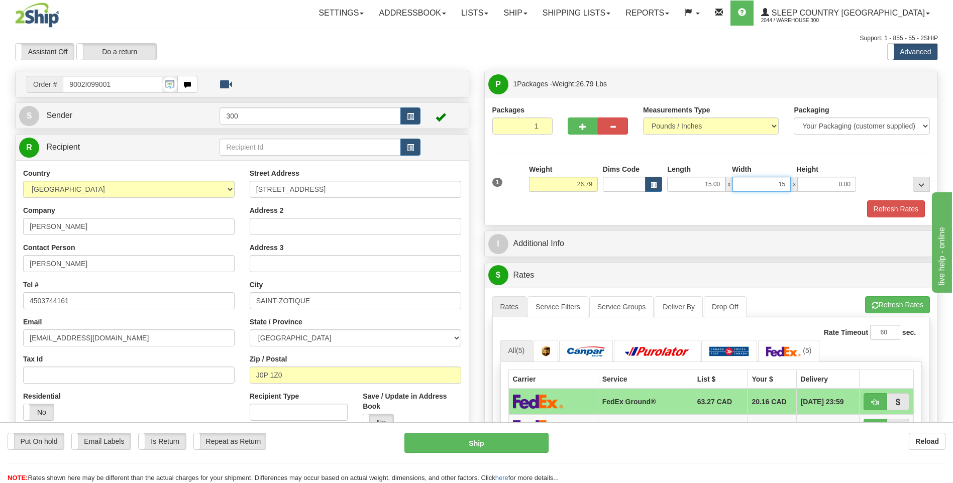
type input "15.00"
type input "40.00"
click at [884, 209] on button "Refresh Rates" at bounding box center [896, 208] width 58 height 17
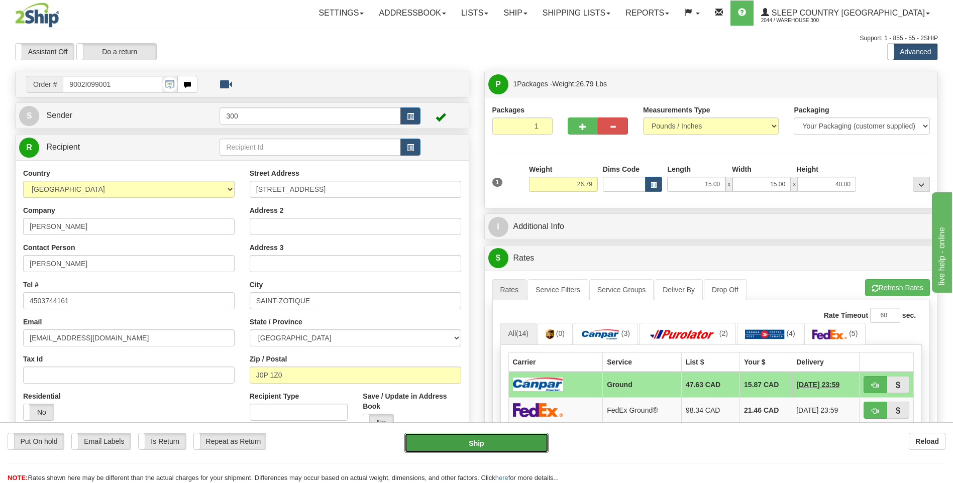
click at [480, 437] on button "Ship" at bounding box center [476, 443] width 144 height 20
type input "1"
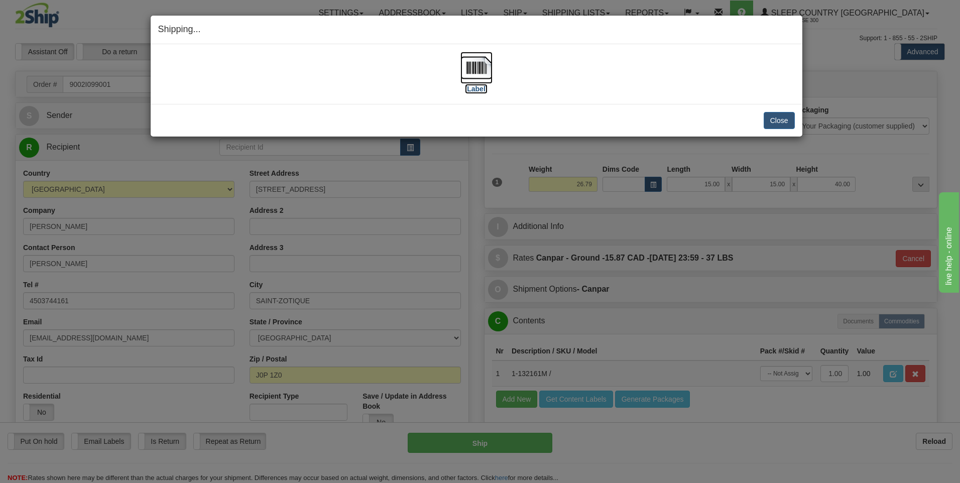
click at [476, 71] on img at bounding box center [476, 68] width 32 height 32
click at [782, 120] on button "Close" at bounding box center [779, 120] width 31 height 17
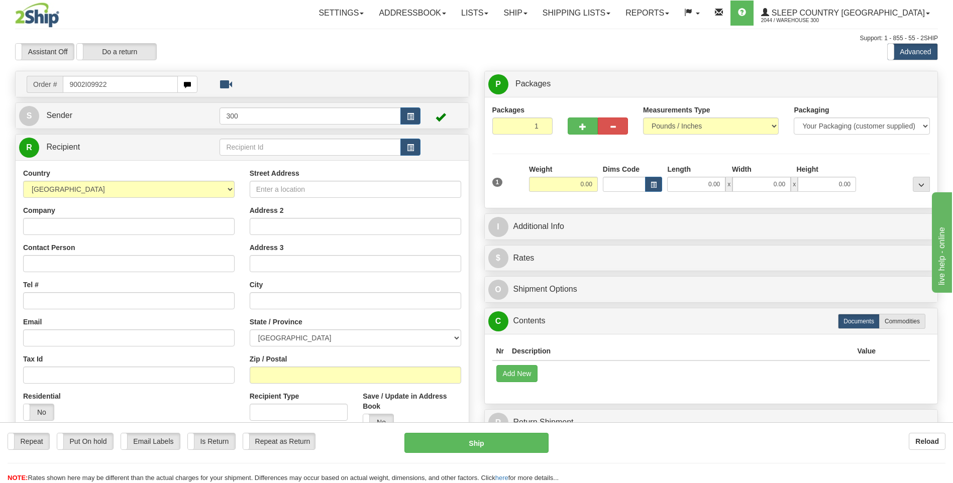
type input "9002I099229"
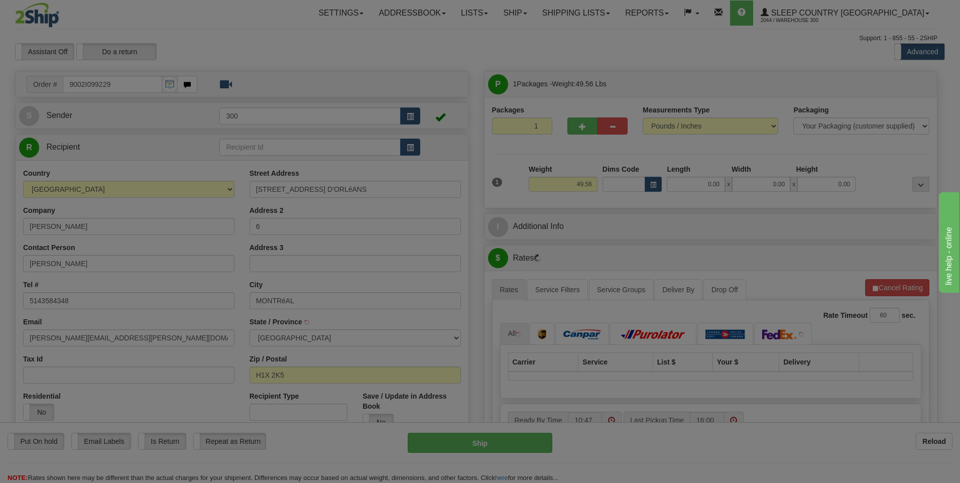
type input "[GEOGRAPHIC_DATA]"
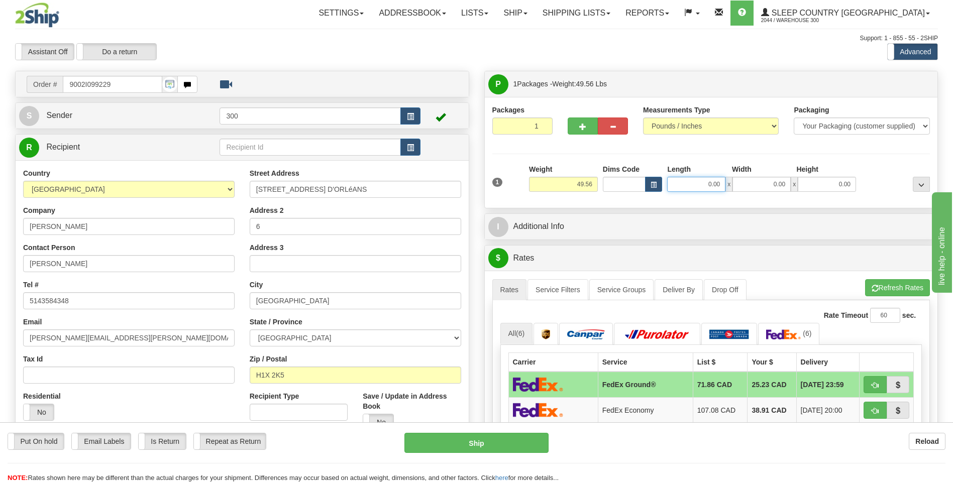
click at [697, 178] on input "0.00" at bounding box center [696, 184] width 58 height 15
type input "0.00"
click at [579, 123] on button "button" at bounding box center [582, 126] width 30 height 17
type input "2"
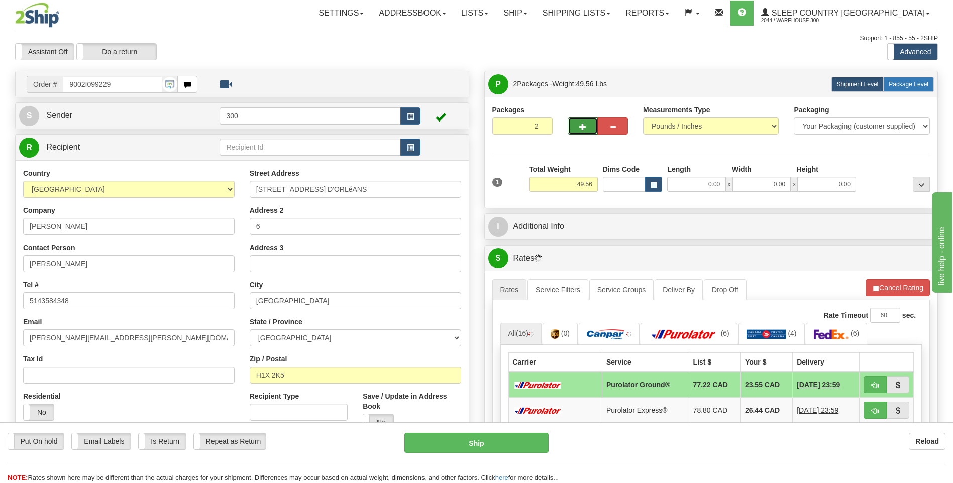
click at [913, 77] on label "Package Level Pack.." at bounding box center [908, 84] width 51 height 15
radio input "true"
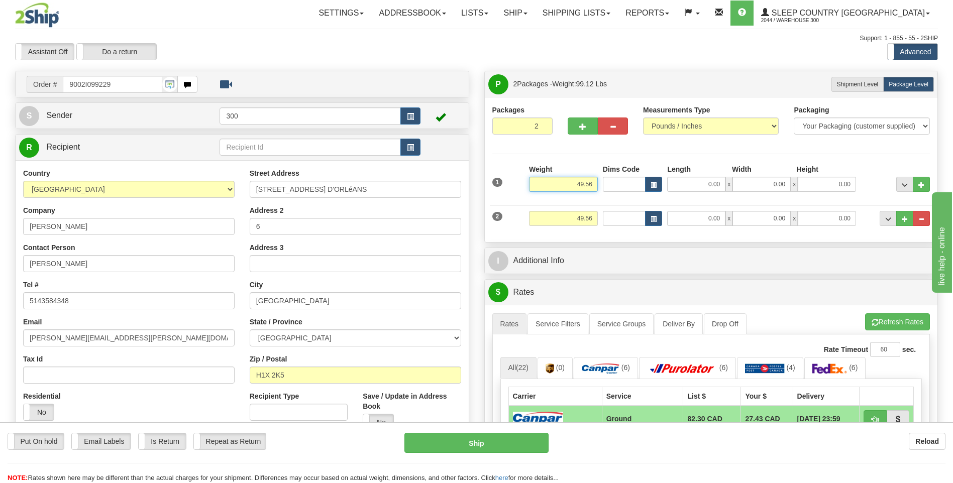
click at [576, 184] on input "49.56" at bounding box center [563, 184] width 69 height 15
type input "9.56"
click at [711, 186] on input "0.00" at bounding box center [696, 184] width 58 height 15
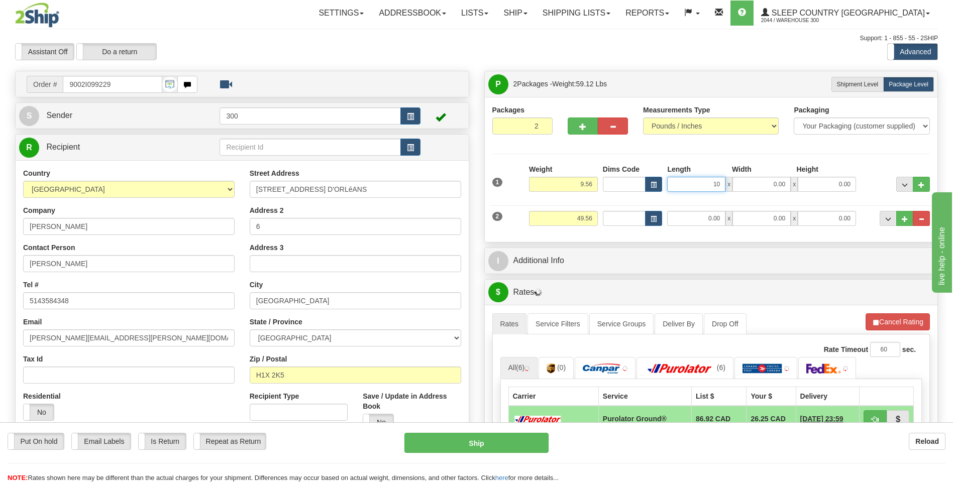
type input "10.00"
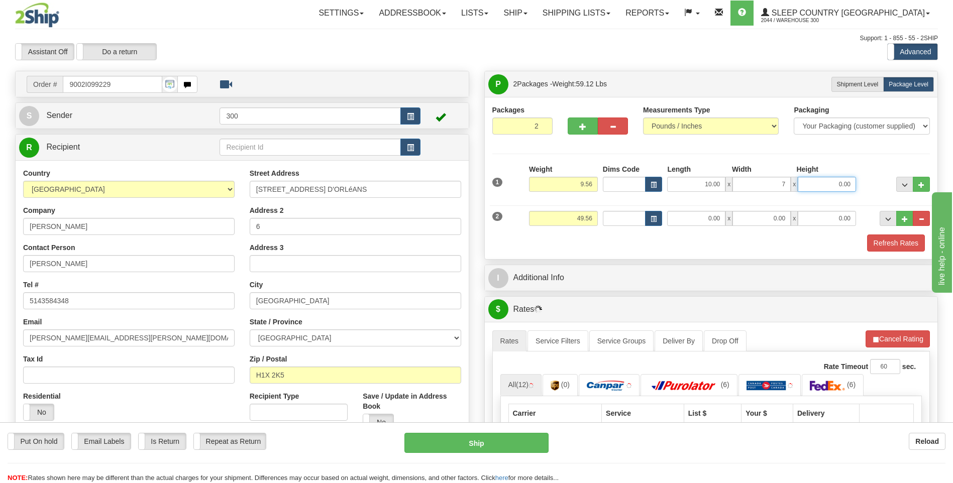
type input "7.00"
type input "2.00"
click at [706, 219] on input "0.00" at bounding box center [696, 218] width 58 height 15
type input "15.00"
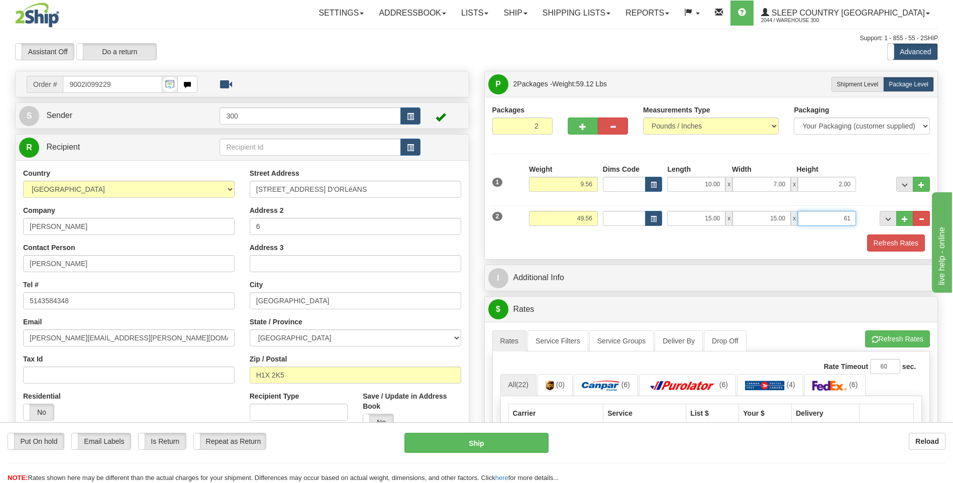
type input "61.00"
click at [903, 242] on button "Refresh Rates" at bounding box center [896, 243] width 58 height 17
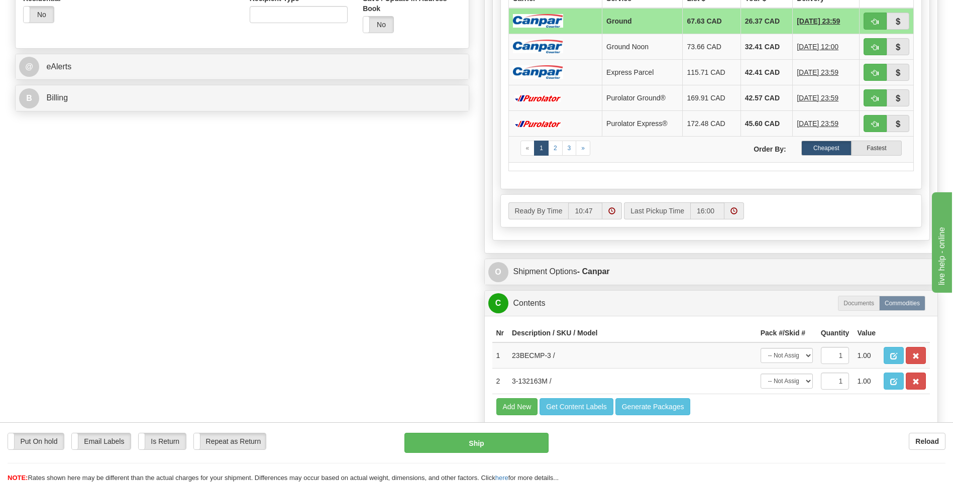
scroll to position [402, 0]
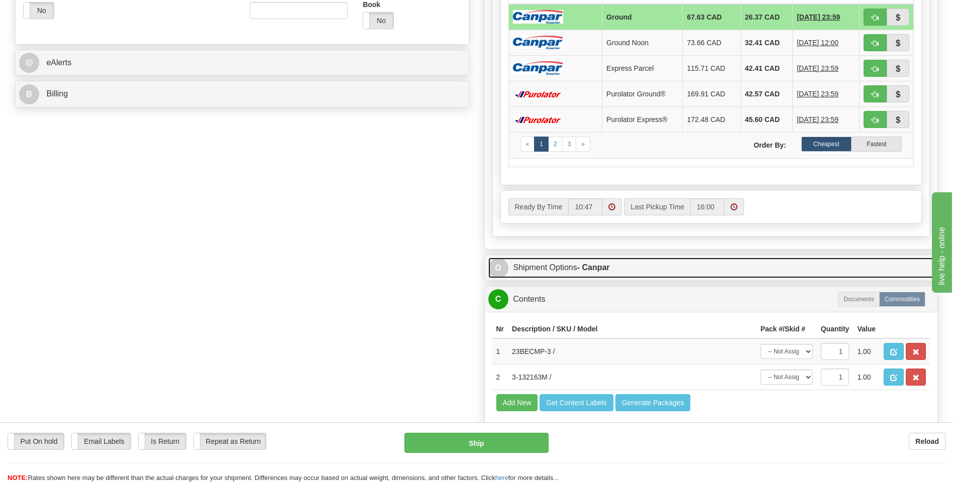
click at [587, 264] on strong "- Canpar" at bounding box center [593, 267] width 33 height 9
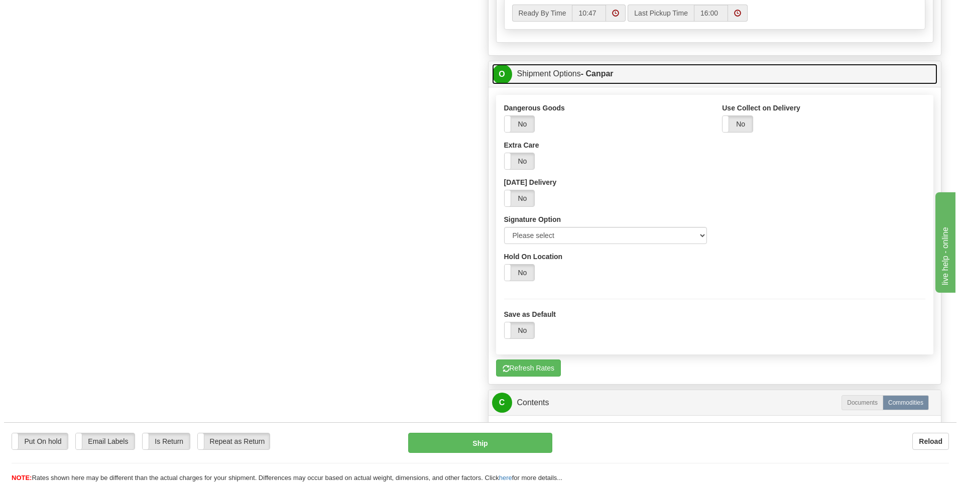
scroll to position [603, 0]
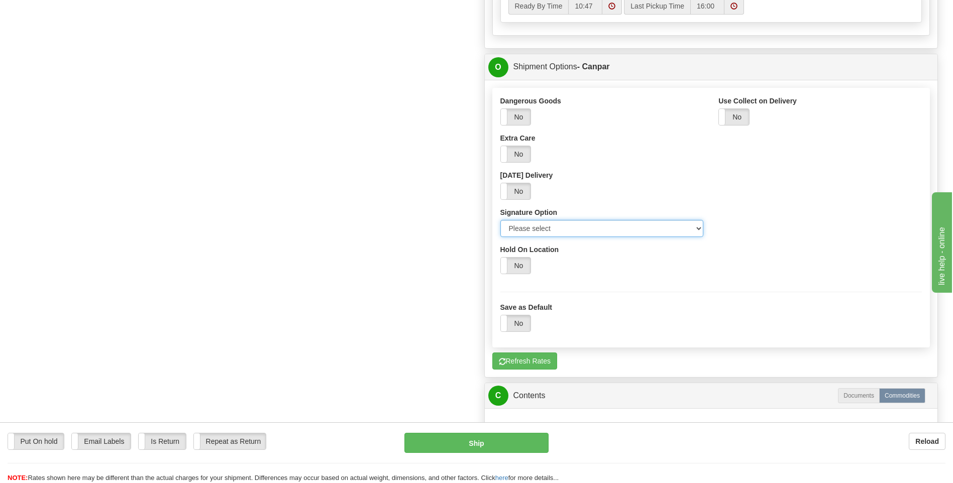
click at [697, 228] on select "Please select No Signature Required Signature Required Adult Signature" at bounding box center [601, 228] width 203 height 17
select select "2"
click at [500, 220] on select "Please select No Signature Required Signature Required Adult Signature" at bounding box center [601, 228] width 203 height 17
click at [479, 443] on button "Ship" at bounding box center [476, 443] width 144 height 20
type input "1"
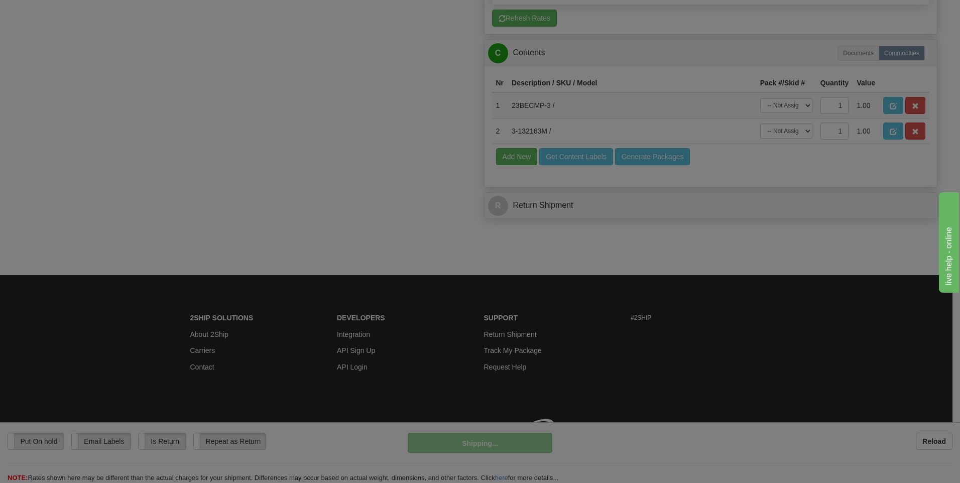
scroll to position [585, 0]
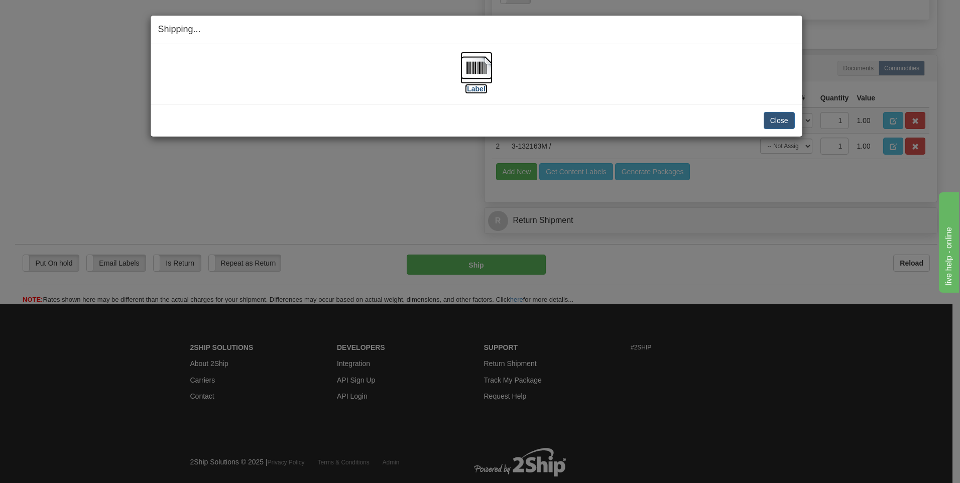
click at [472, 62] on img at bounding box center [476, 68] width 32 height 32
